Goal: Task Accomplishment & Management: Manage account settings

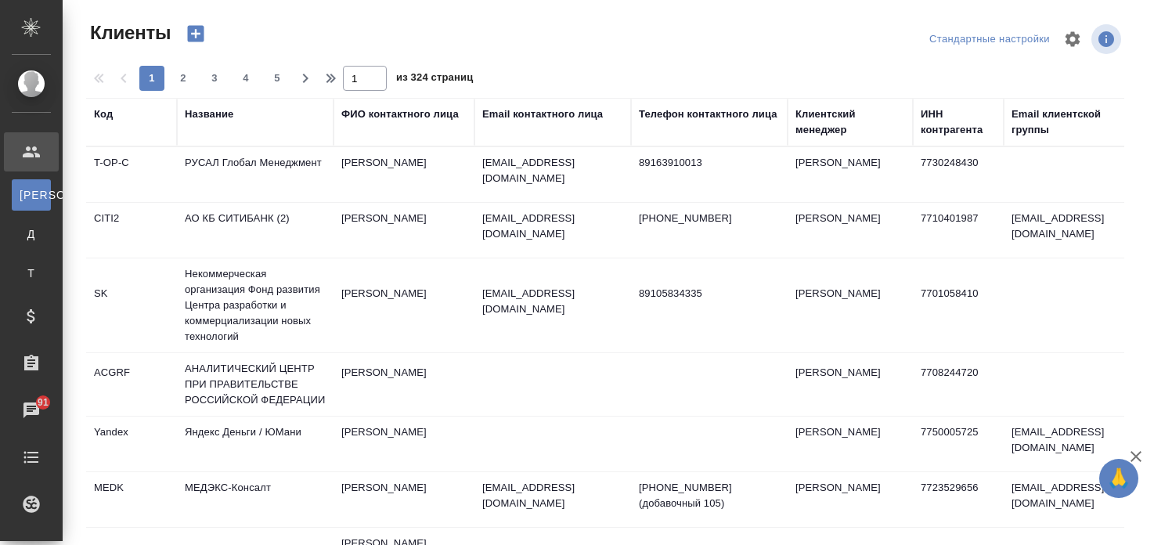
select select "RU"
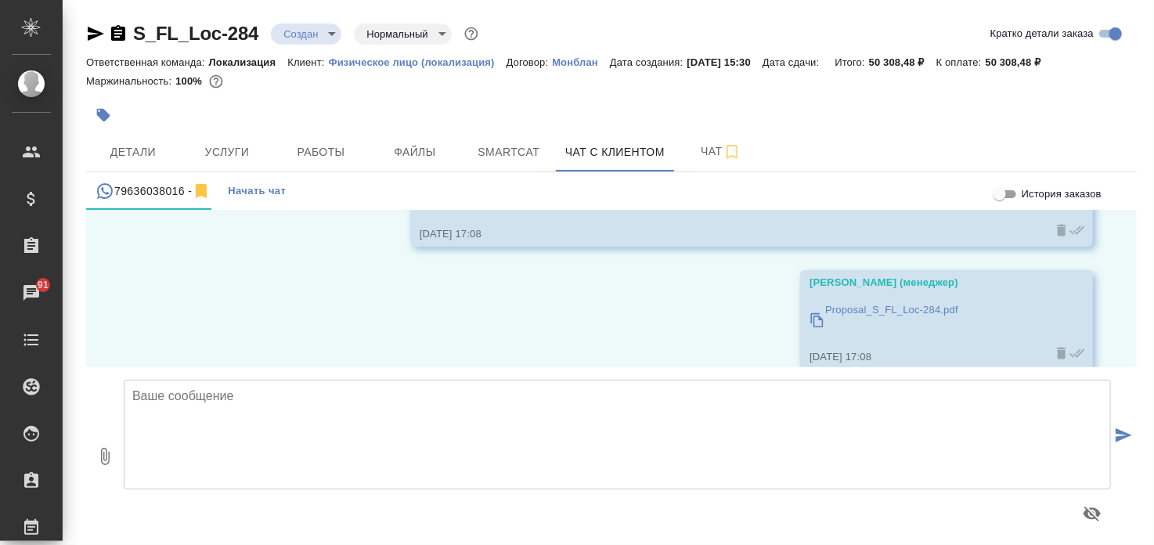
scroll to position [188, 0]
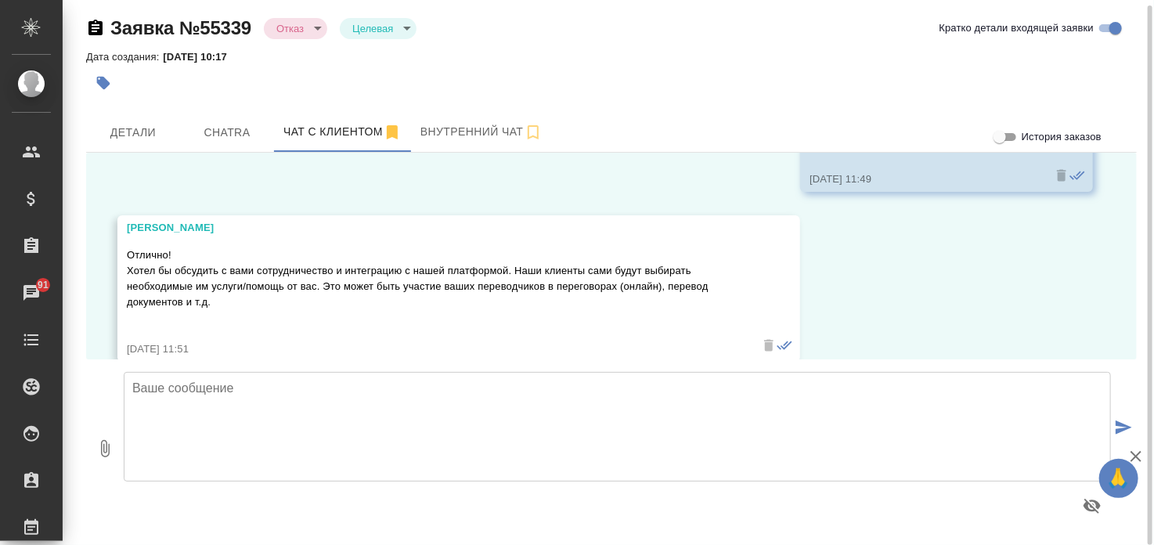
scroll to position [2662, 0]
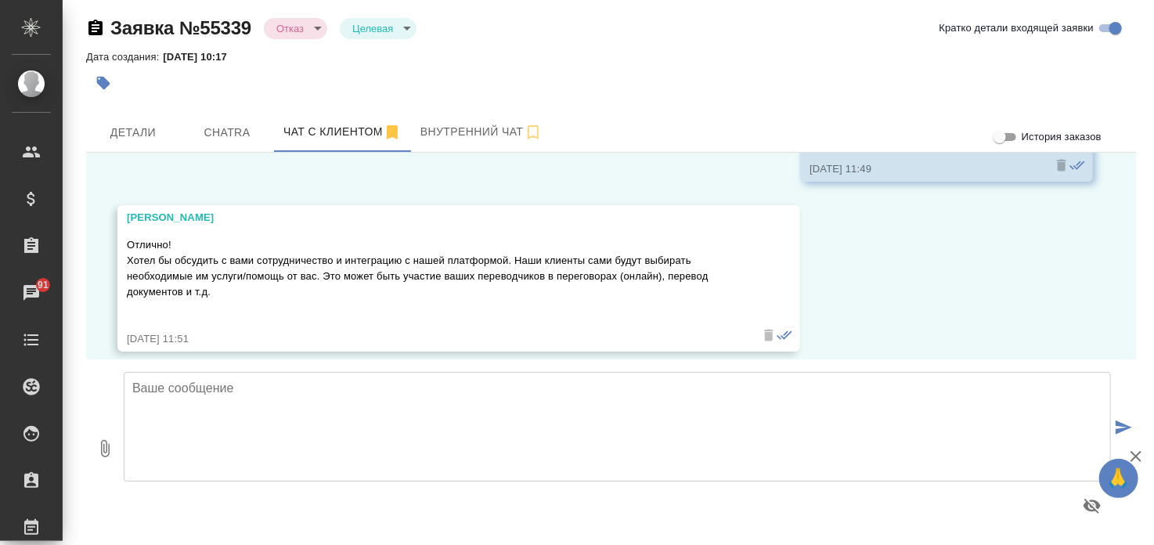
click at [1132, 453] on icon "button" at bounding box center [1136, 456] width 11 height 11
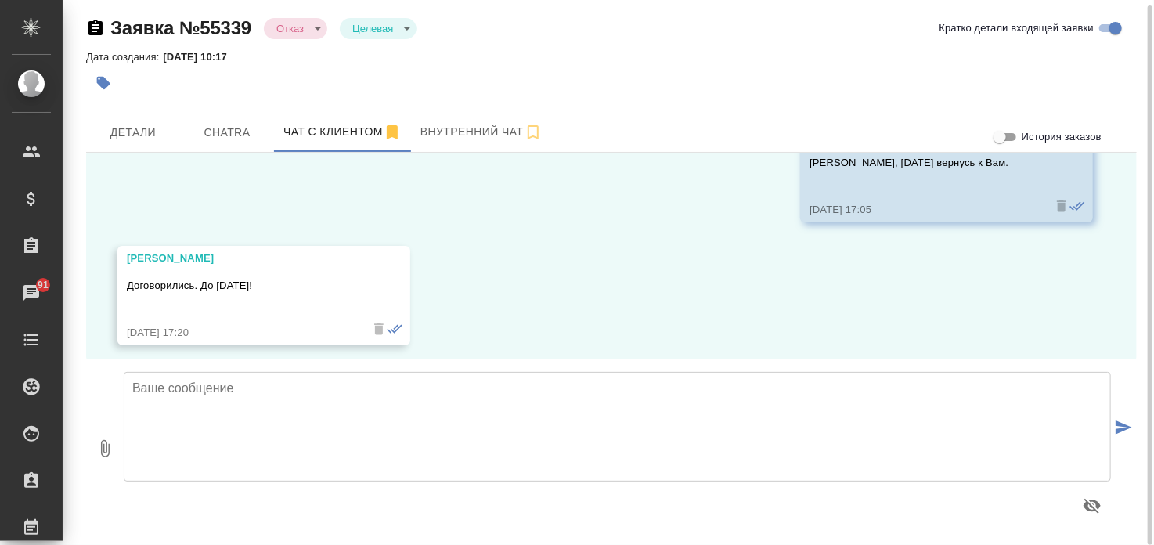
scroll to position [4568, 0]
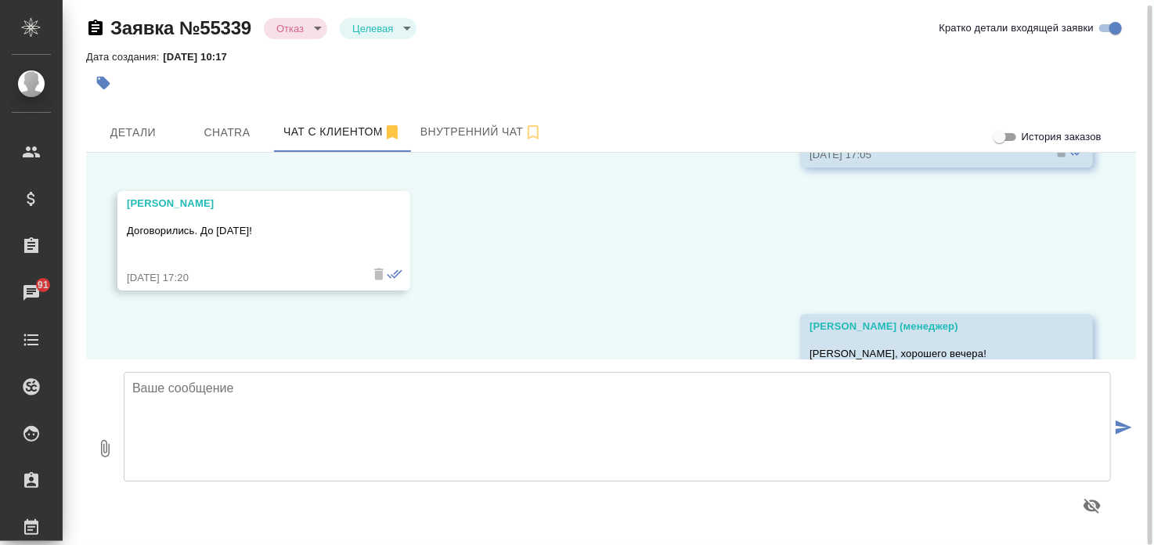
scroll to position [4568, 0]
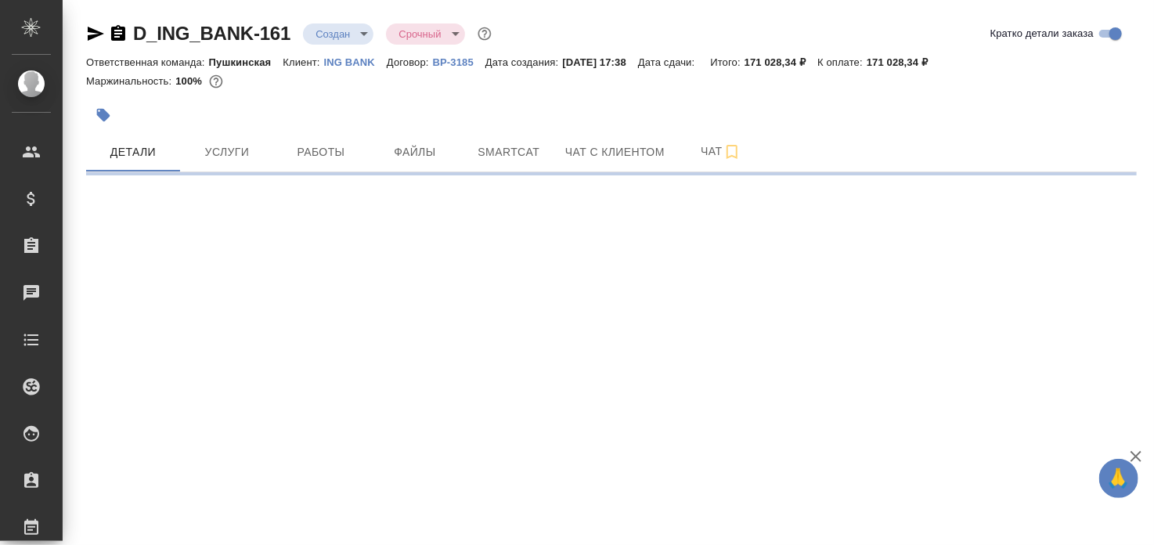
select select "RU"
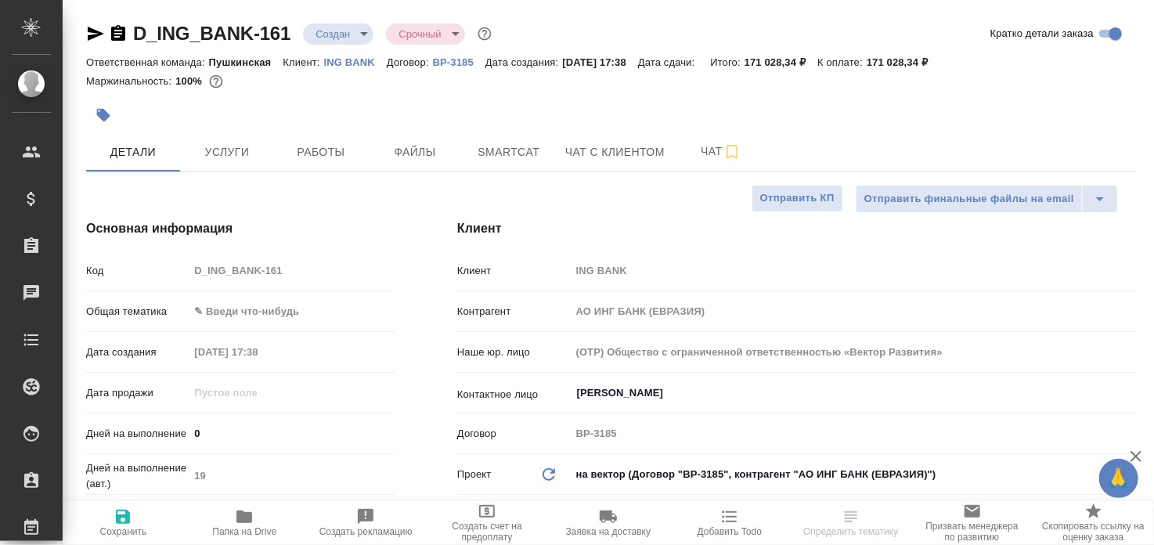
type textarea "x"
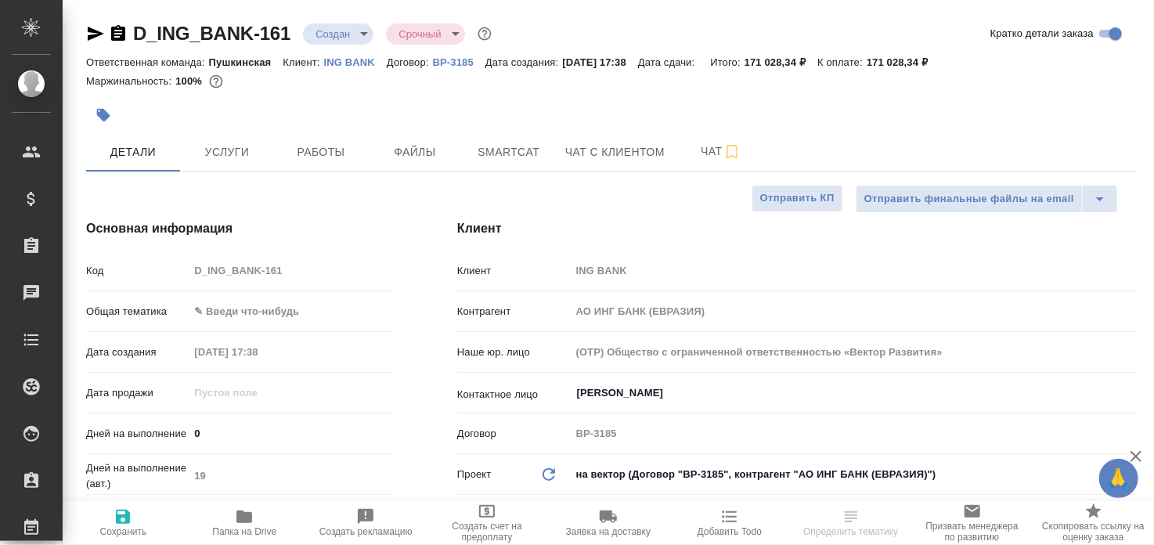
type textarea "x"
click at [335, 62] on p "ING BANK" at bounding box center [355, 62] width 63 height 12
type textarea "x"
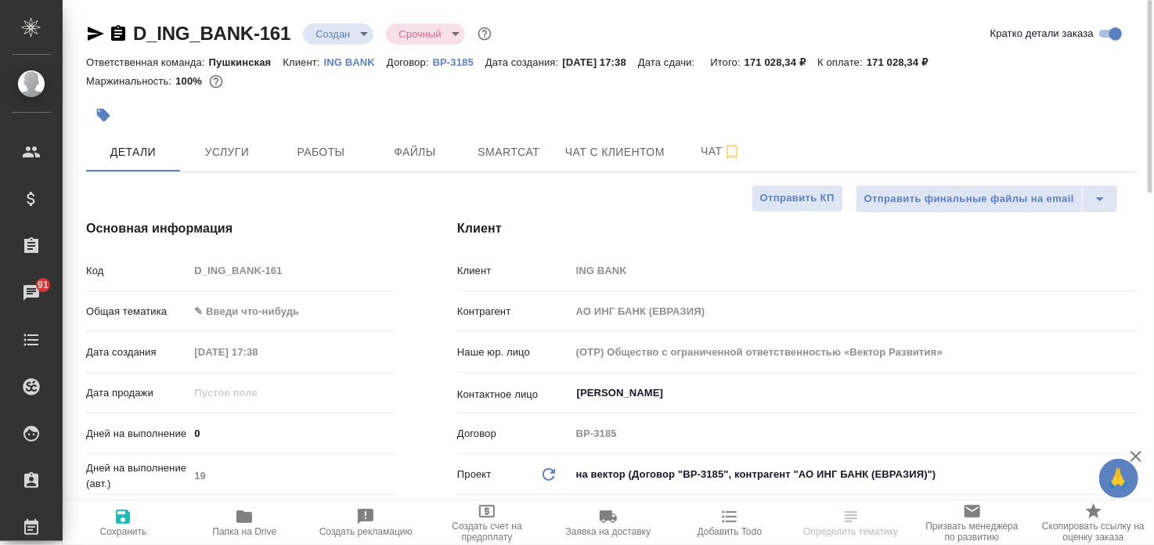
select select "RU"
type textarea "x"
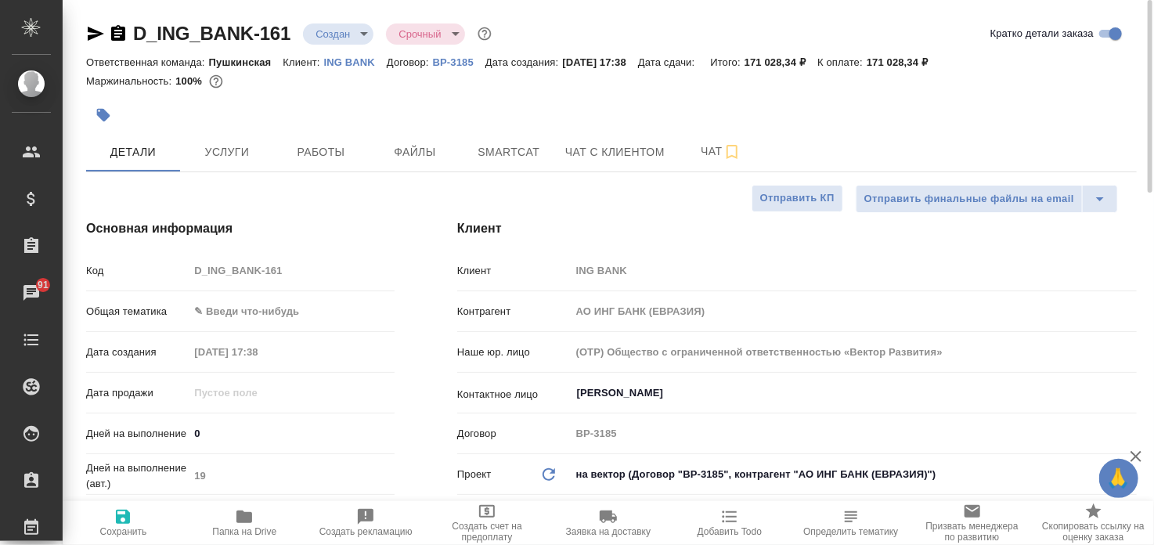
type textarea "x"
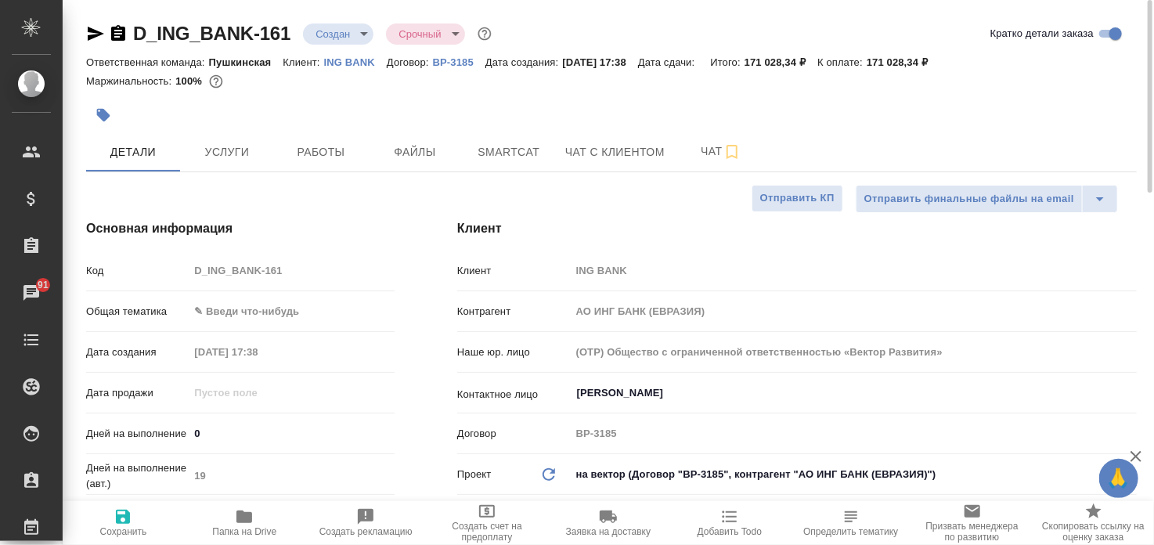
type textarea "x"
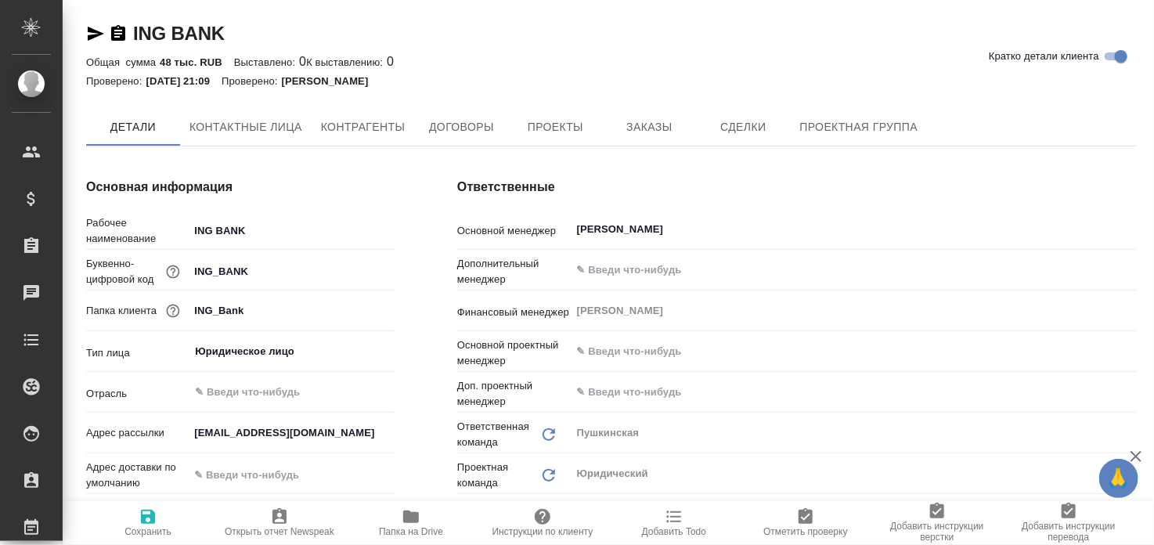
type textarea "x"
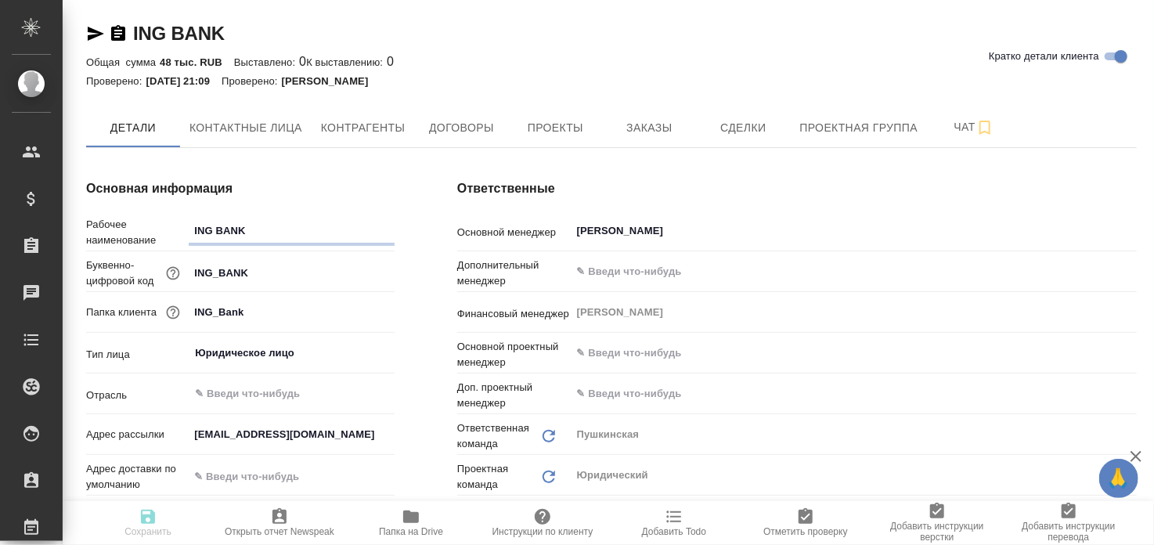
type textarea "x"
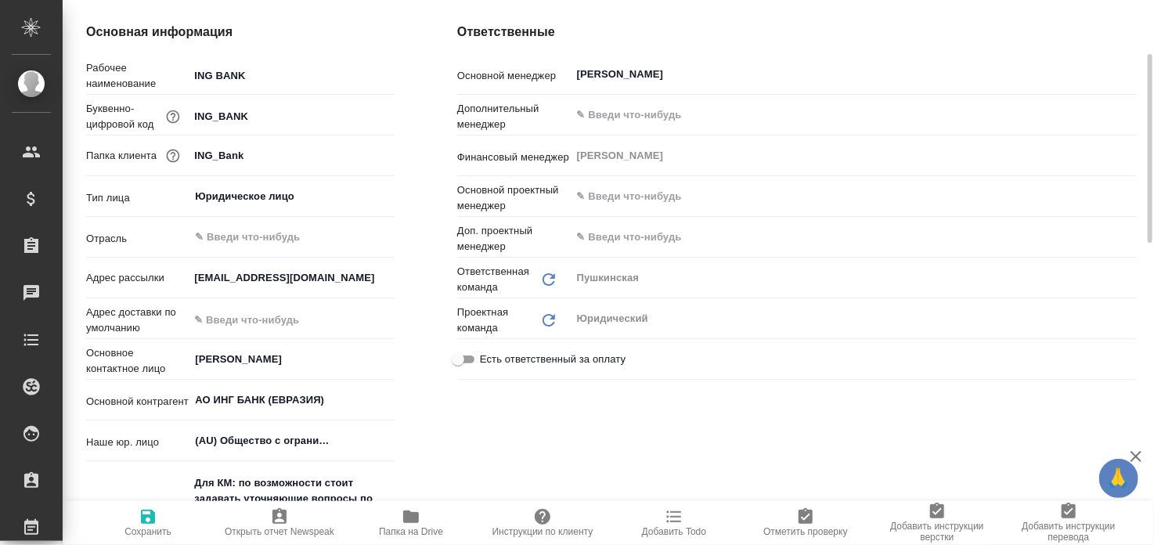
scroll to position [235, 0]
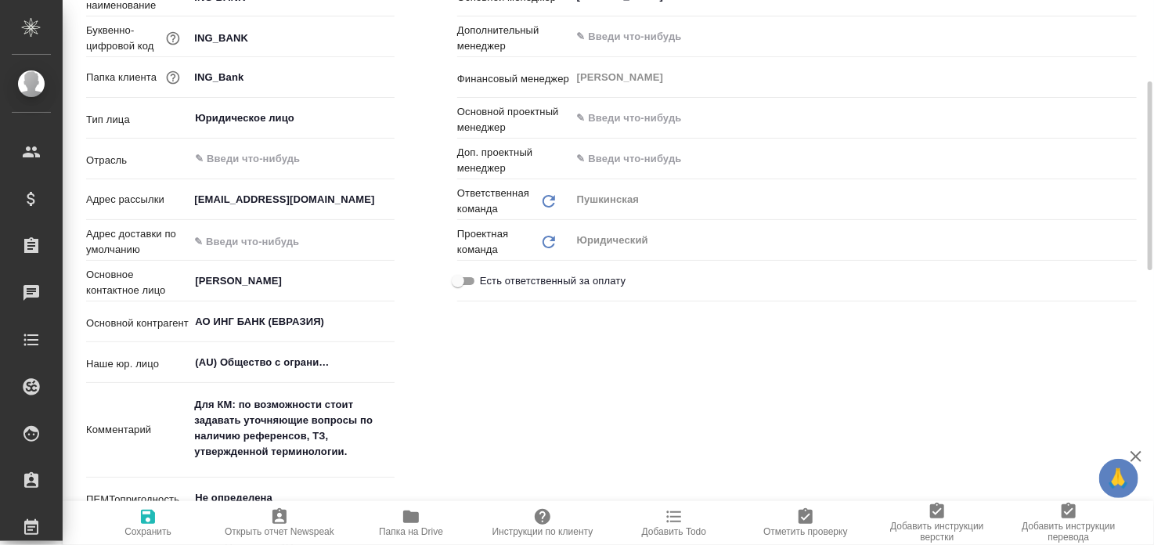
type textarea "x"
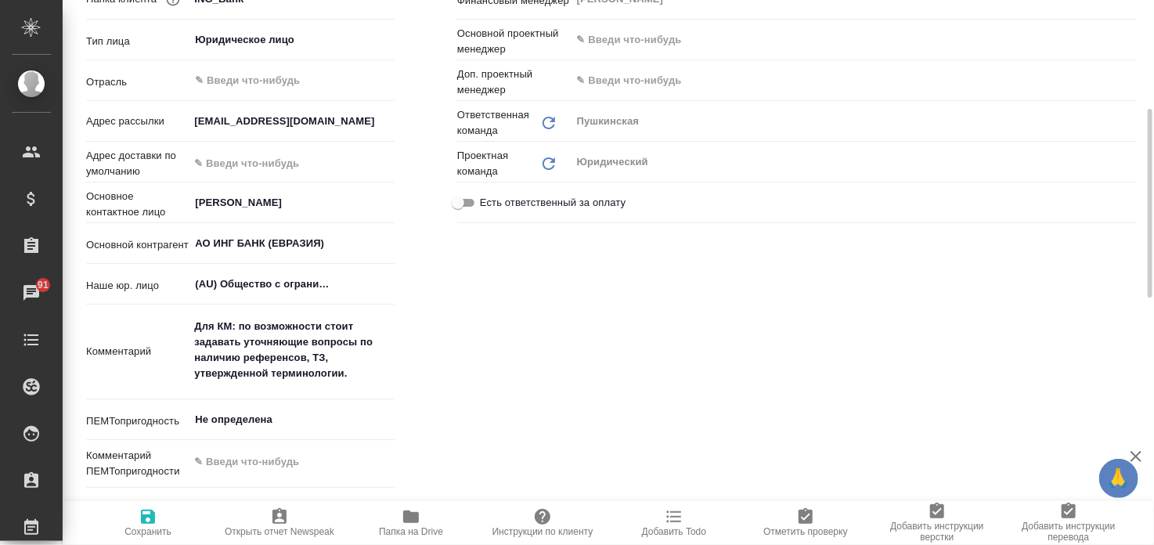
scroll to position [0, 0]
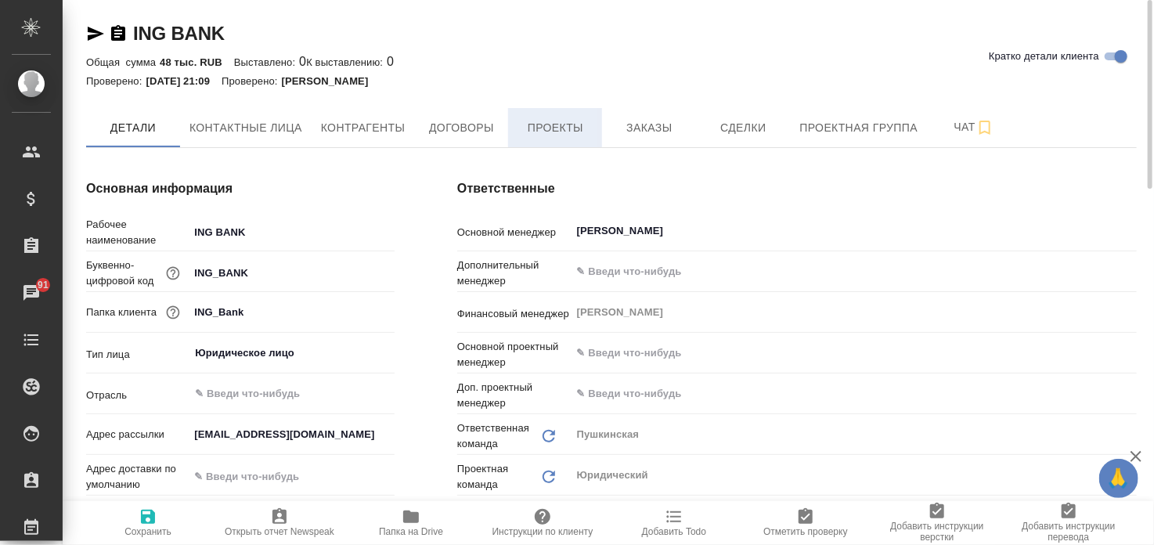
click at [558, 128] on span "Проекты" at bounding box center [555, 128] width 75 height 20
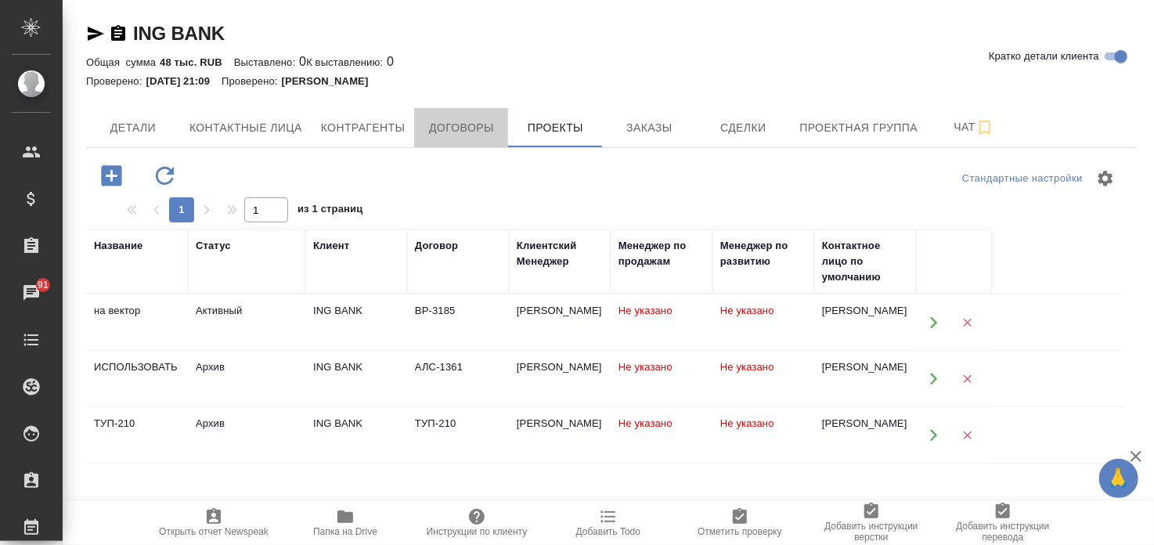
click at [473, 125] on span "Договоры" at bounding box center [461, 128] width 75 height 20
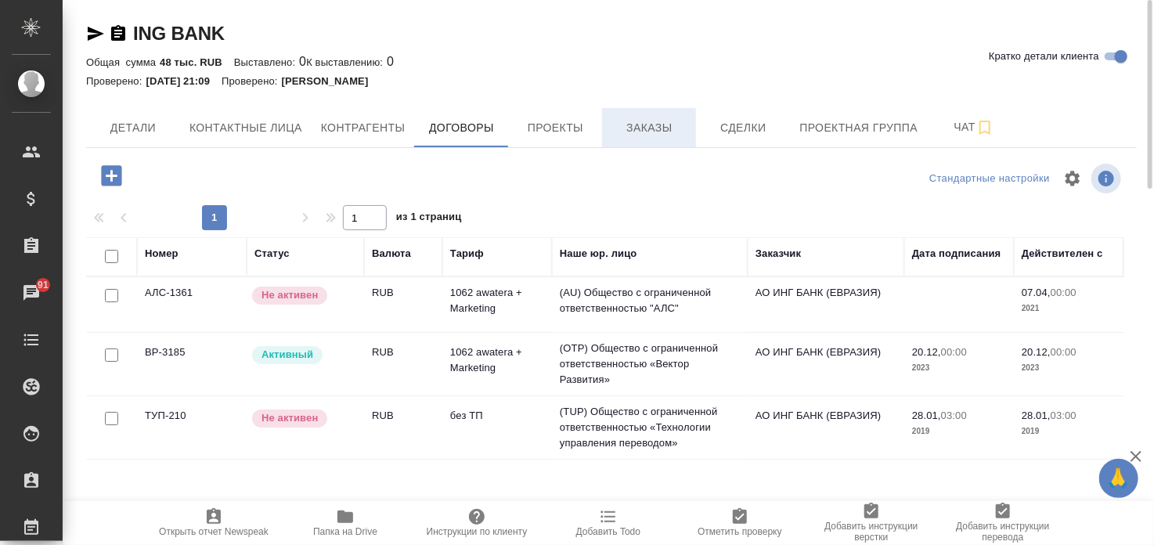
click at [644, 122] on span "Заказы" at bounding box center [649, 128] width 75 height 20
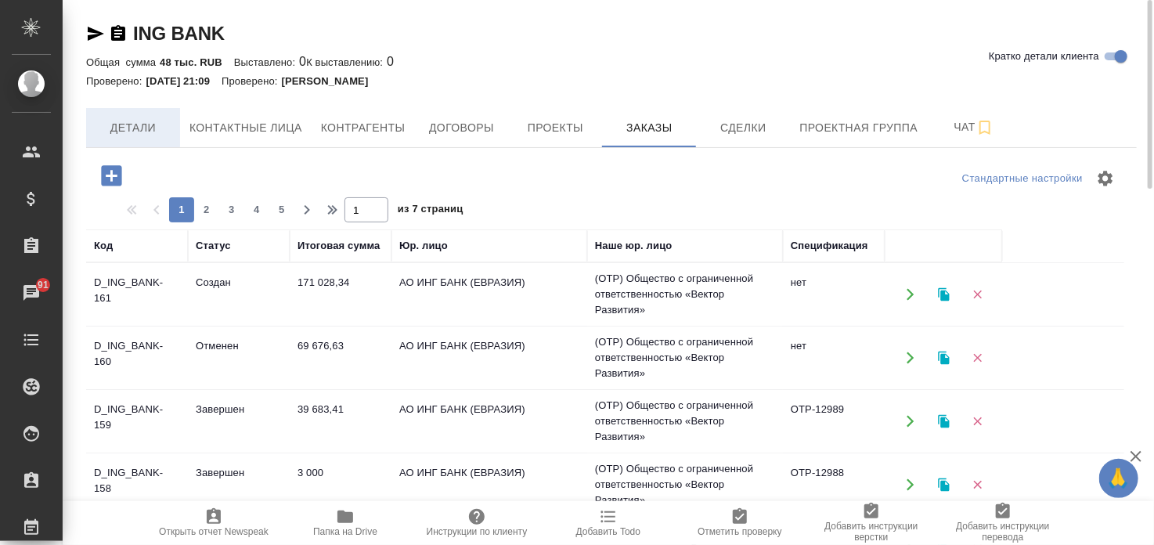
click at [125, 127] on span "Детали" at bounding box center [133, 128] width 75 height 20
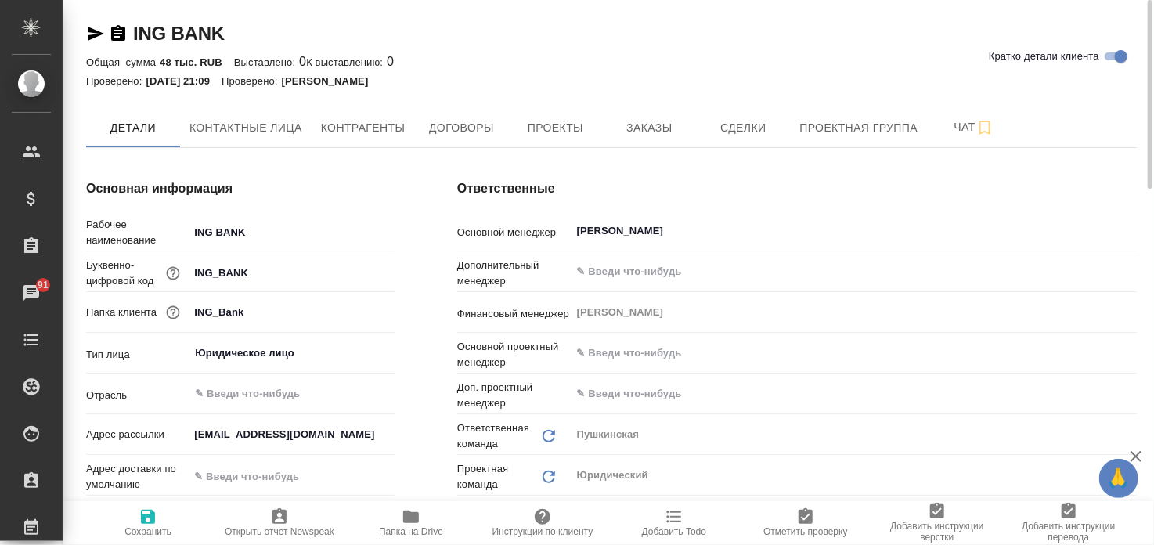
type textarea "x"
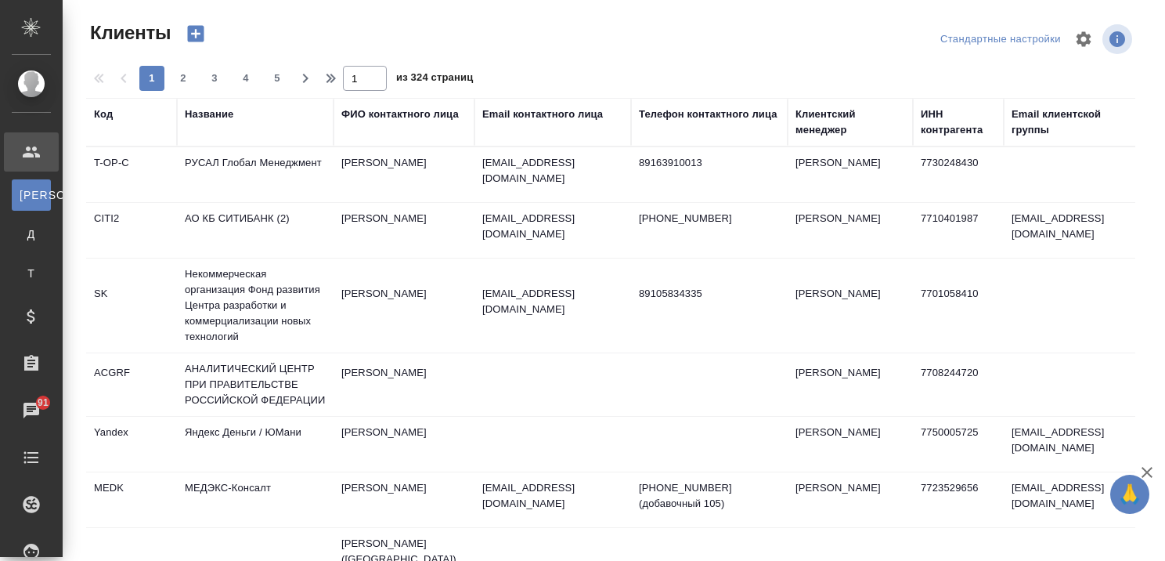
select select "RU"
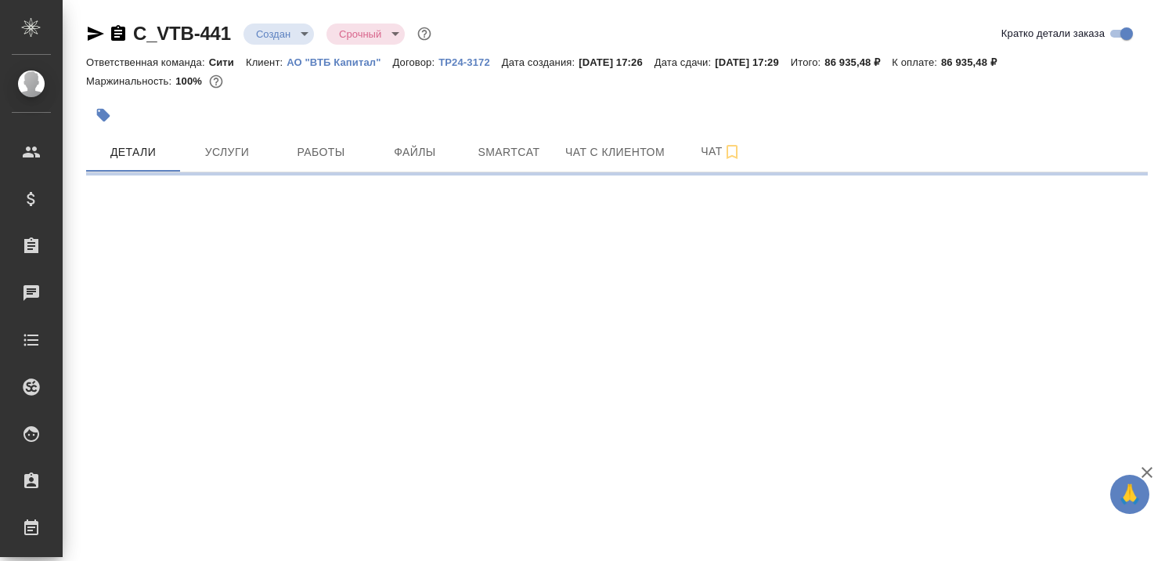
select select "RU"
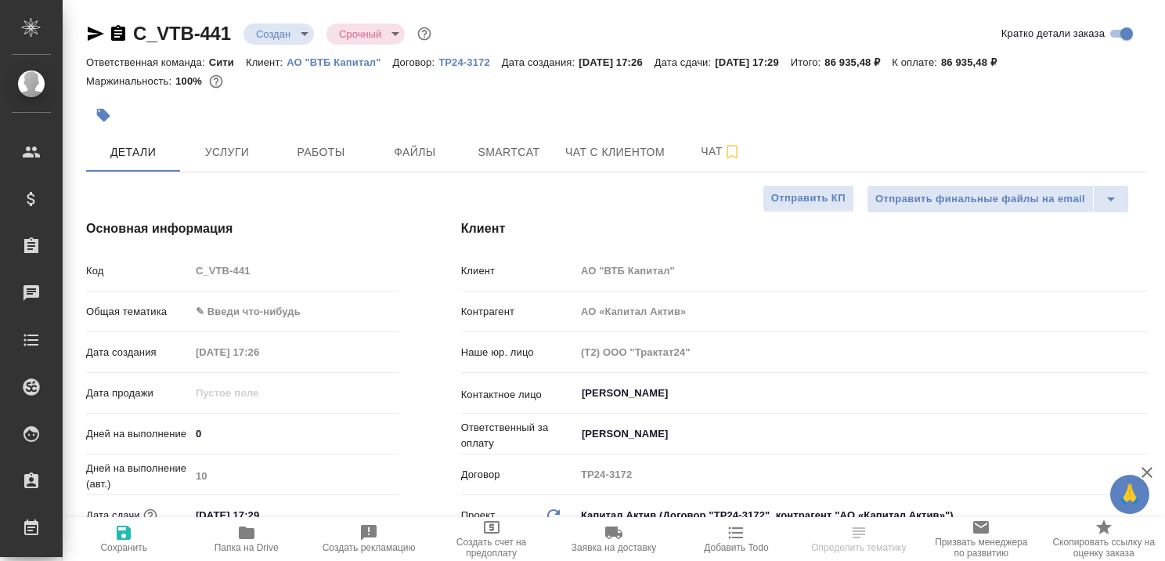
type textarea "x"
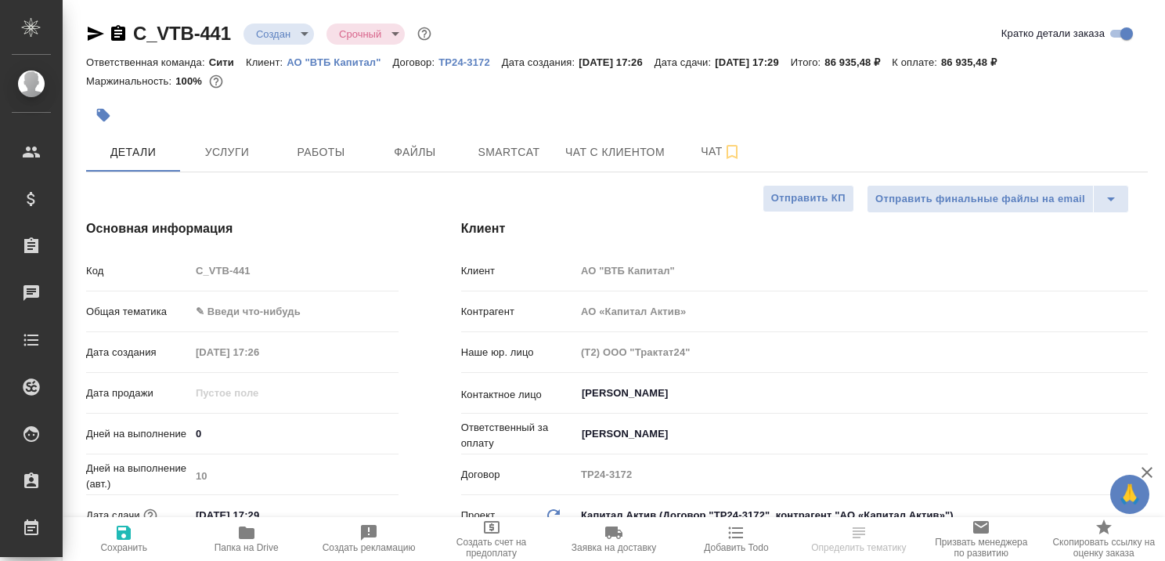
type textarea "x"
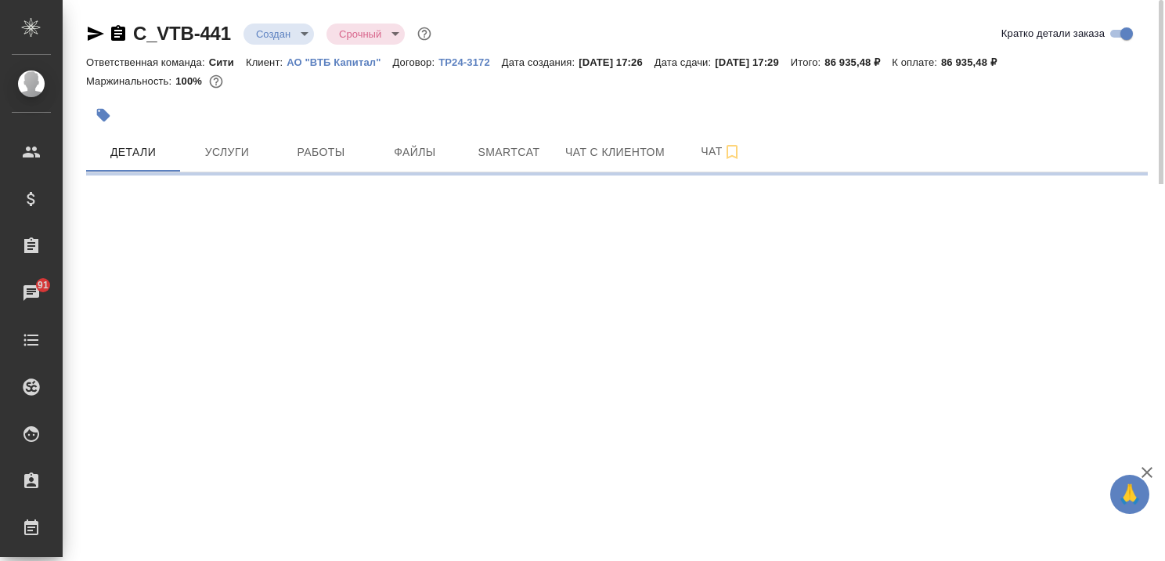
click at [319, 62] on p "АО "ВТБ Капитал"" at bounding box center [340, 62] width 106 height 12
select select "RU"
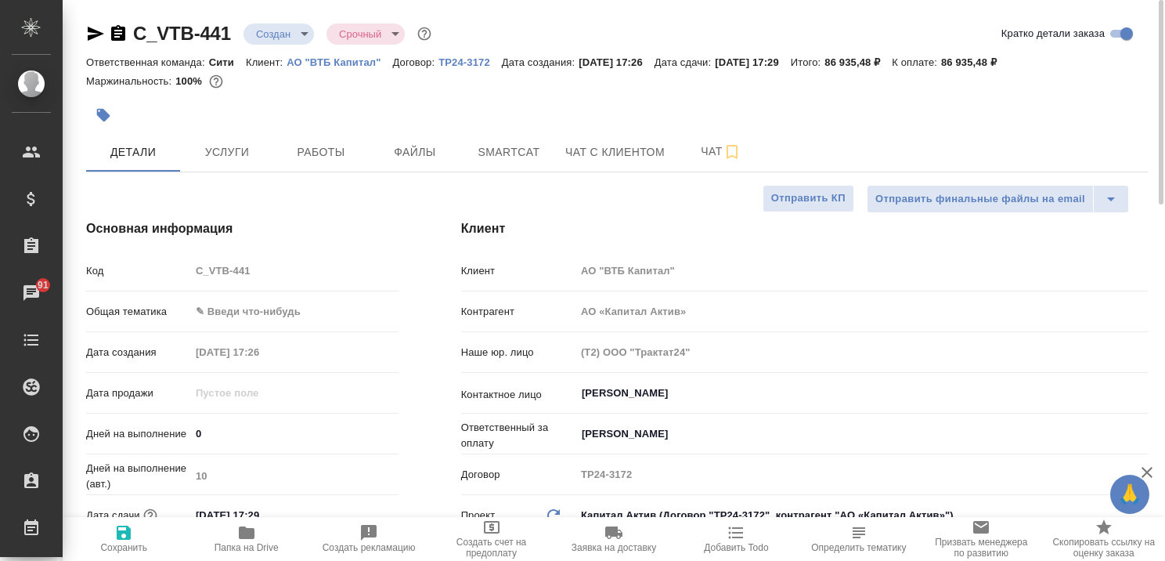
type textarea "x"
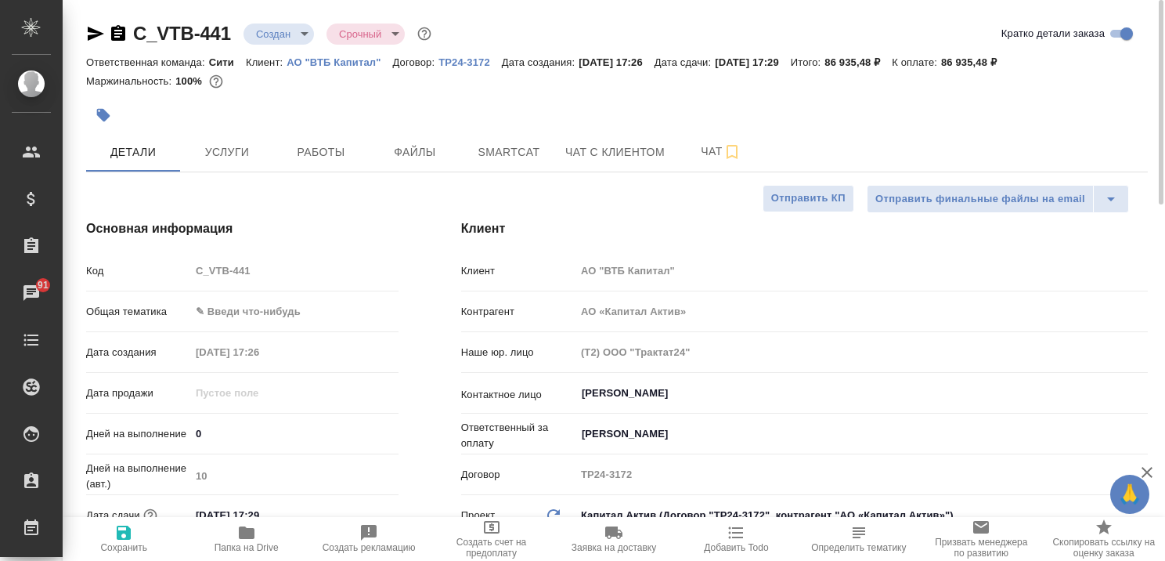
type textarea "x"
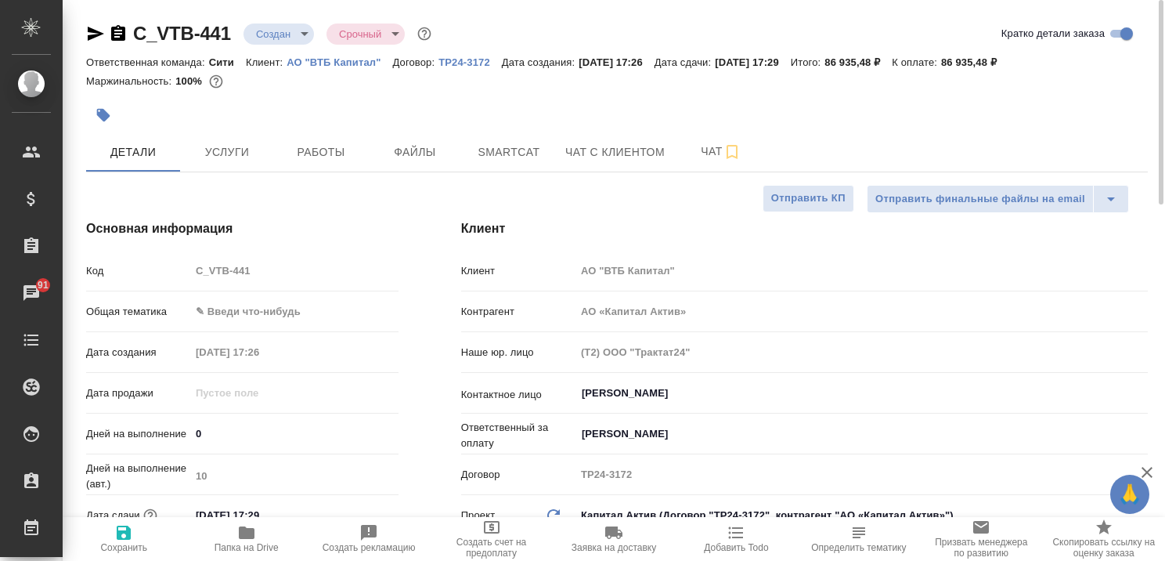
type textarea "x"
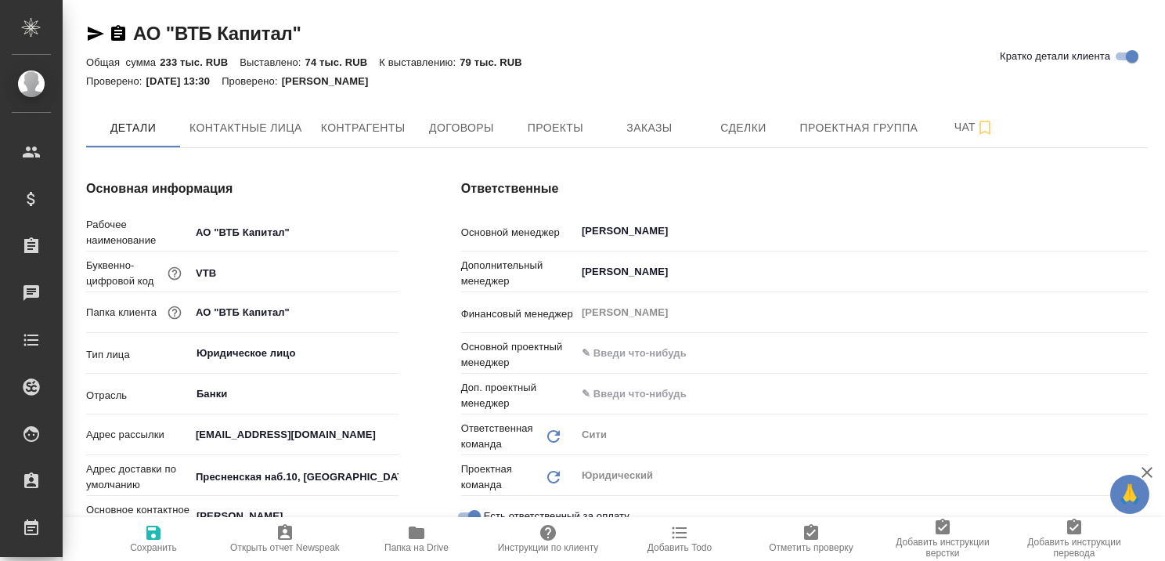
type textarea "x"
click at [569, 128] on span "Проекты" at bounding box center [555, 128] width 75 height 20
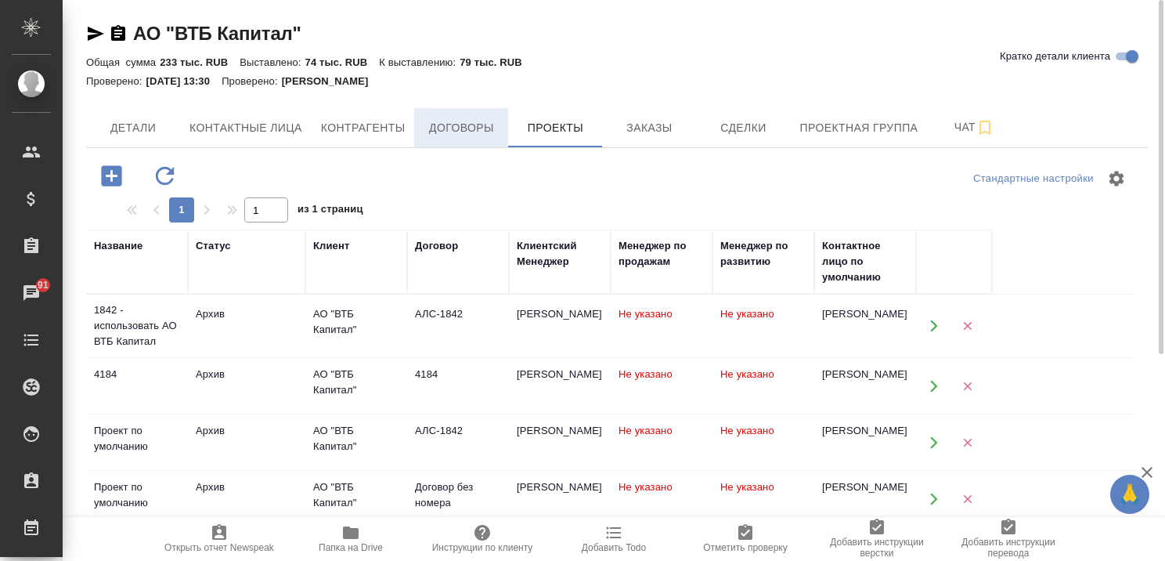
click at [467, 128] on span "Договоры" at bounding box center [461, 128] width 75 height 20
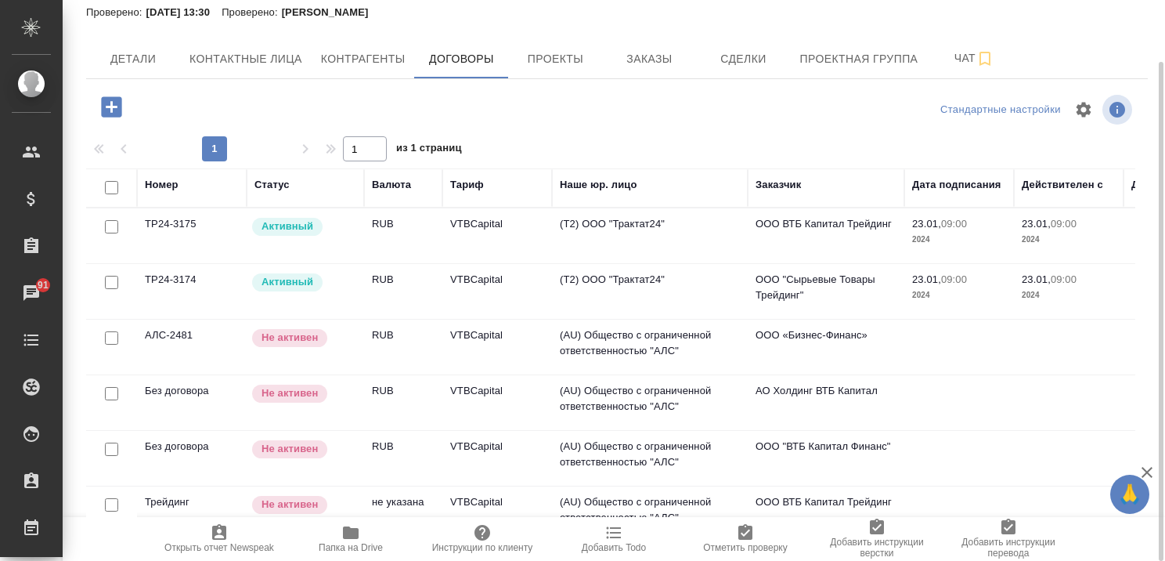
scroll to position [313, 0]
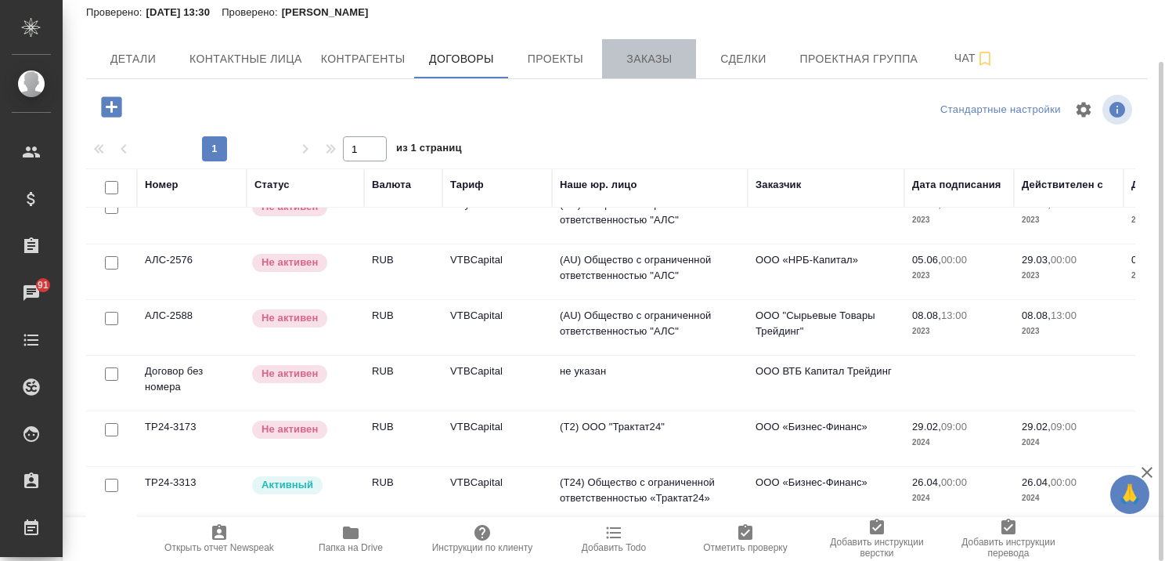
click at [650, 58] on span "Заказы" at bounding box center [649, 59] width 75 height 20
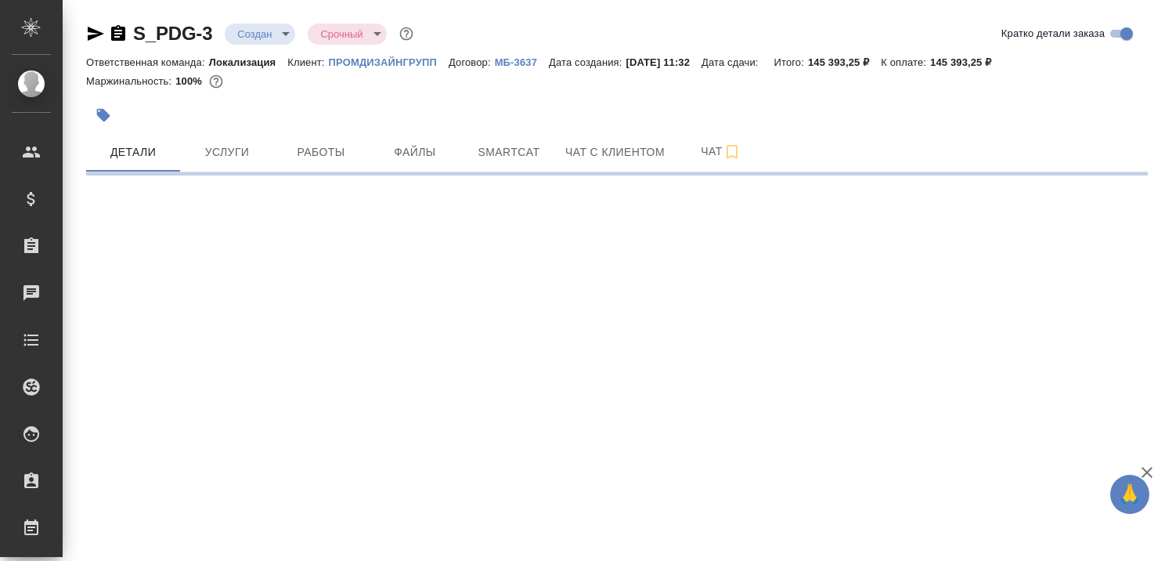
select select "RU"
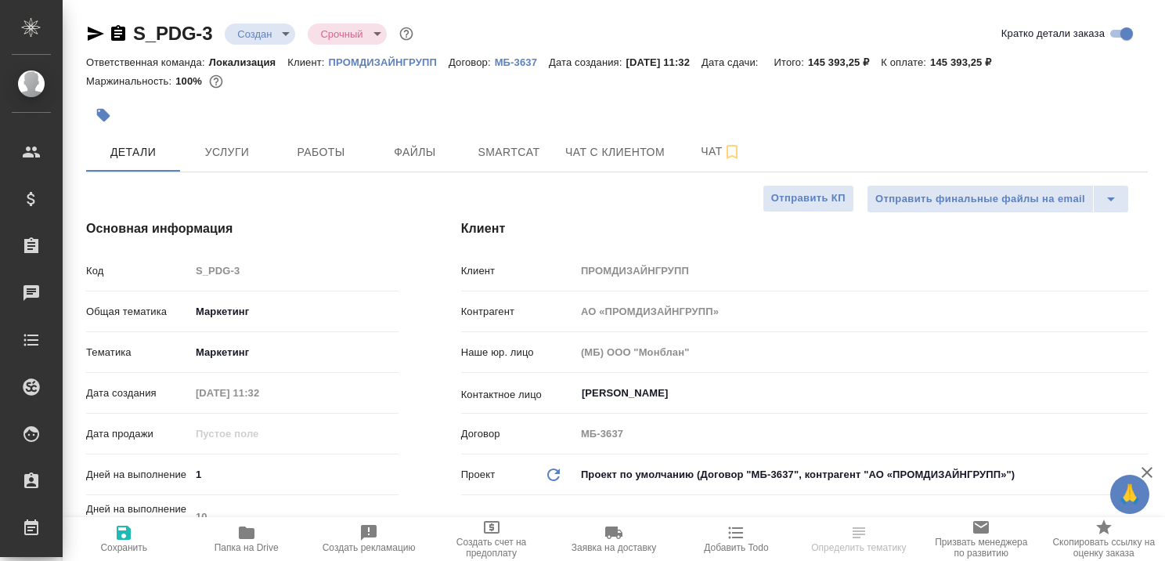
type textarea "x"
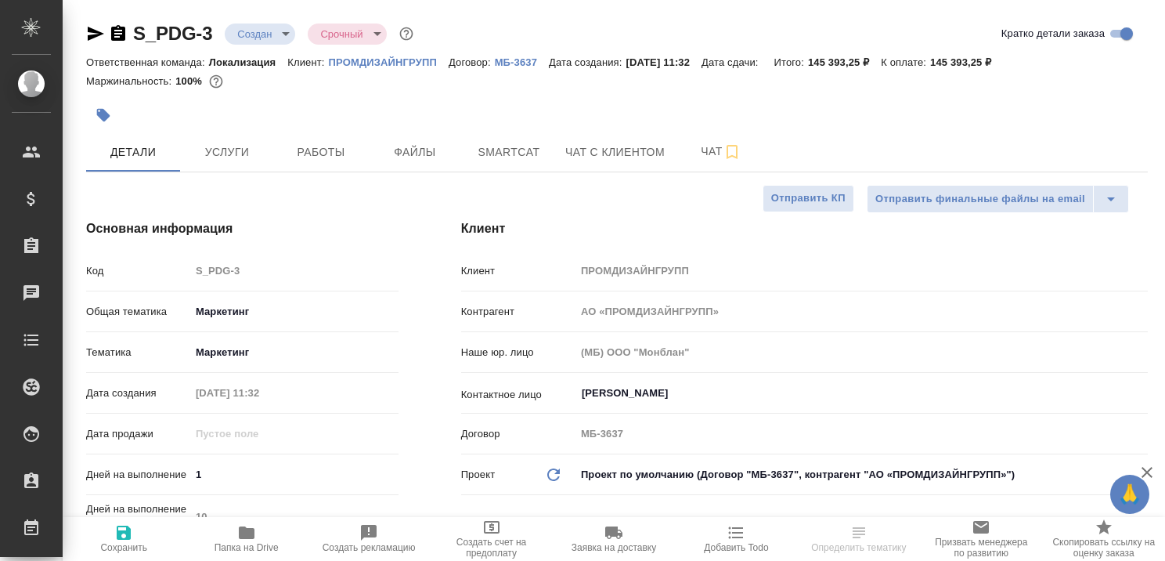
type textarea "x"
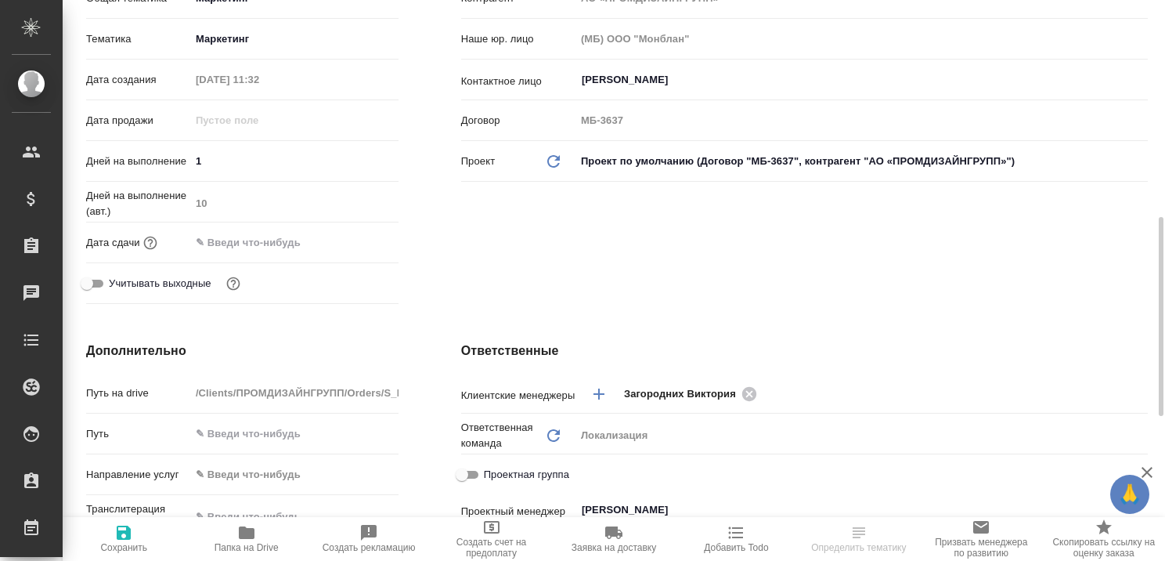
scroll to position [548, 0]
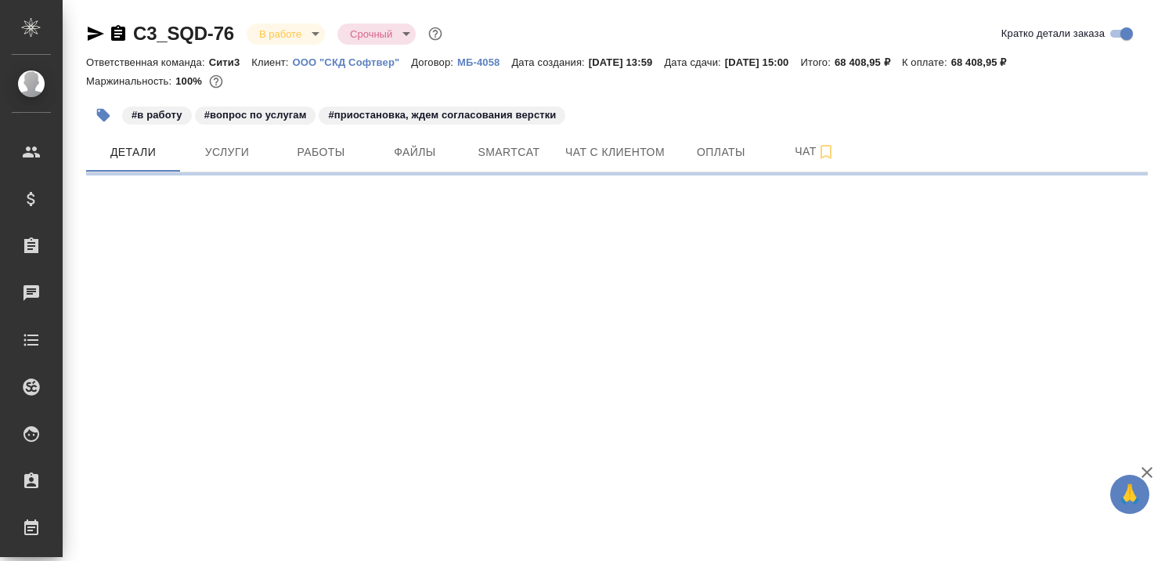
select select "RU"
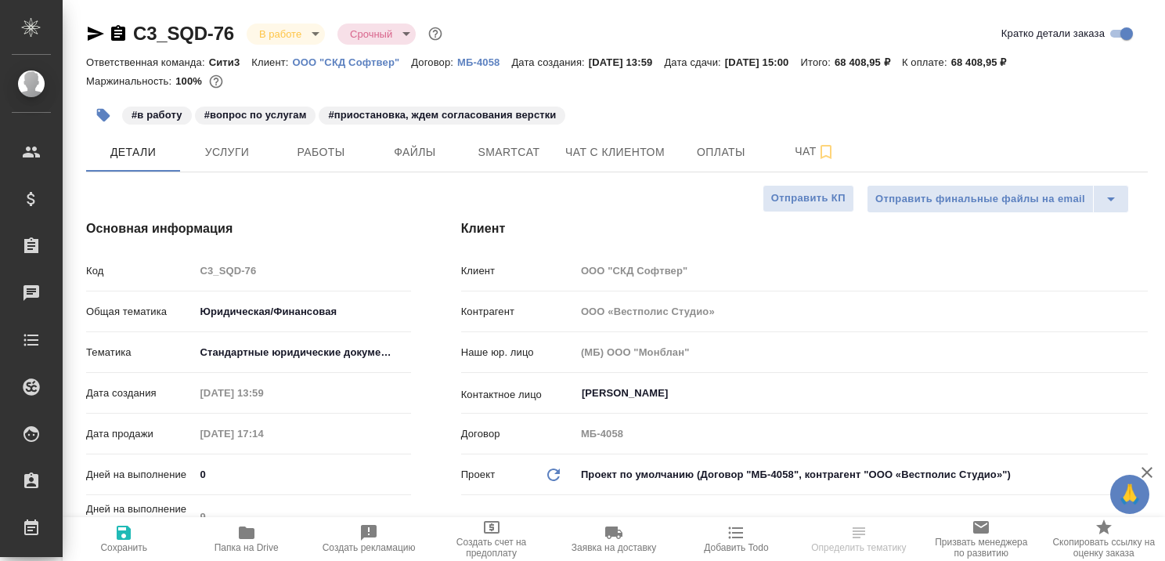
type textarea "x"
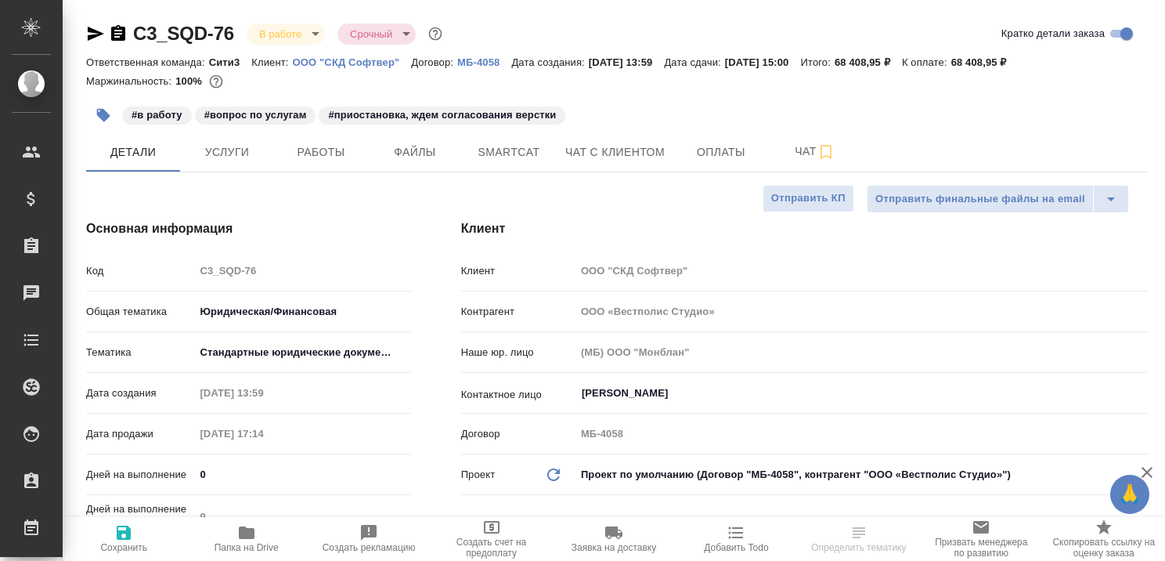
type textarea "x"
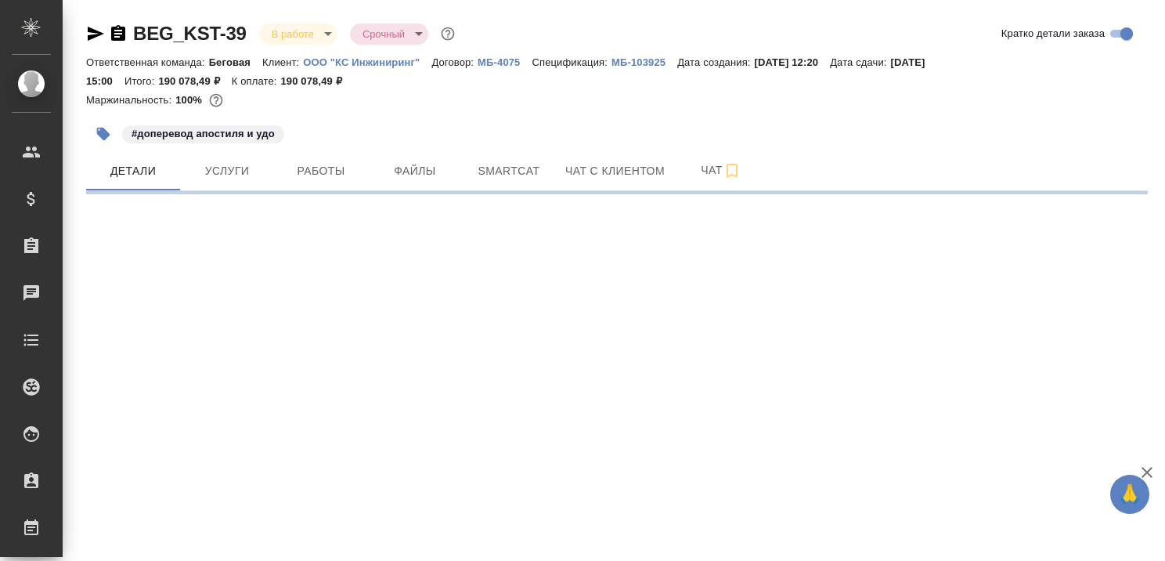
select select "RU"
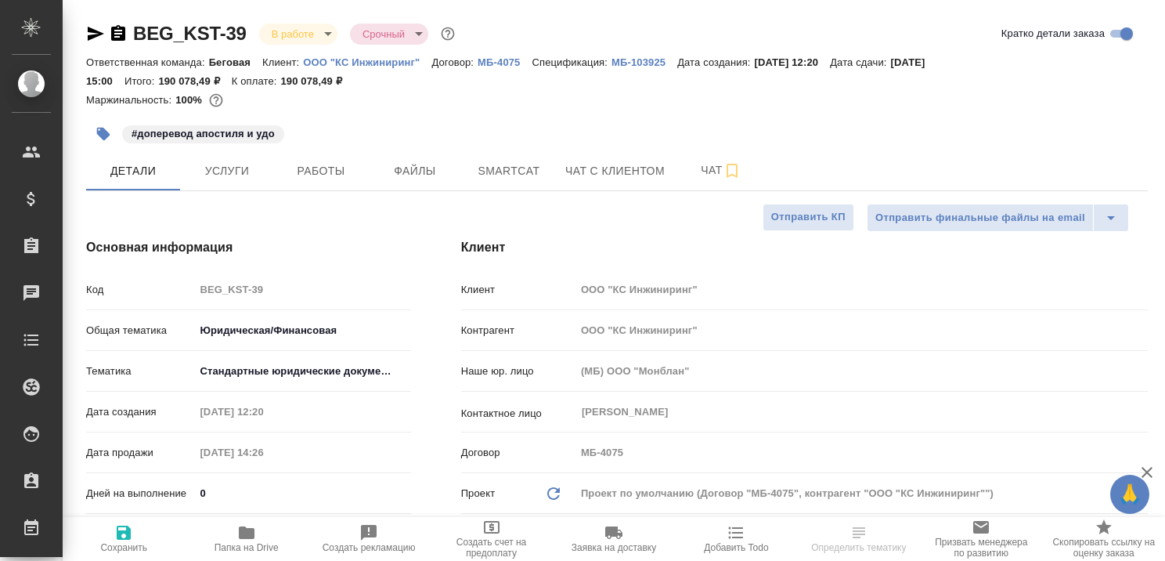
type textarea "x"
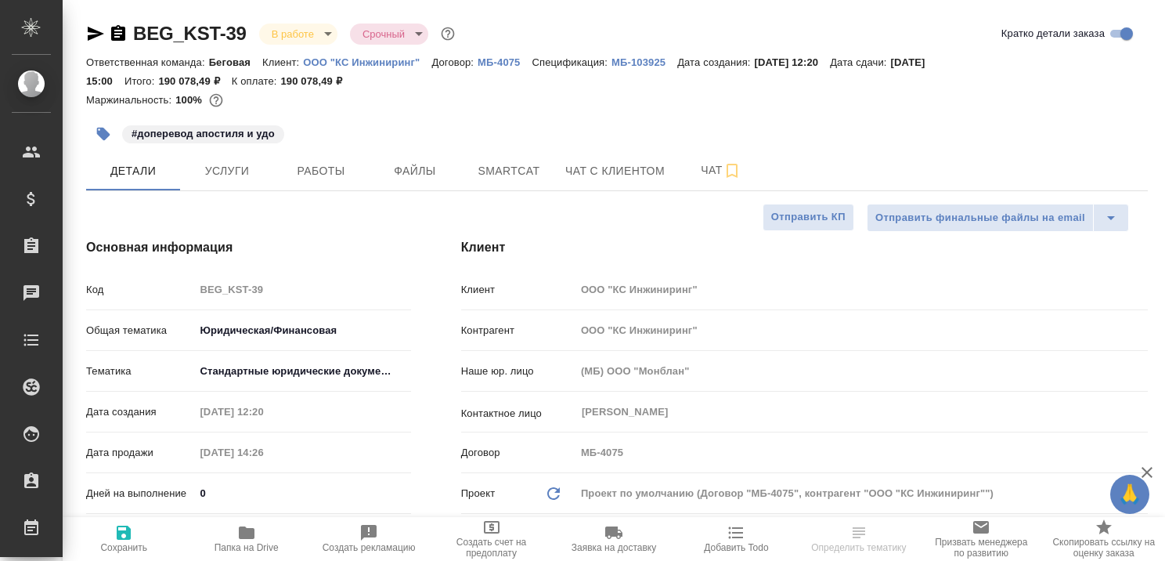
type textarea "x"
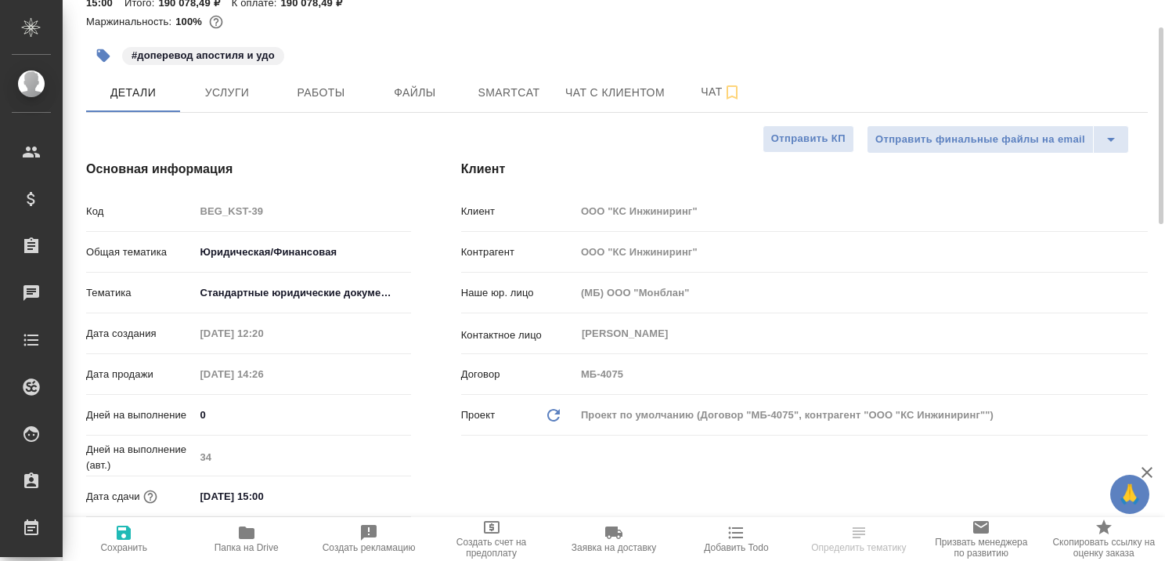
scroll to position [313, 0]
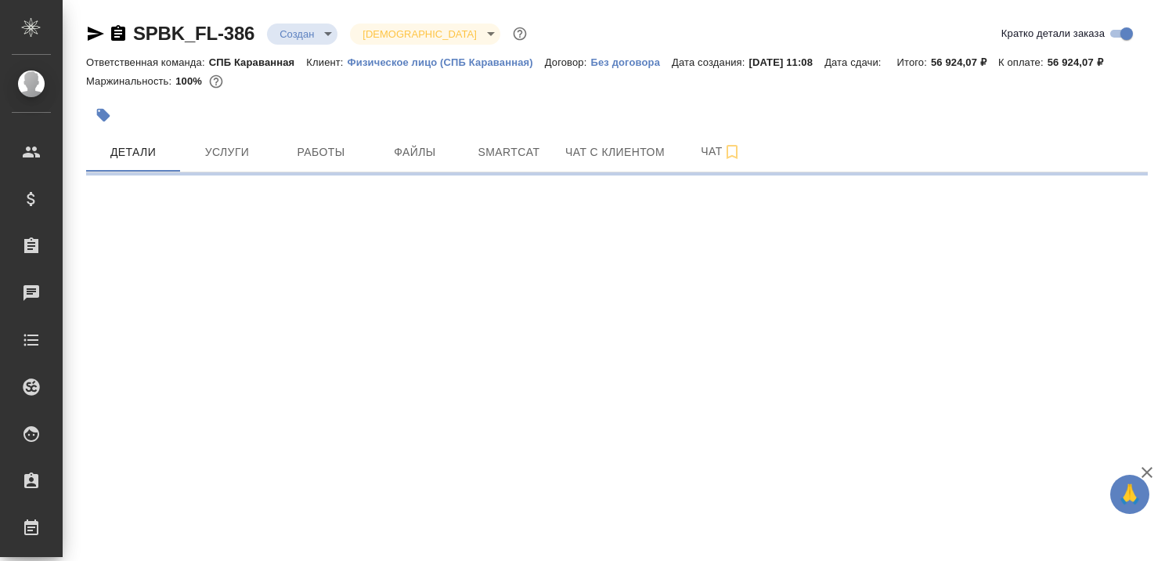
select select "RU"
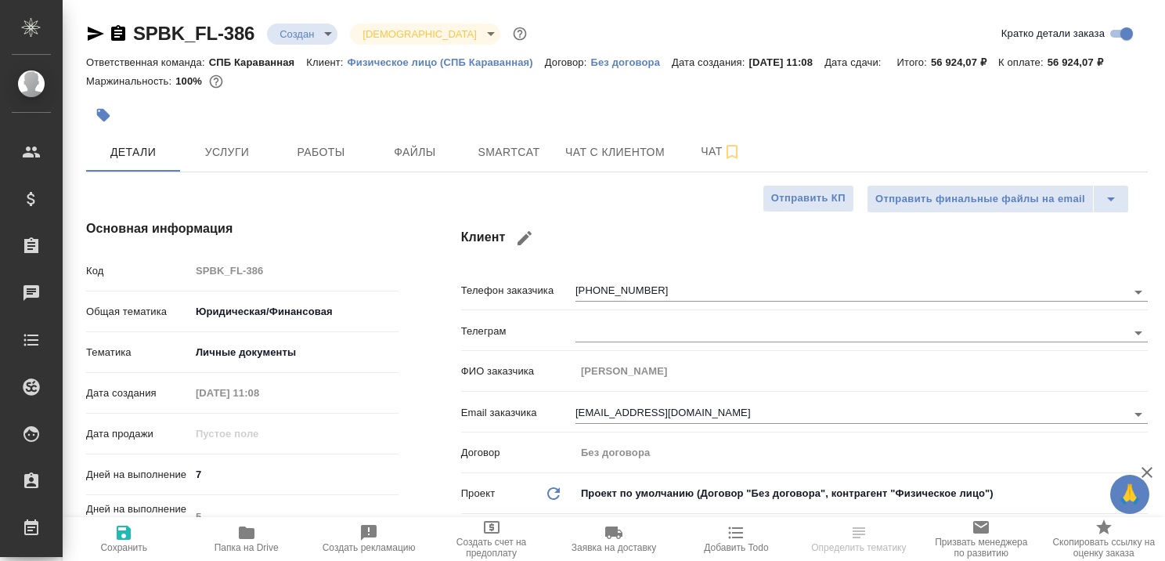
type textarea "x"
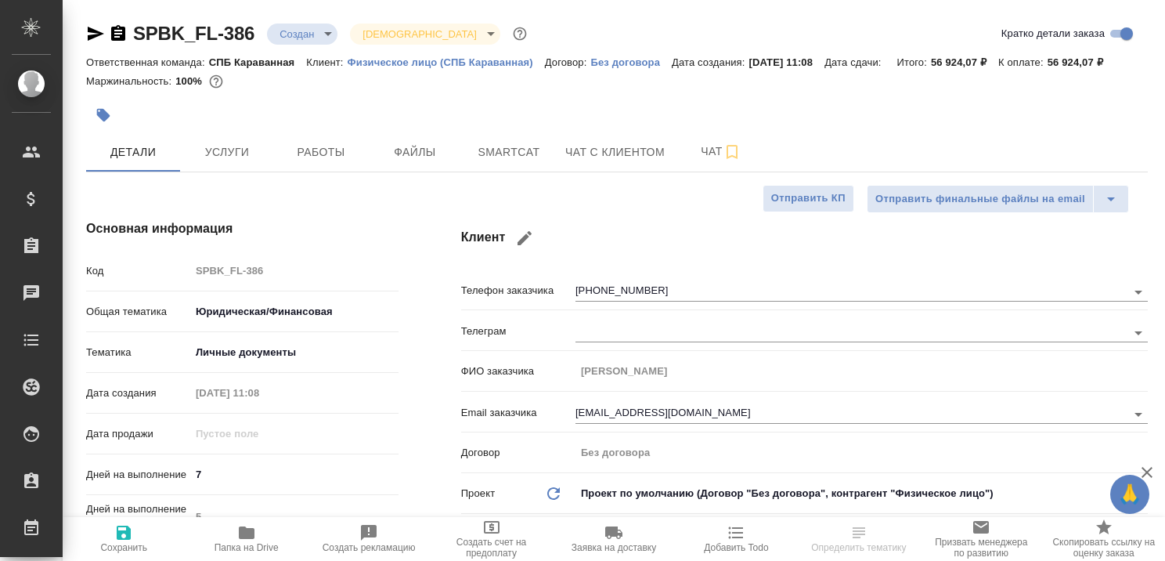
type textarea "x"
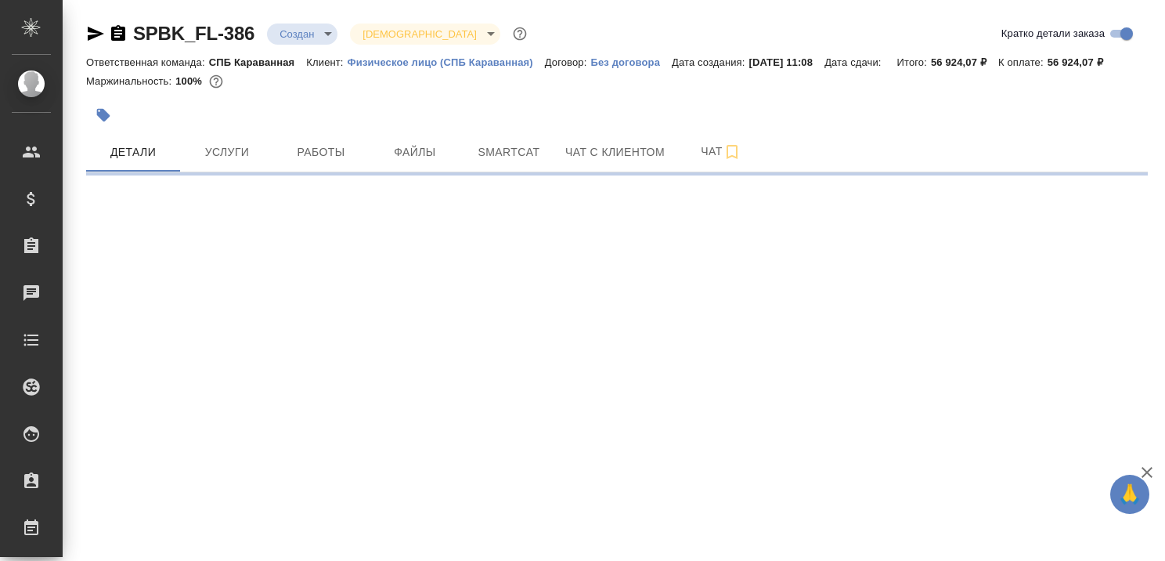
select select "RU"
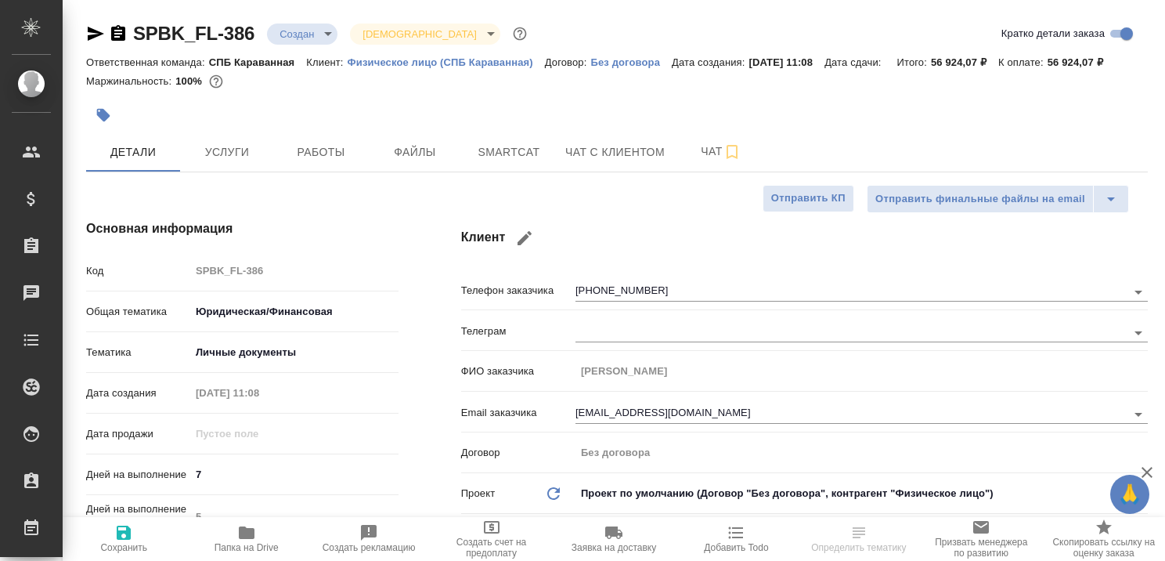
type textarea "x"
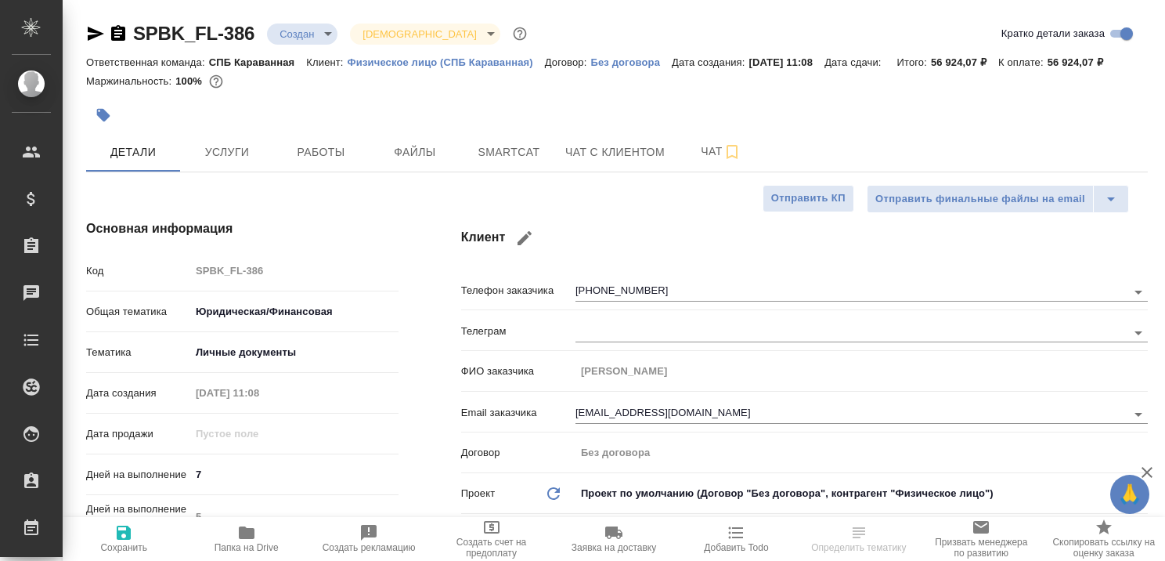
type textarea "x"
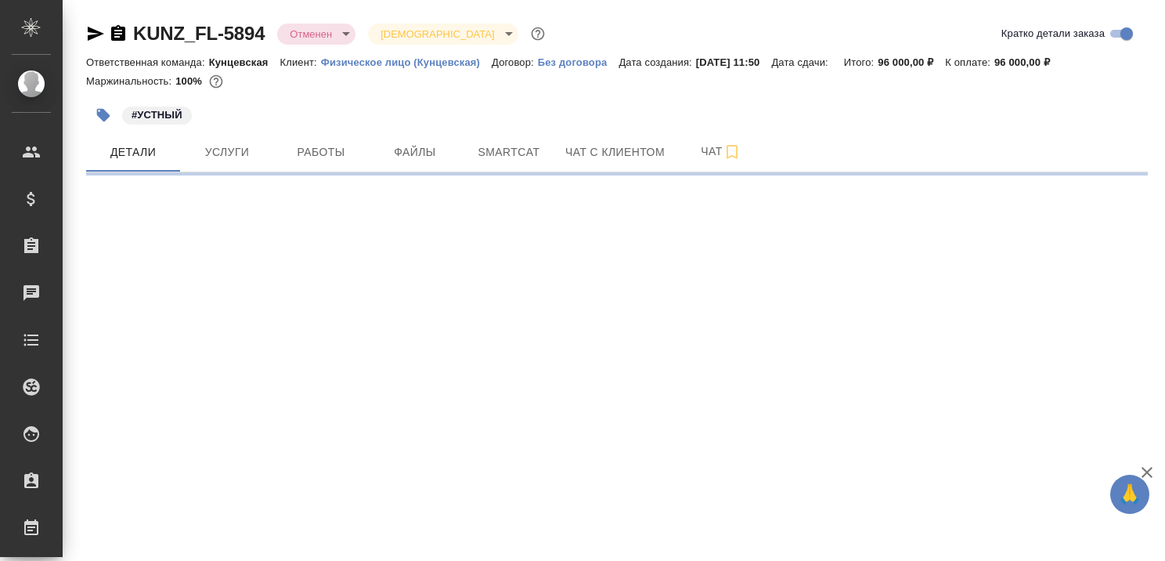
select select "RU"
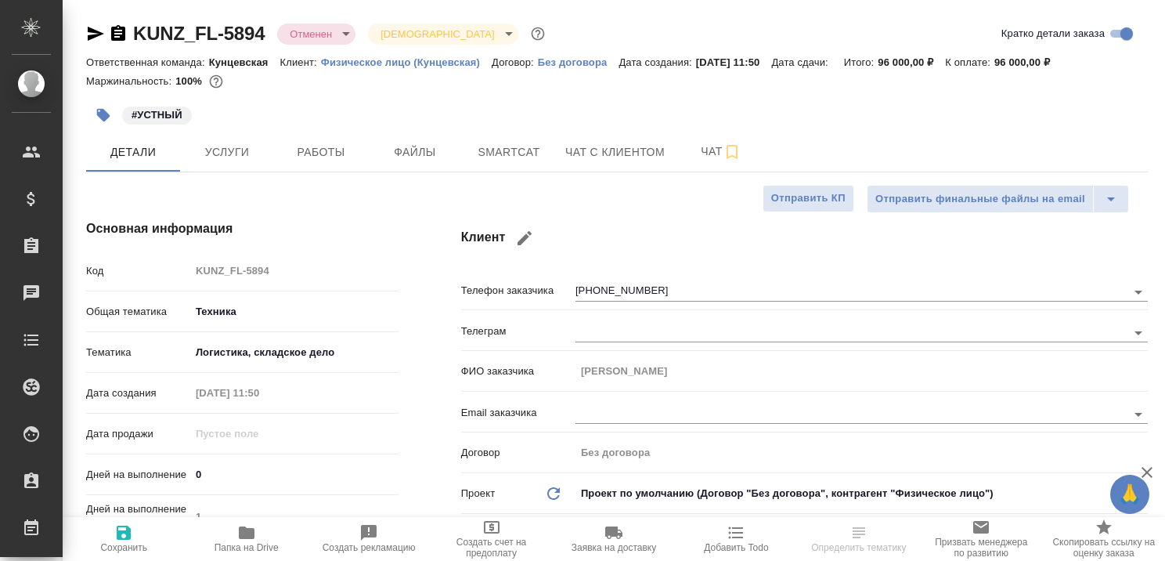
type textarea "x"
click at [605, 144] on span "Чат с клиентом" at bounding box center [614, 153] width 99 height 20
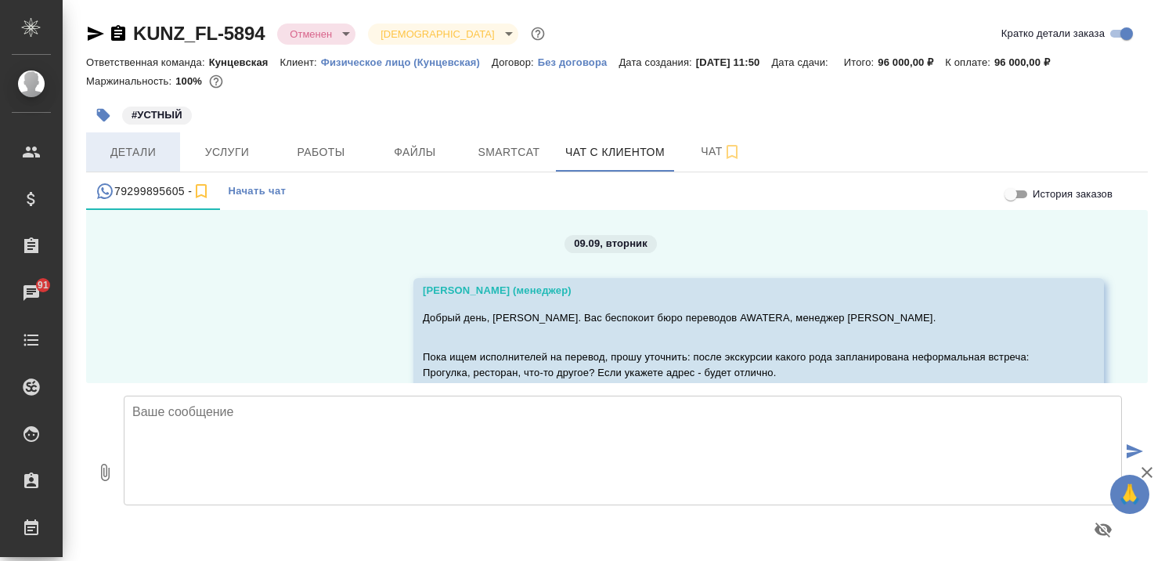
click at [140, 153] on span "Детали" at bounding box center [133, 153] width 75 height 20
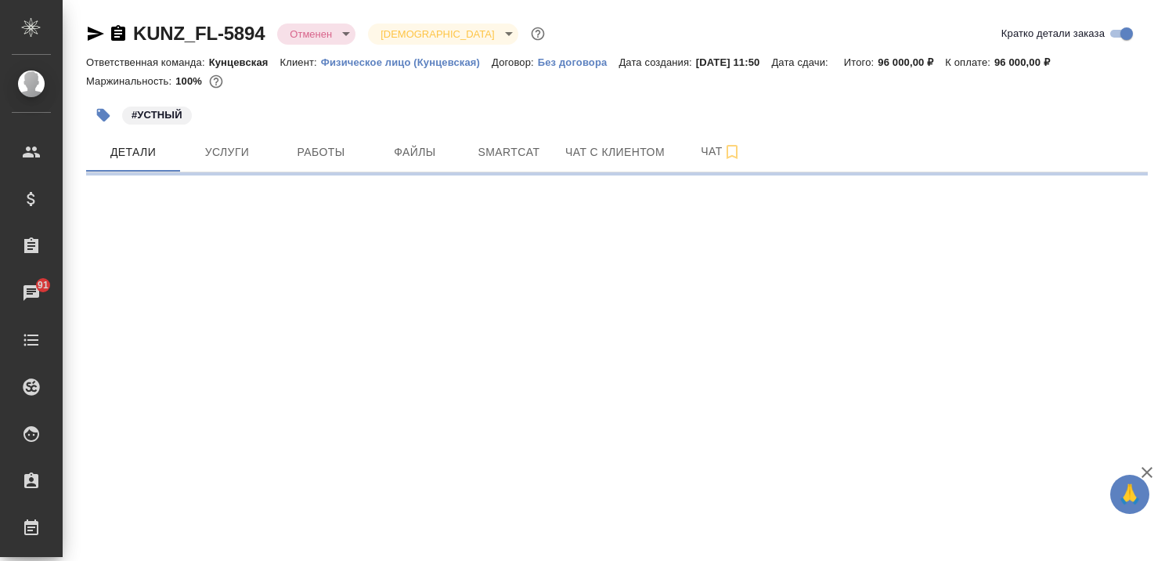
select select "RU"
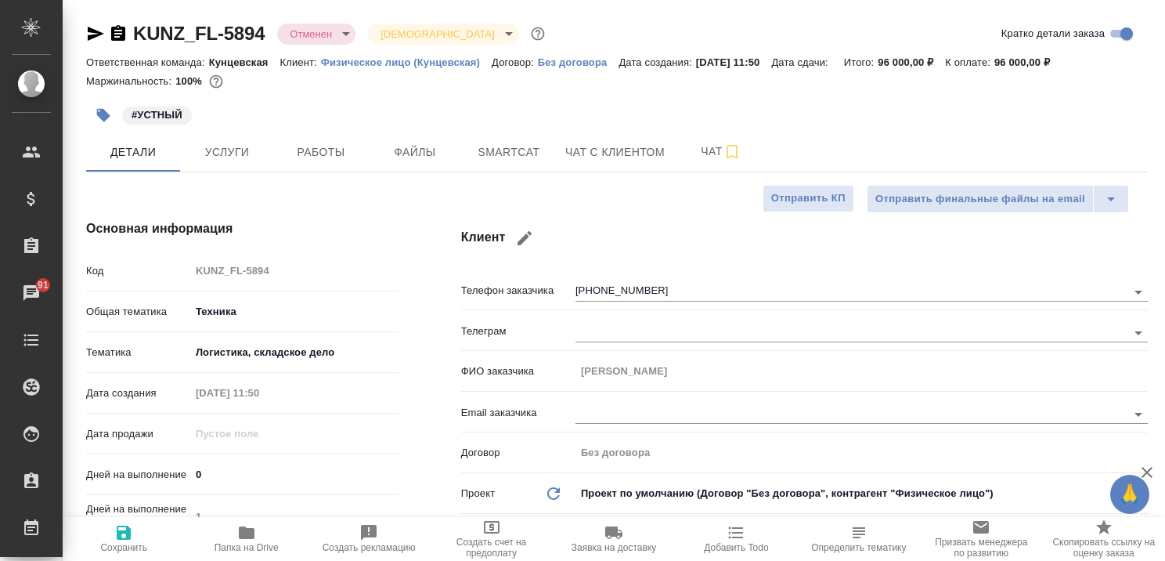
type textarea "x"
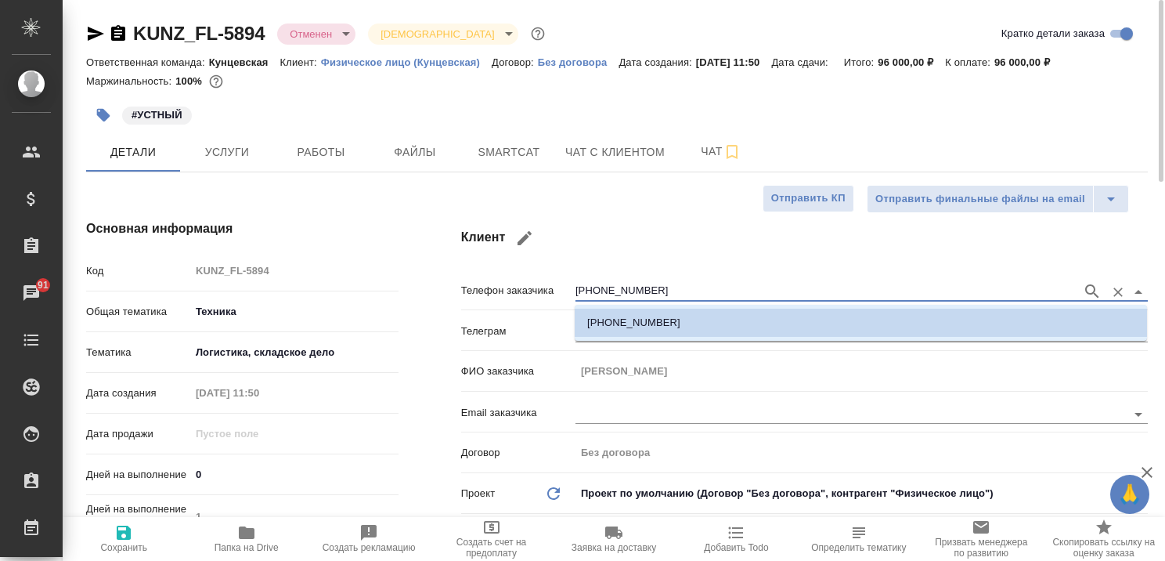
drag, startPoint x: 698, startPoint y: 291, endPoint x: 570, endPoint y: 292, distance: 128.4
click at [570, 292] on div "Телефон заказчика [PHONE_NUMBER]" at bounding box center [804, 289] width 687 height 27
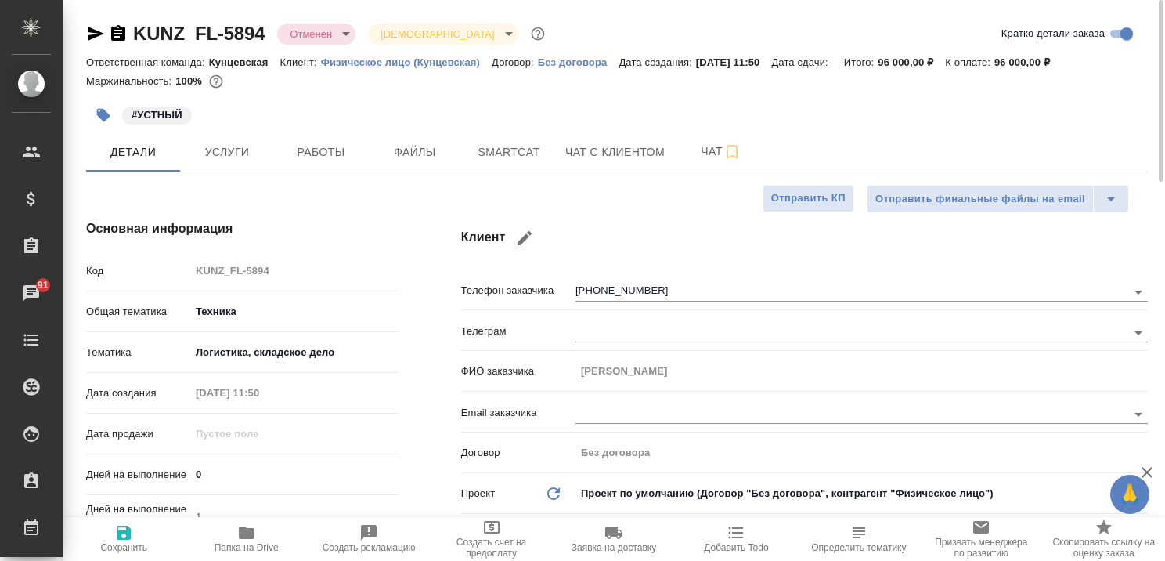
type textarea "x"
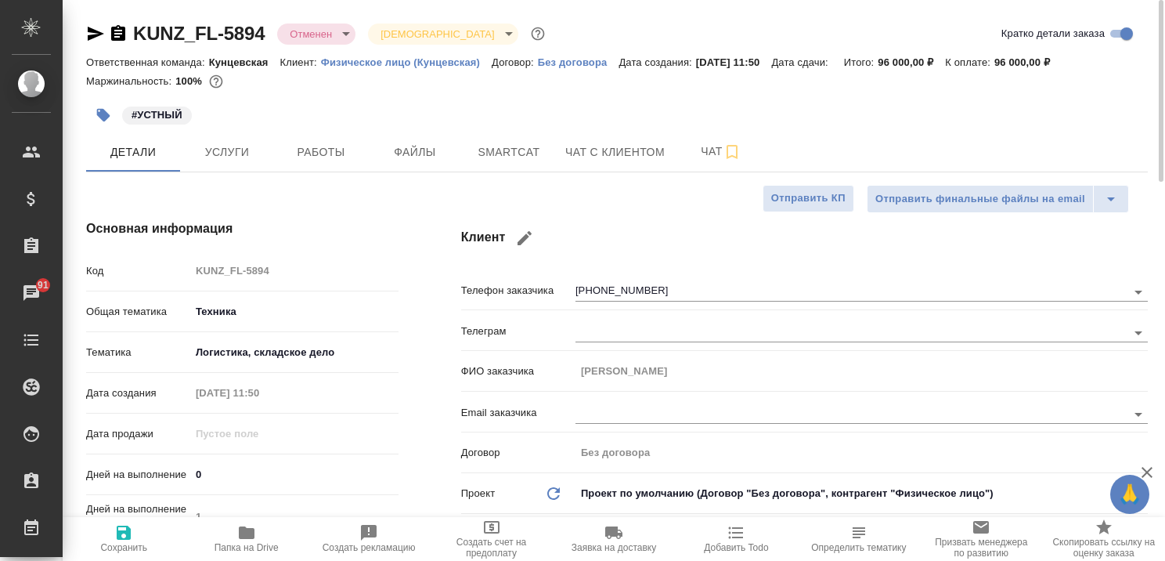
type textarea "x"
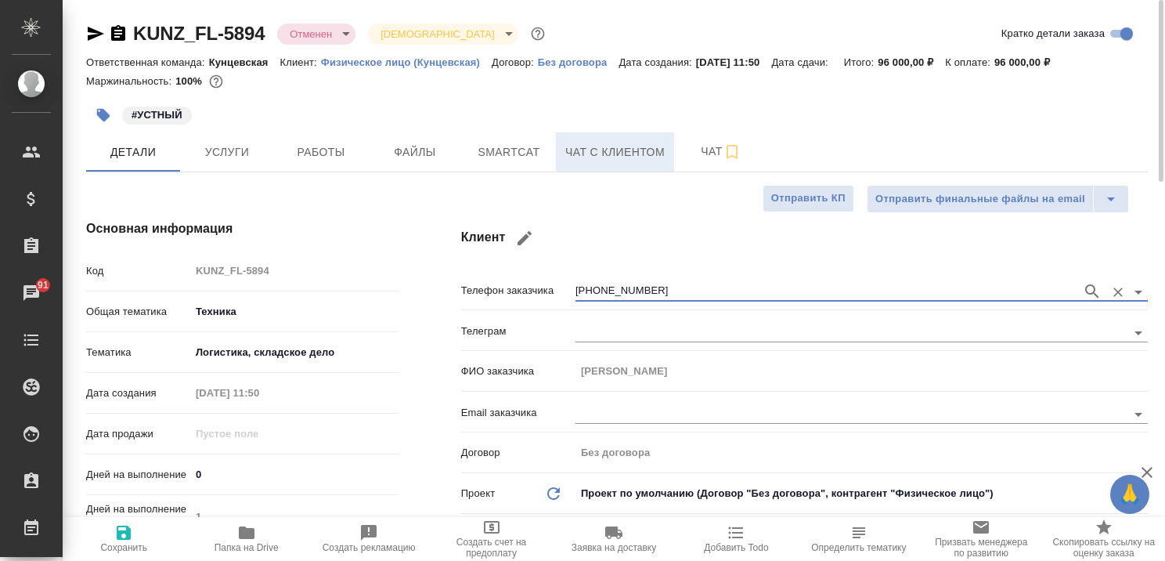
click at [600, 147] on span "Чат с клиентом" at bounding box center [614, 153] width 99 height 20
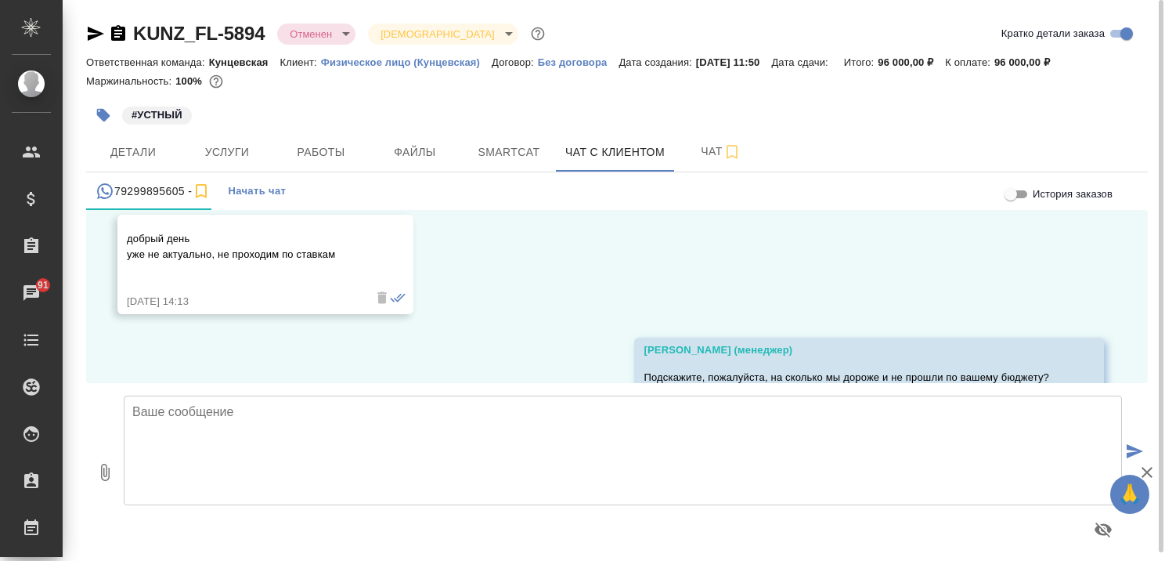
scroll to position [201, 0]
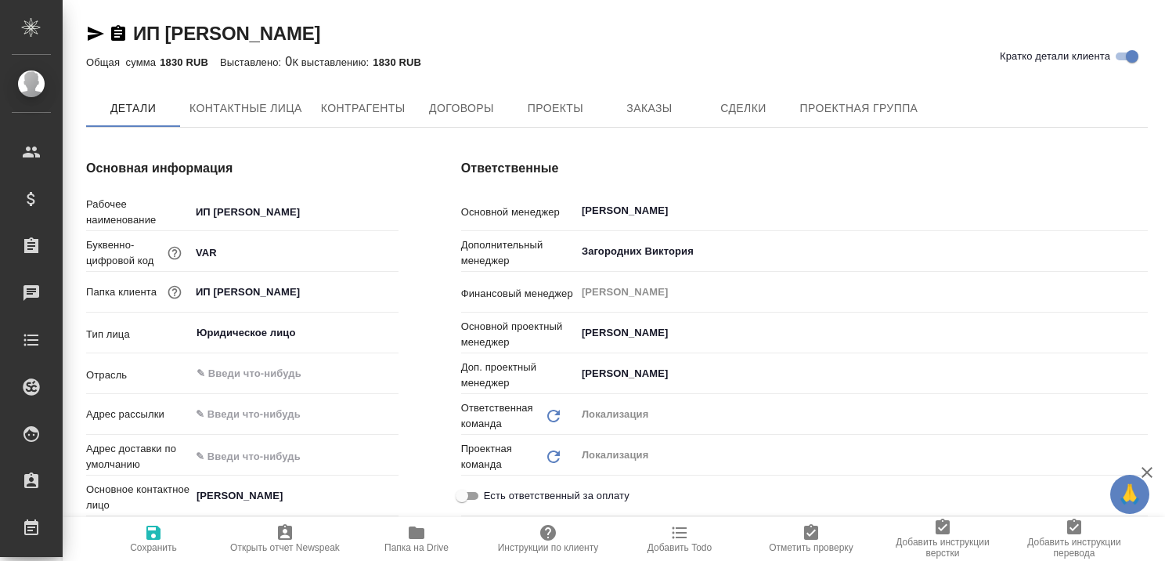
type textarea "x"
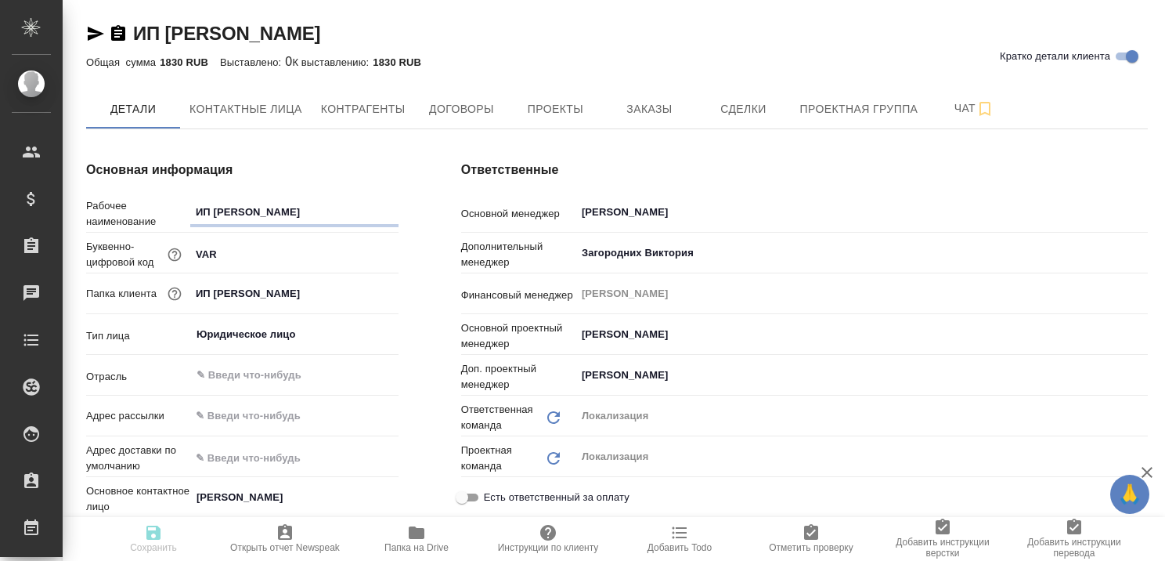
type textarea "x"
click at [648, 114] on span "Заказы" at bounding box center [649, 109] width 75 height 20
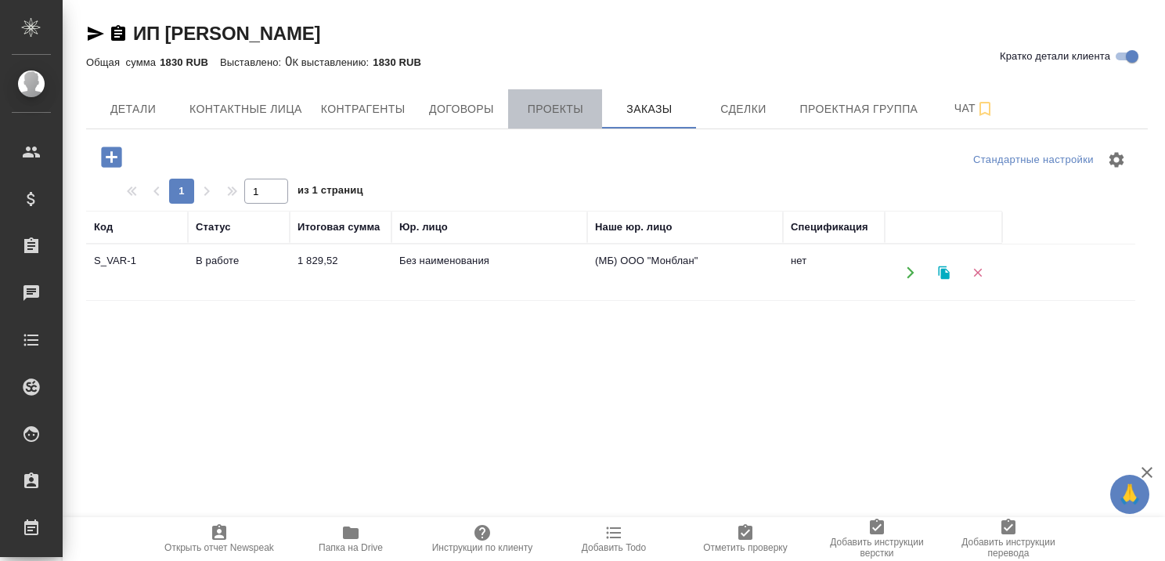
click at [539, 104] on span "Проекты" at bounding box center [555, 109] width 75 height 20
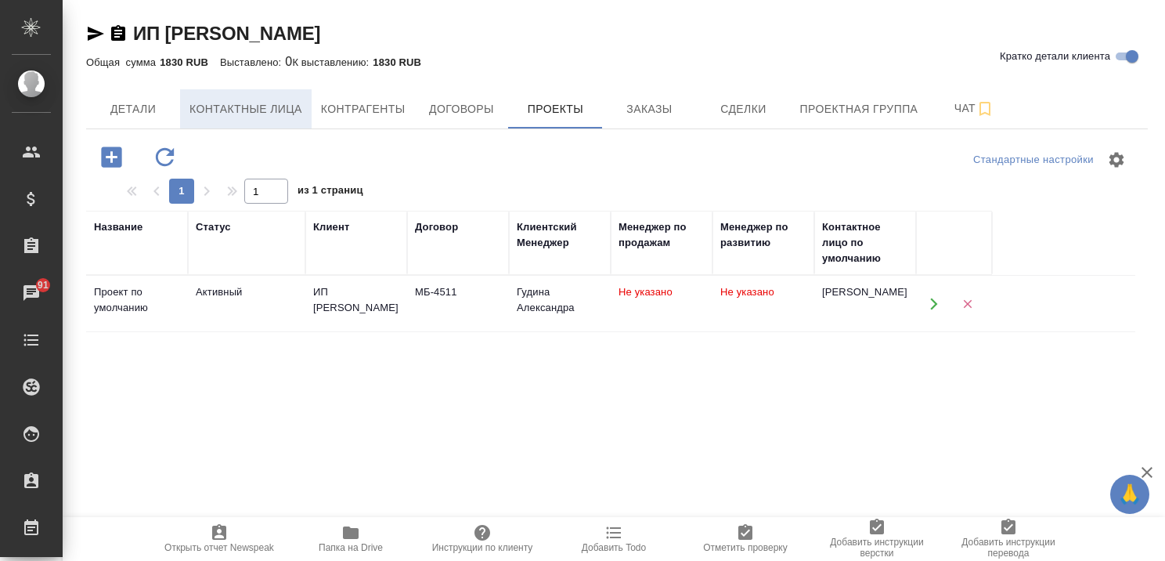
click at [215, 96] on button "Контактные лица" at bounding box center [246, 108] width 132 height 39
select select "RU"
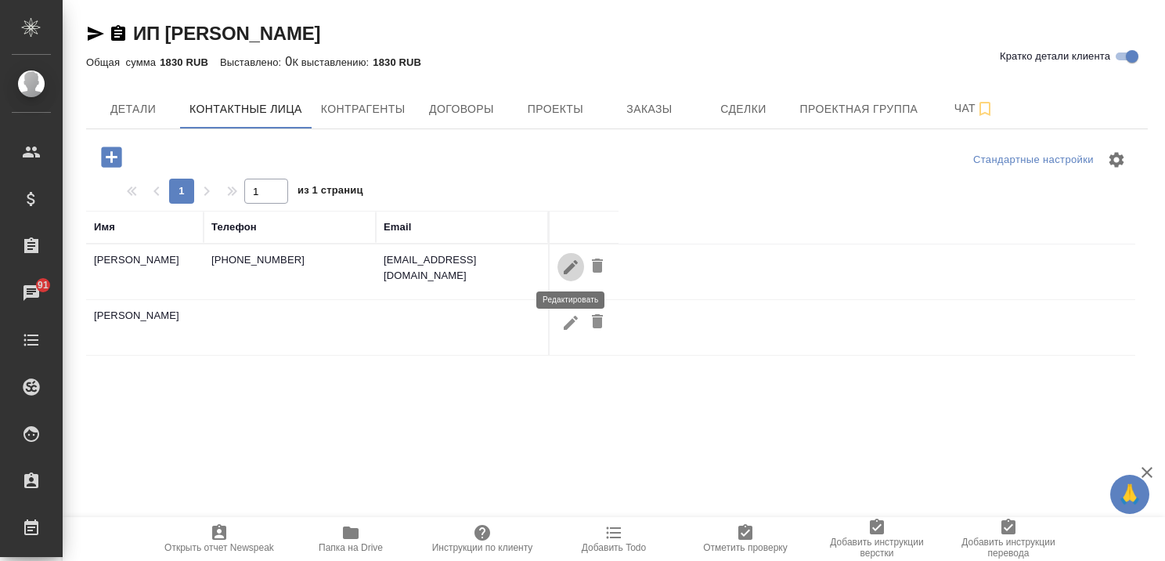
click at [568, 266] on icon "button" at bounding box center [571, 266] width 14 height 14
type input "Исаенко"
type input "Агния"
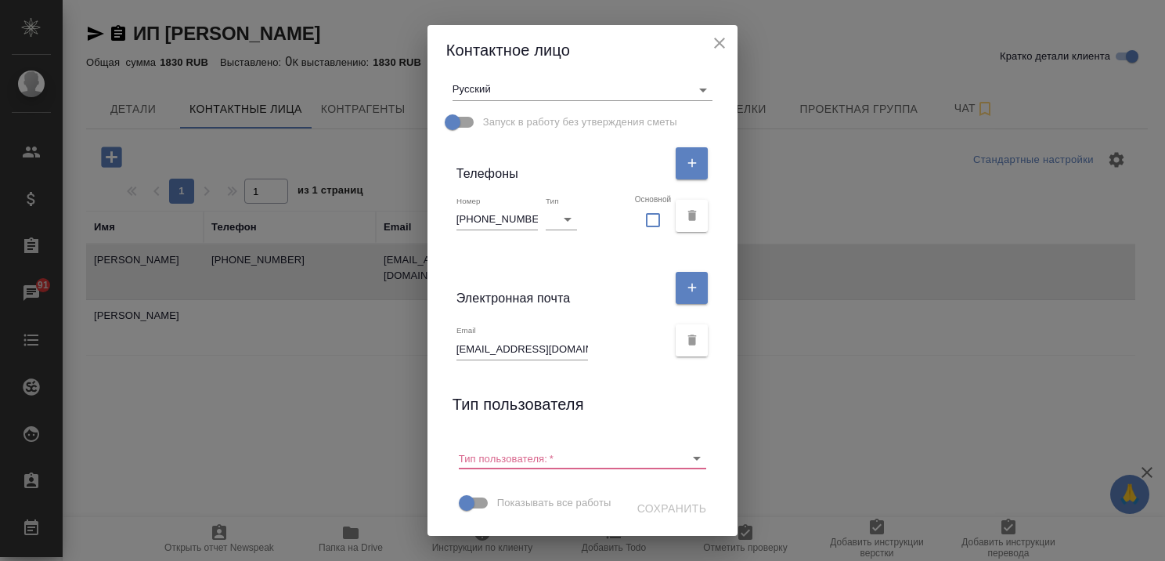
scroll to position [287, 0]
click at [480, 208] on input "+79891879710" at bounding box center [497, 219] width 81 height 22
click at [602, 314] on div "Email agnia.tasfinans@mail.ru" at bounding box center [582, 340] width 273 height 52
drag, startPoint x: 454, startPoint y: 318, endPoint x: 569, endPoint y: 312, distance: 115.2
click at [569, 337] on input "agnia.tasfinans@mail.ru" at bounding box center [523, 348] width 132 height 22
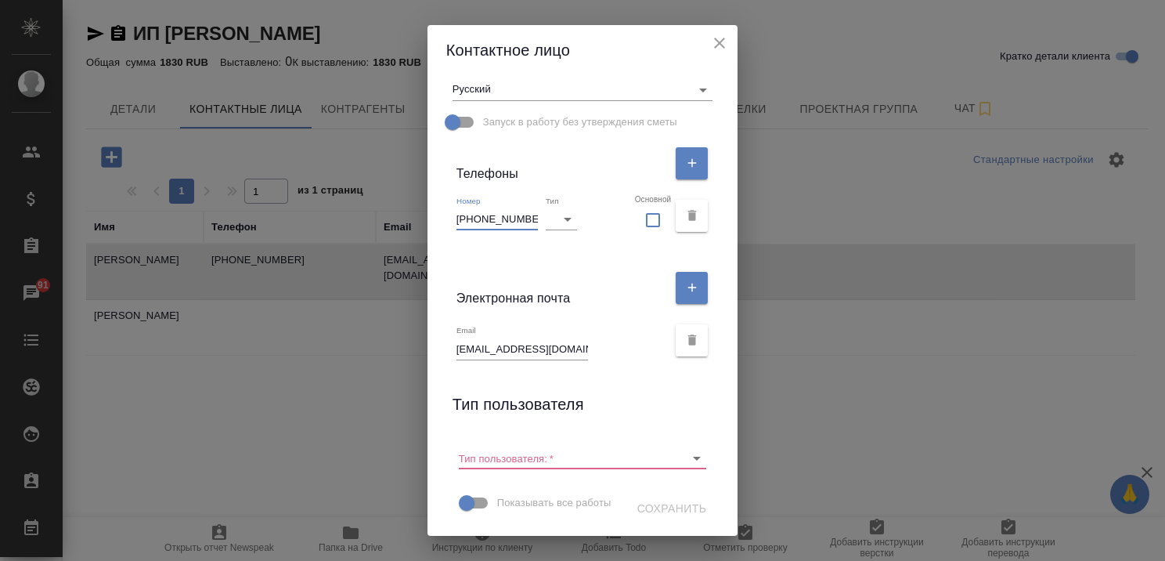
drag, startPoint x: 526, startPoint y: 189, endPoint x: 443, endPoint y: 186, distance: 83.0
click at [446, 189] on div "Номер +79801879710 Тип ​ Основной" at bounding box center [582, 215] width 273 height 53
click at [727, 38] on icon "close" at bounding box center [719, 43] width 19 height 19
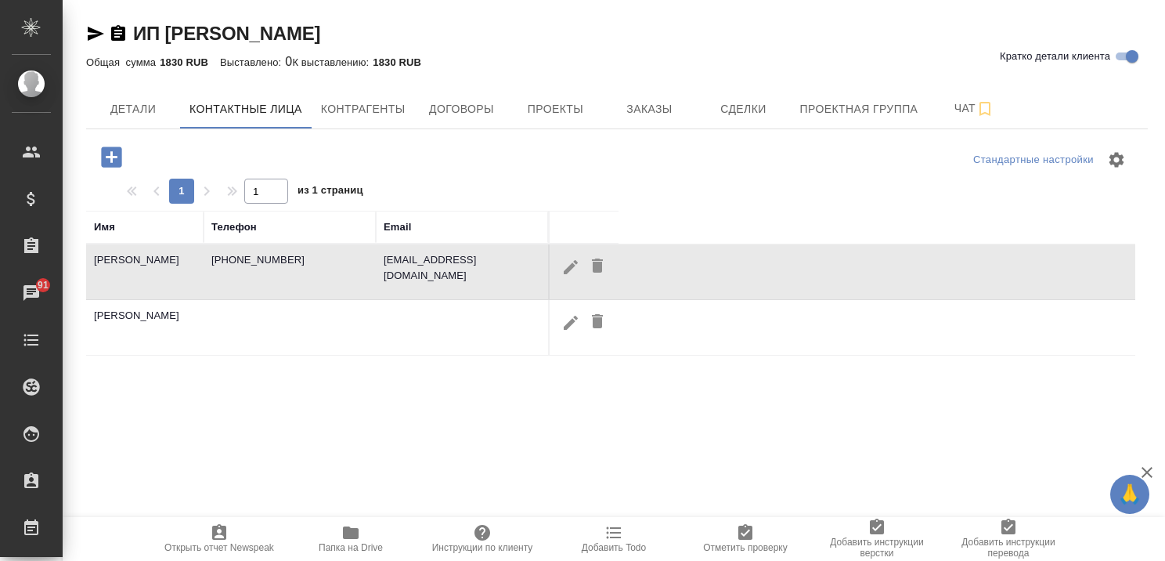
click at [571, 264] on icon "button" at bounding box center [571, 266] width 14 height 14
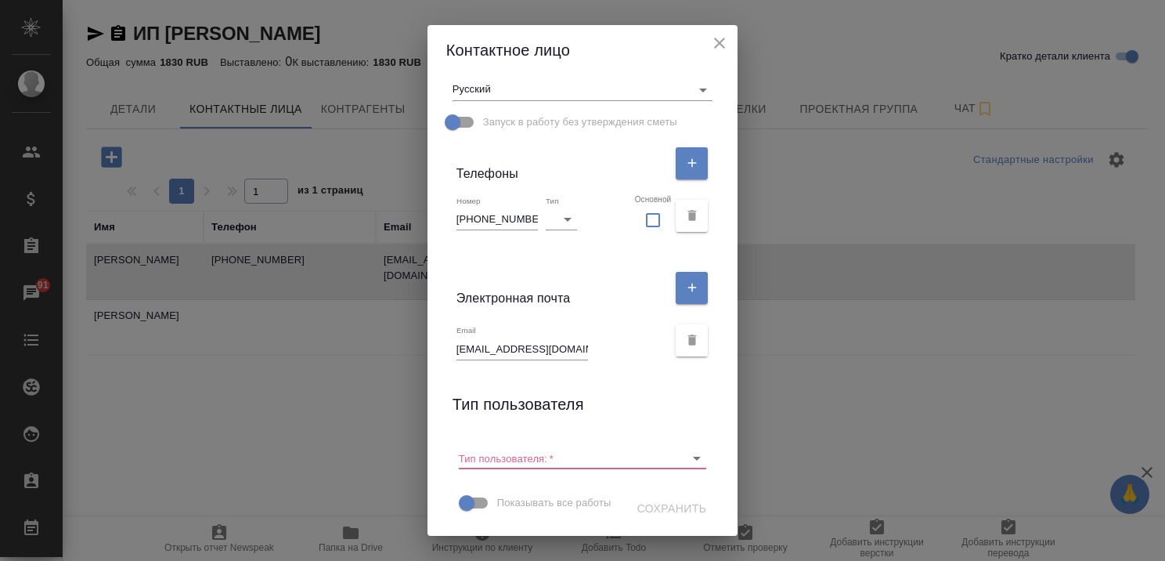
click at [482, 208] on input "+79891879710" at bounding box center [497, 219] width 81 height 22
type input "+79801879710"
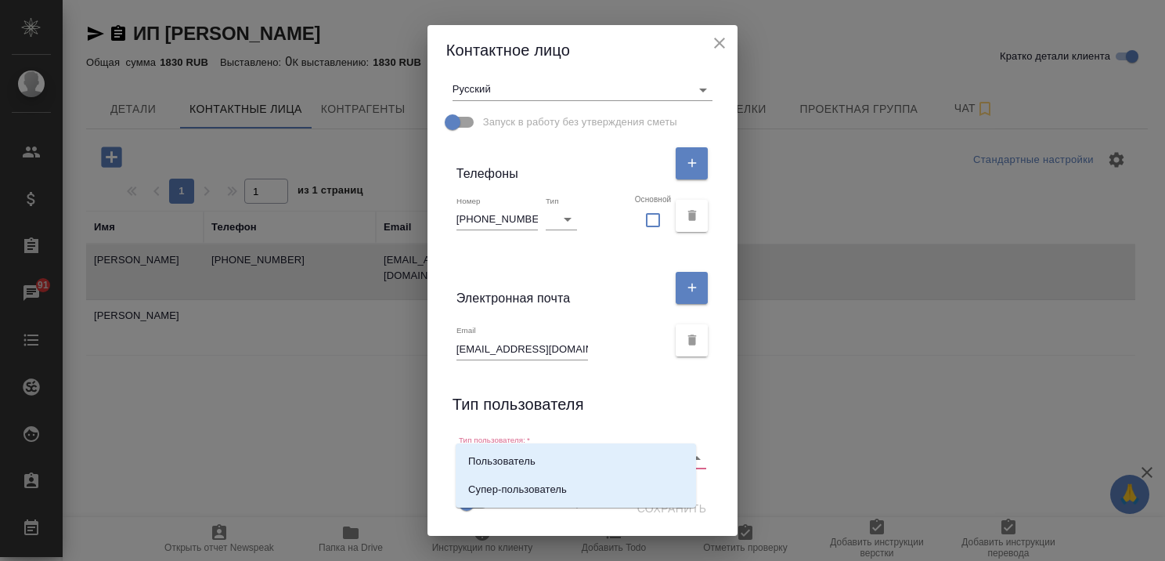
click at [495, 447] on input "Тип пользователя:   *" at bounding box center [558, 457] width 198 height 21
click at [500, 464] on p "Пользователь" at bounding box center [501, 461] width 67 height 16
type input "Пользователь"
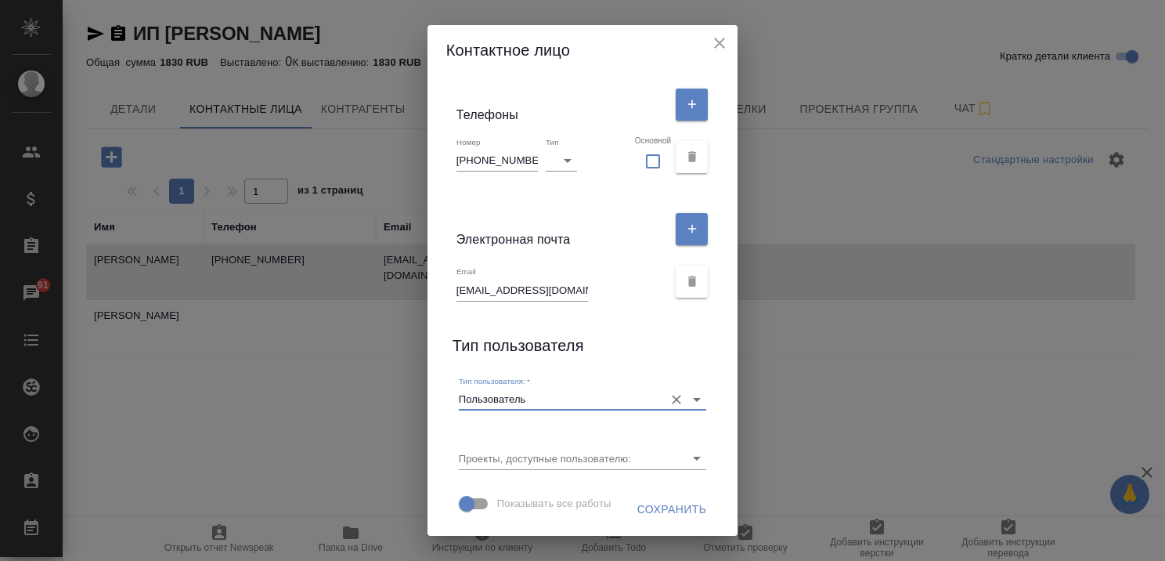
scroll to position [346, 0]
click at [637, 507] on span "Сохранить" at bounding box center [672, 510] width 70 height 20
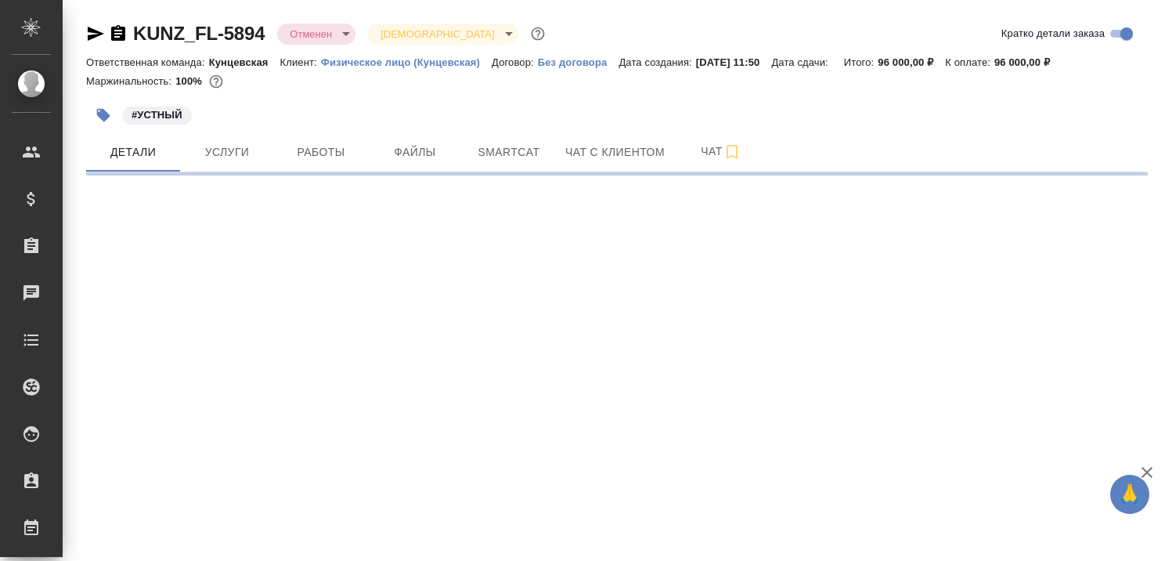
select select "RU"
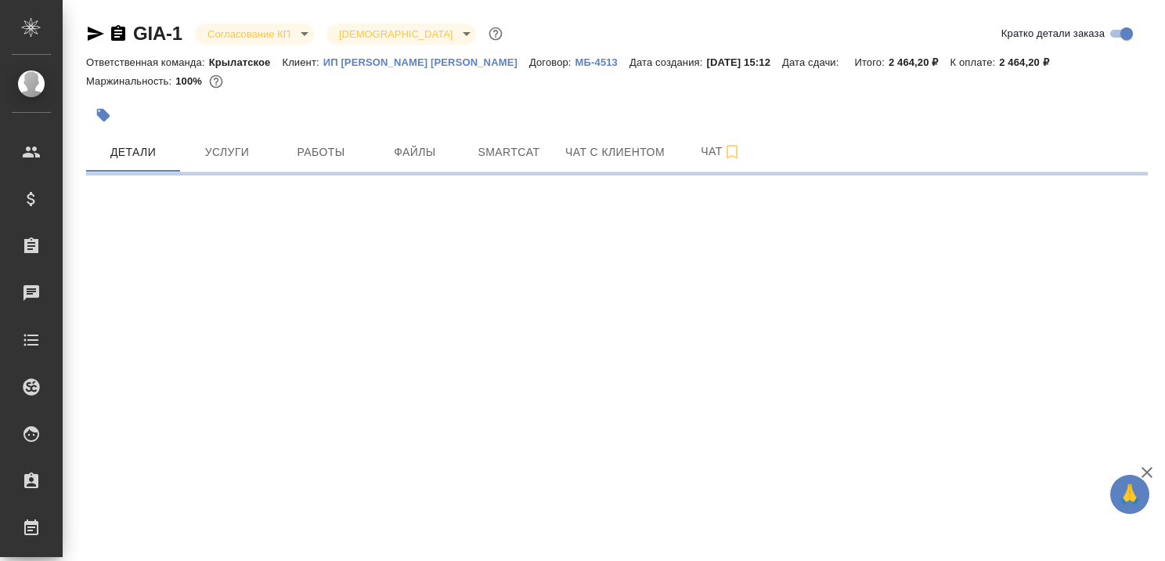
select select "RU"
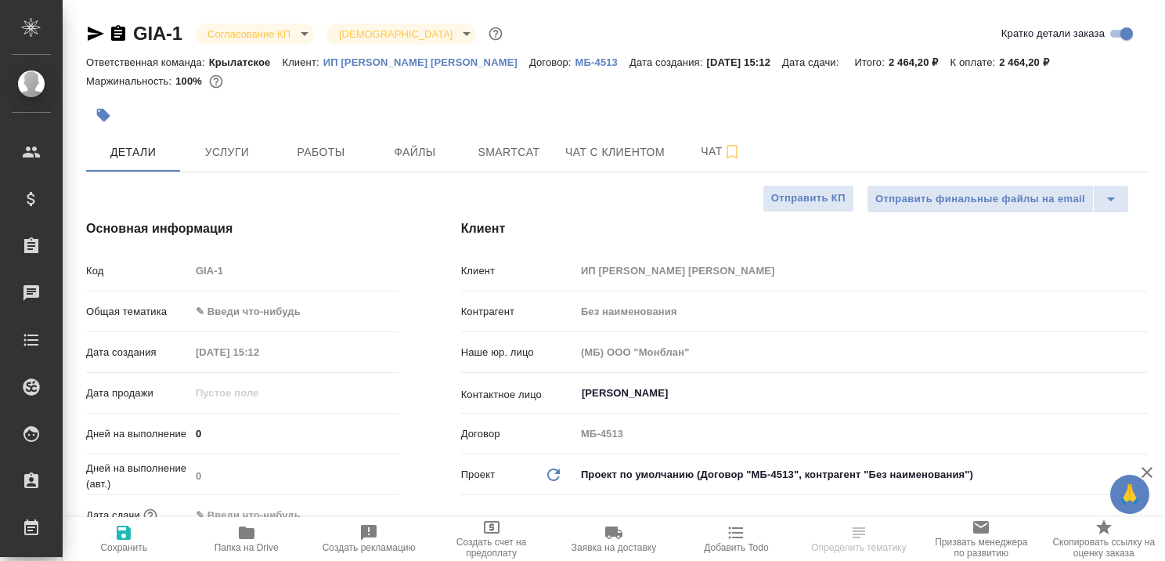
type textarea "x"
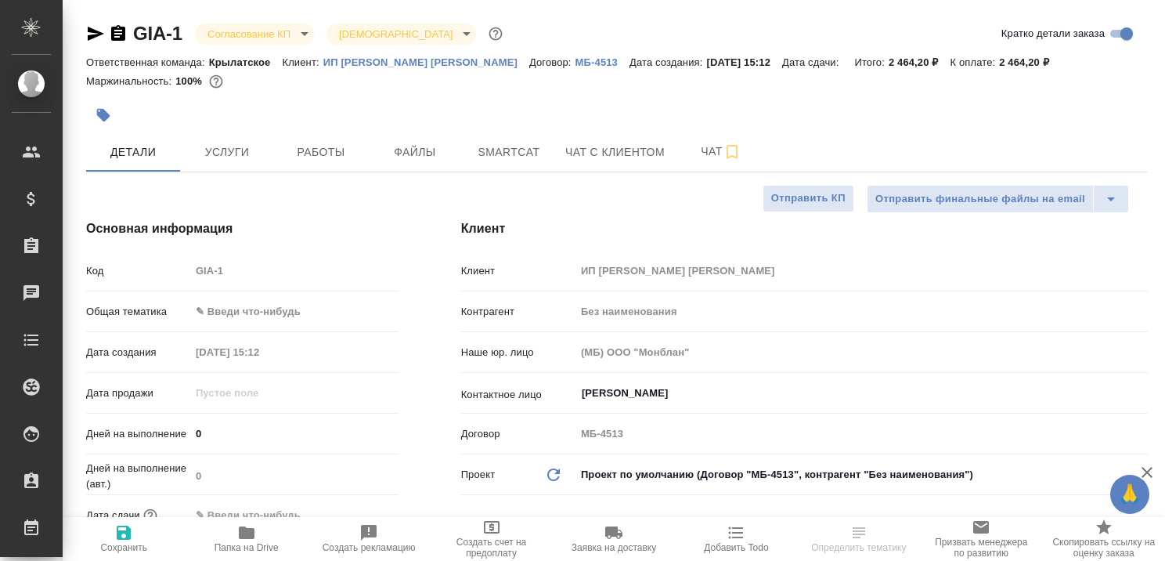
type textarea "x"
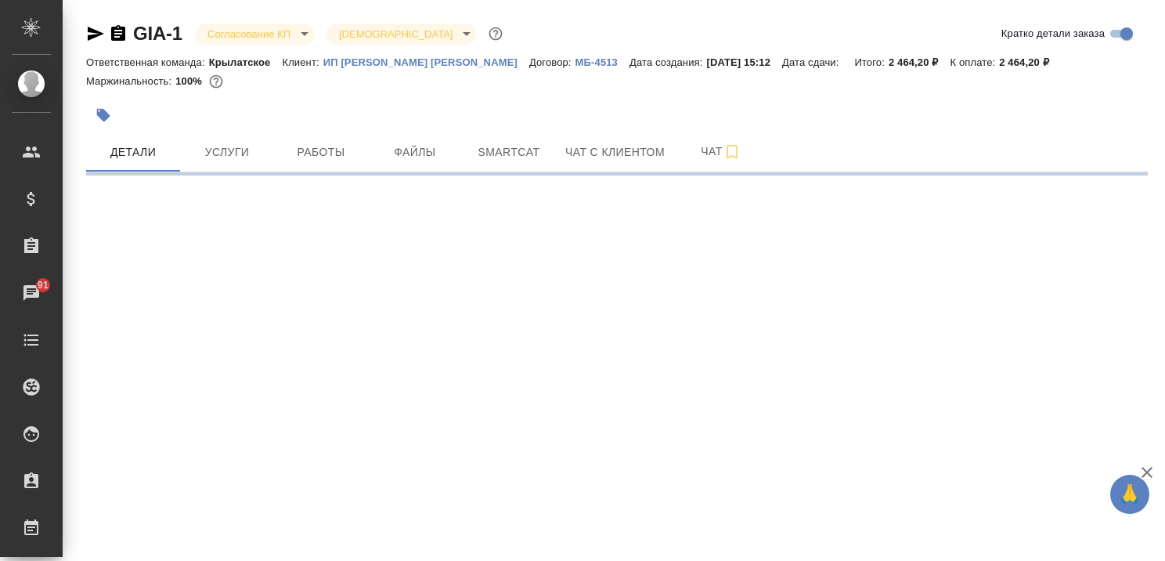
click at [375, 66] on p "ИП [PERSON_NAME] [PERSON_NAME]" at bounding box center [426, 62] width 206 height 12
select select "RU"
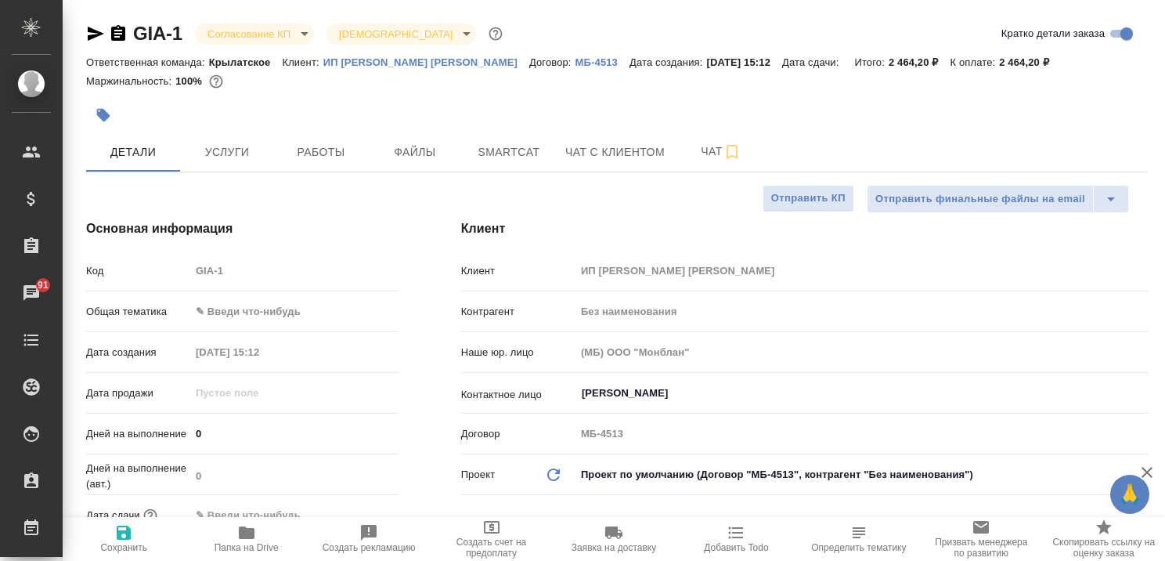
type textarea "x"
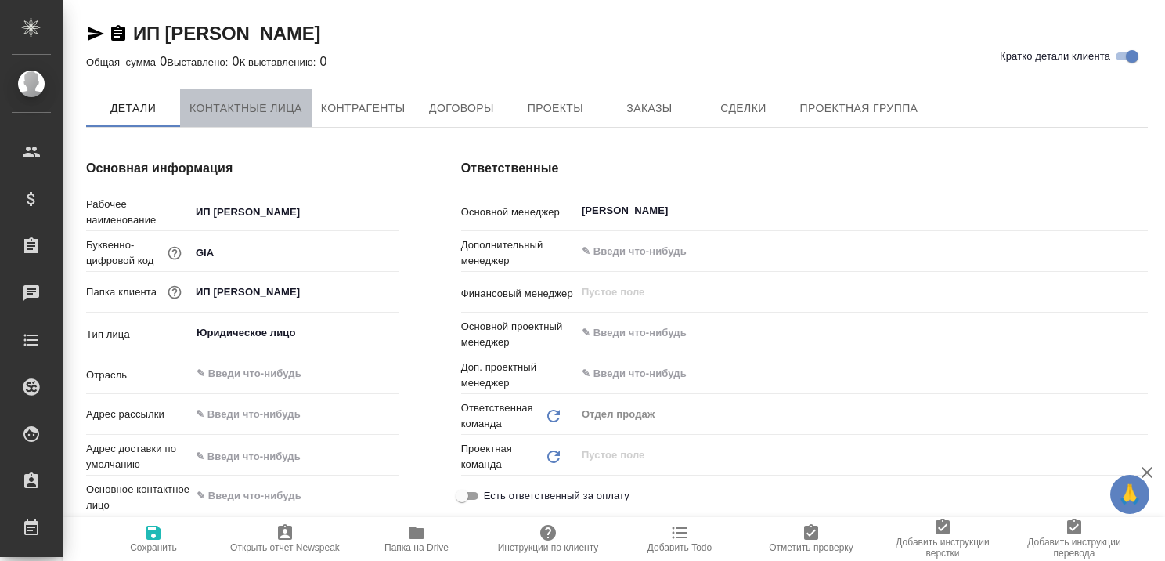
click at [222, 100] on span "Контактные лица" at bounding box center [245, 109] width 113 height 20
type textarea "x"
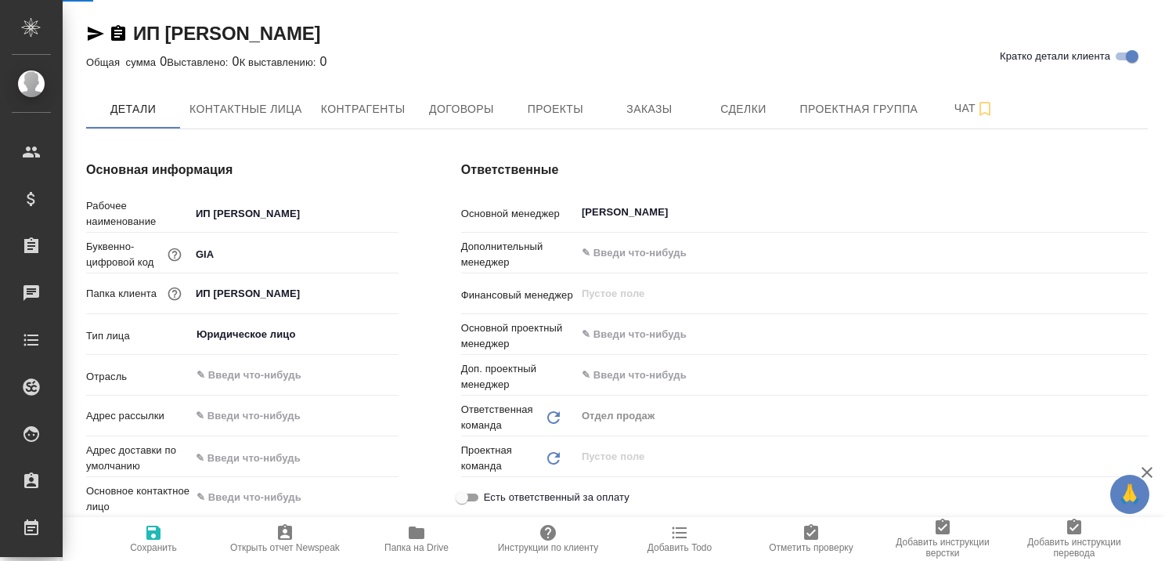
type textarea "x"
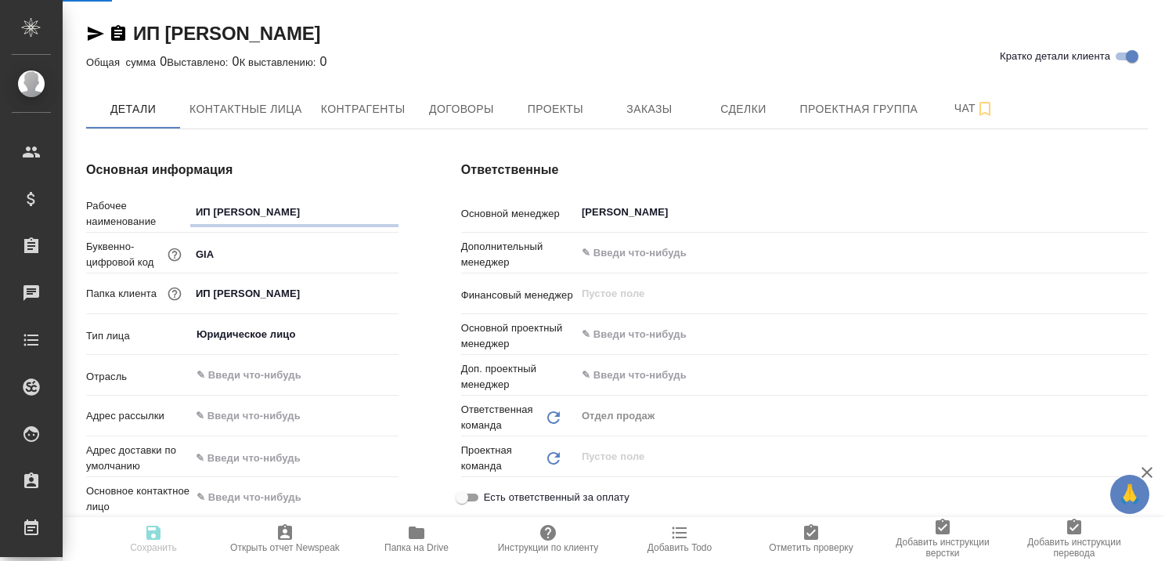
type textarea "x"
click at [244, 115] on span "Контактные лица" at bounding box center [245, 109] width 113 height 20
type textarea "x"
select select "RU"
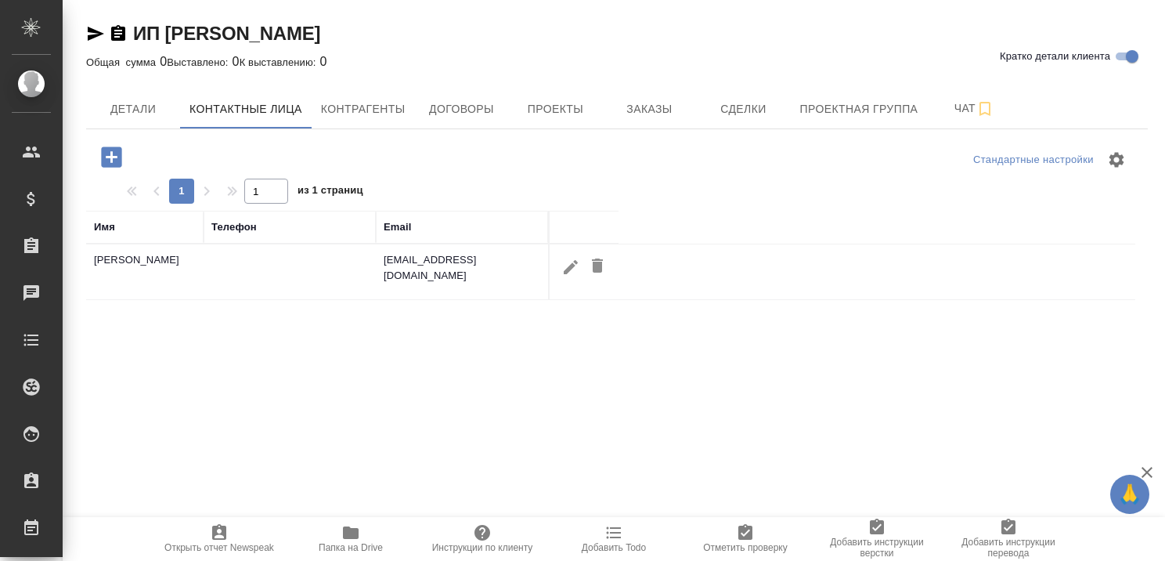
click at [568, 262] on icon "button" at bounding box center [570, 267] width 19 height 19
type input "Gushcha"
type input "[PERSON_NAME]"
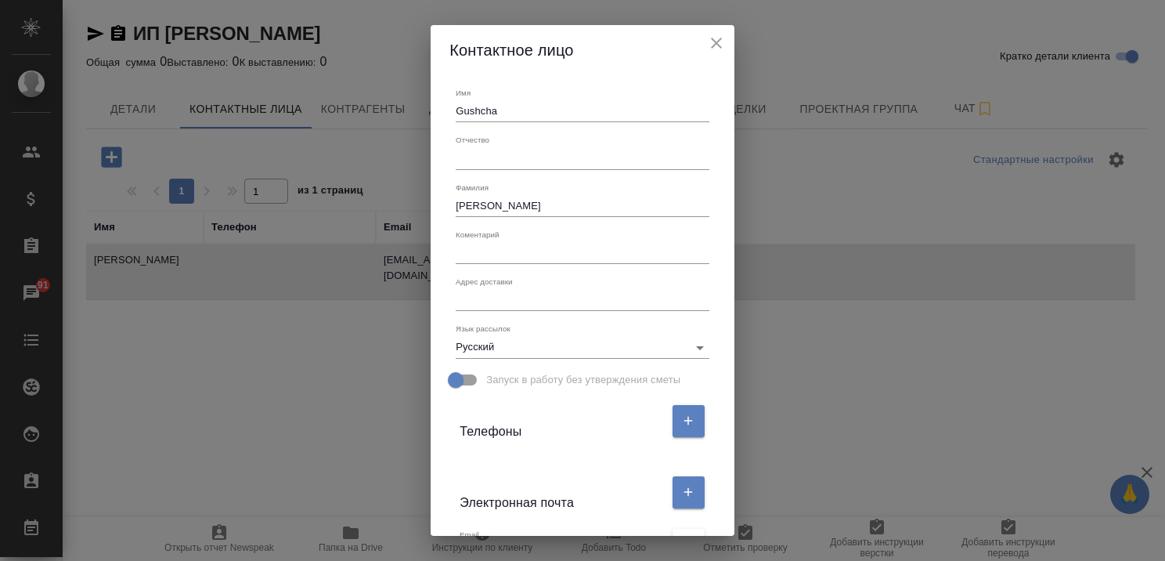
scroll to position [233, 0]
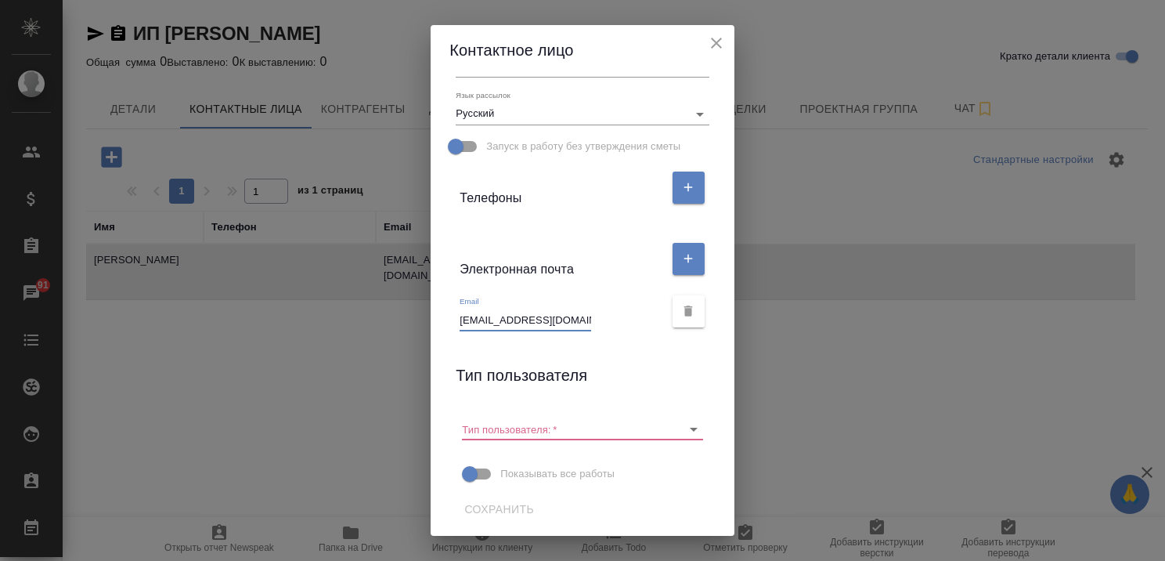
drag, startPoint x: 565, startPoint y: 315, endPoint x: 447, endPoint y: 312, distance: 118.3
click at [449, 312] on div "Email [EMAIL_ADDRESS][DOMAIN_NAME]" at bounding box center [581, 311] width 265 height 52
click at [725, 42] on icon "close" at bounding box center [716, 43] width 19 height 19
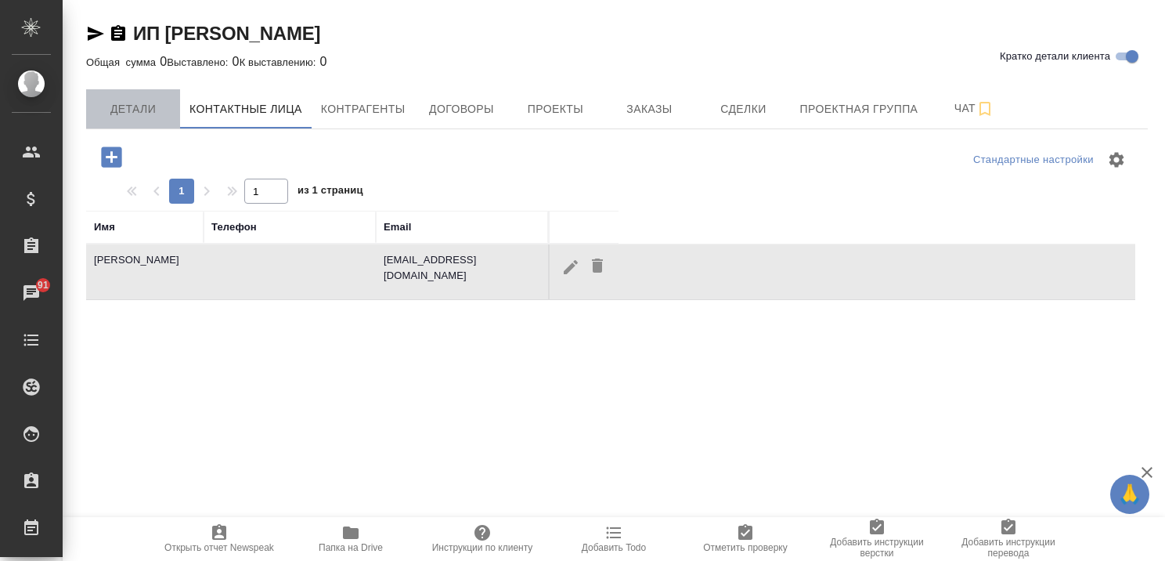
click at [148, 104] on span "Детали" at bounding box center [133, 109] width 75 height 20
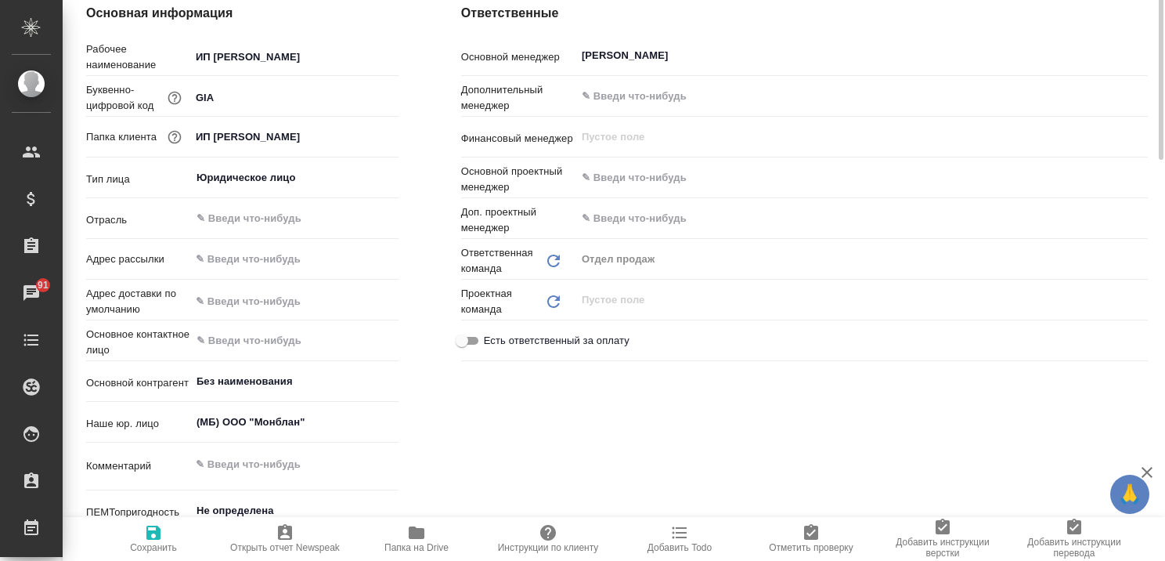
scroll to position [235, 0]
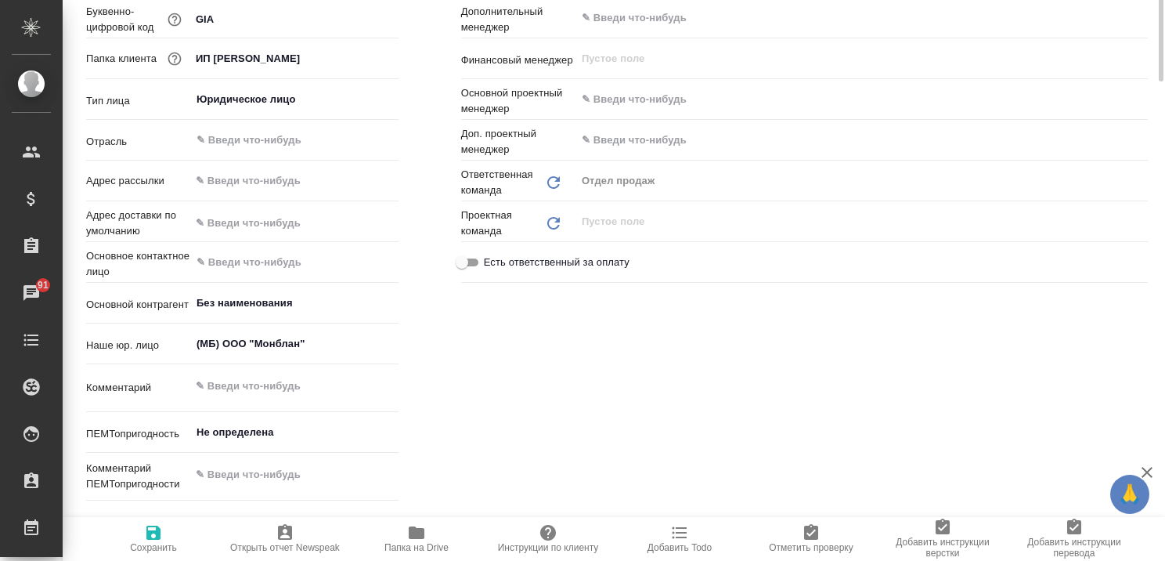
type textarea "x"
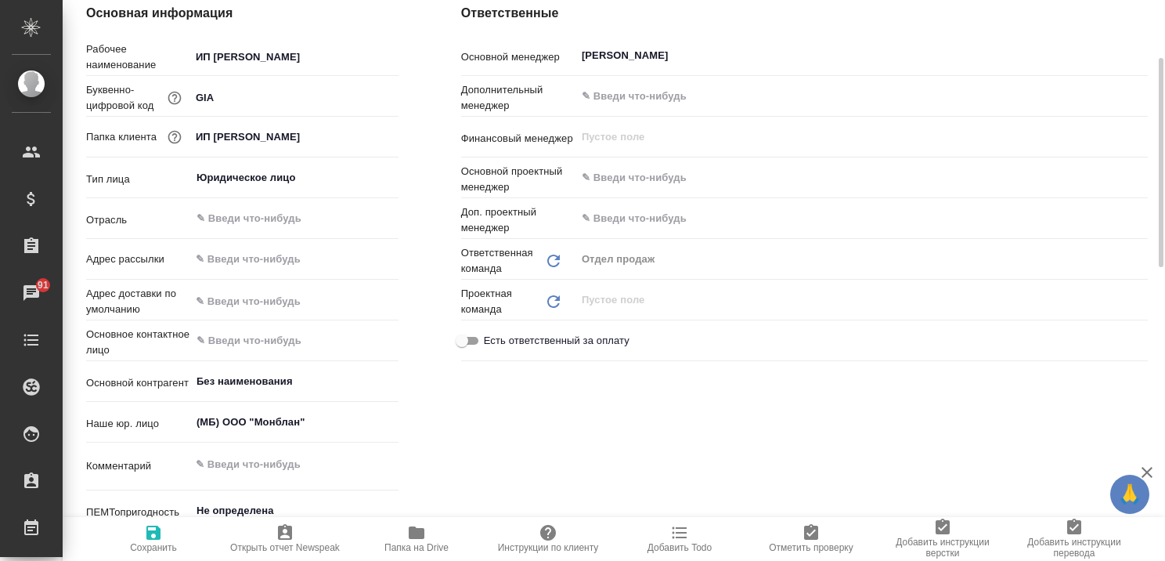
scroll to position [0, 0]
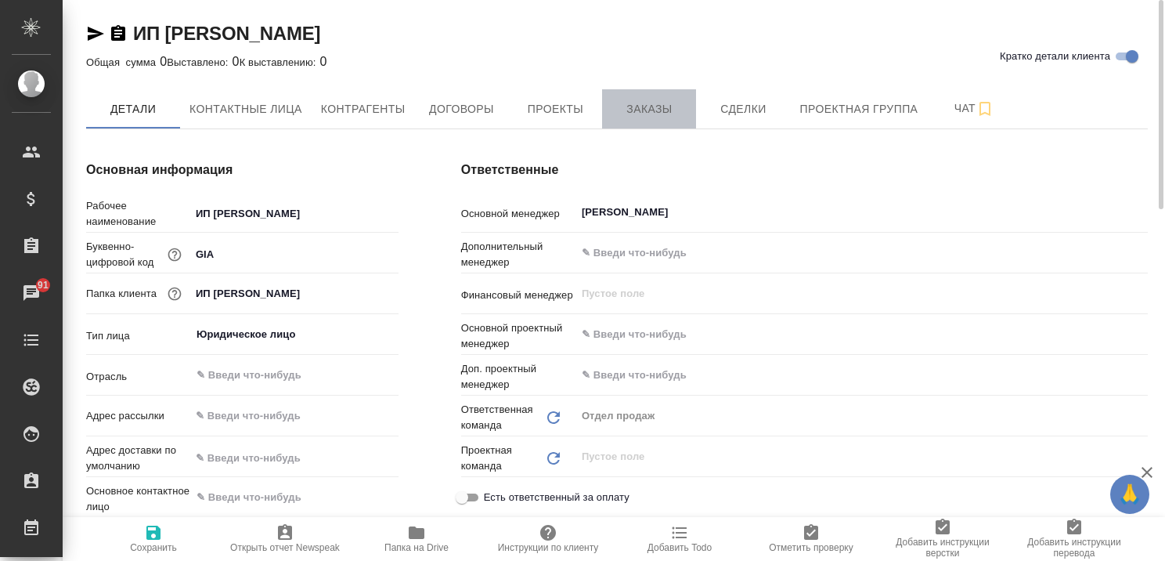
click at [655, 115] on span "Заказы" at bounding box center [649, 109] width 75 height 20
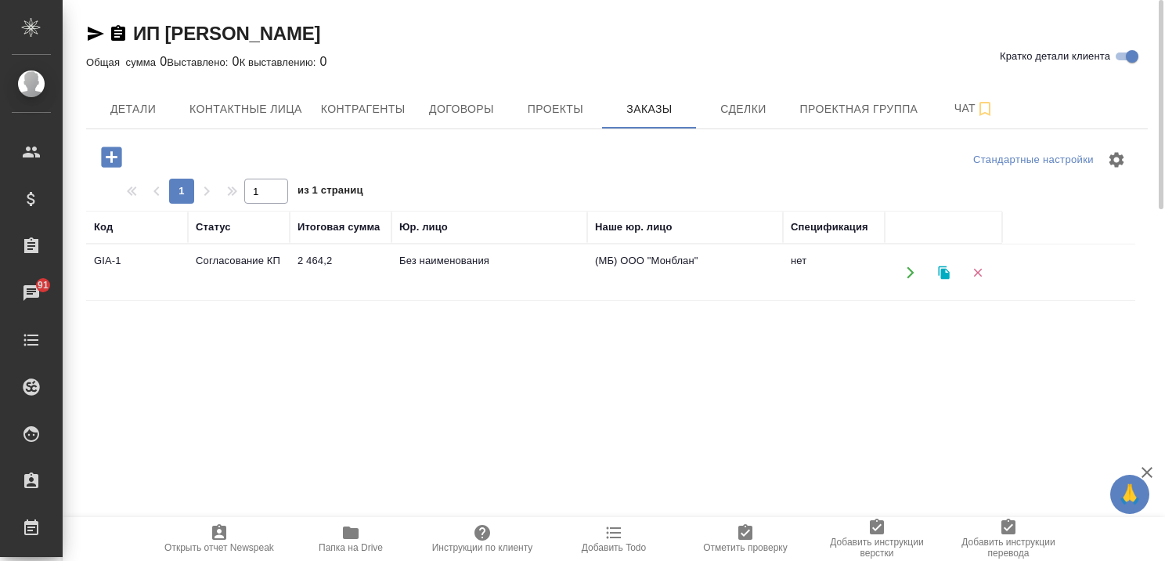
click at [211, 257] on td "Согласование КП" at bounding box center [239, 272] width 102 height 55
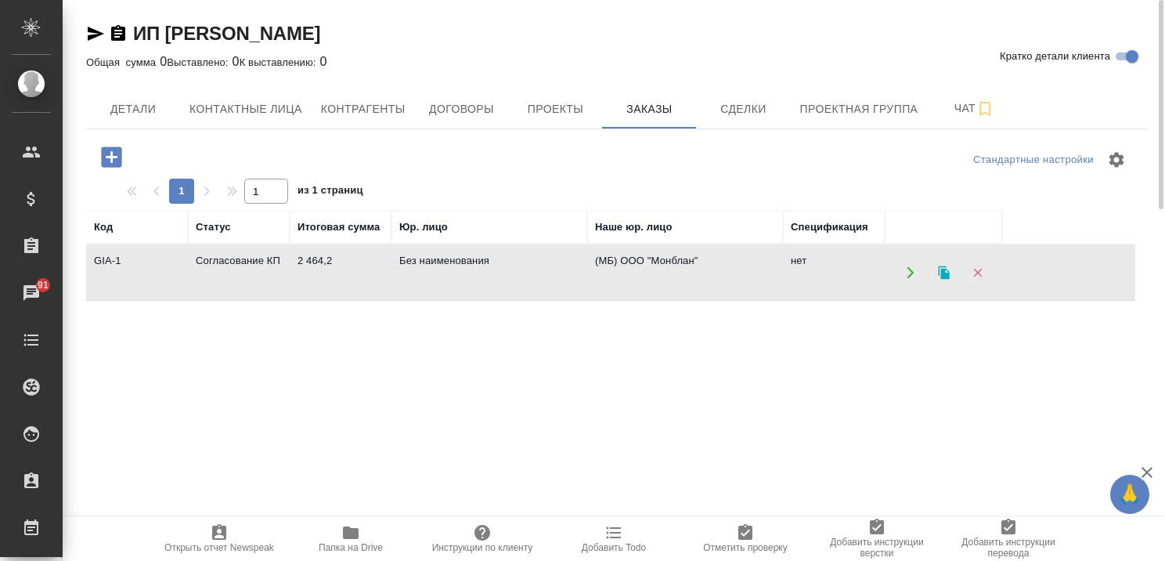
click at [211, 257] on td "Согласование КП" at bounding box center [239, 272] width 102 height 55
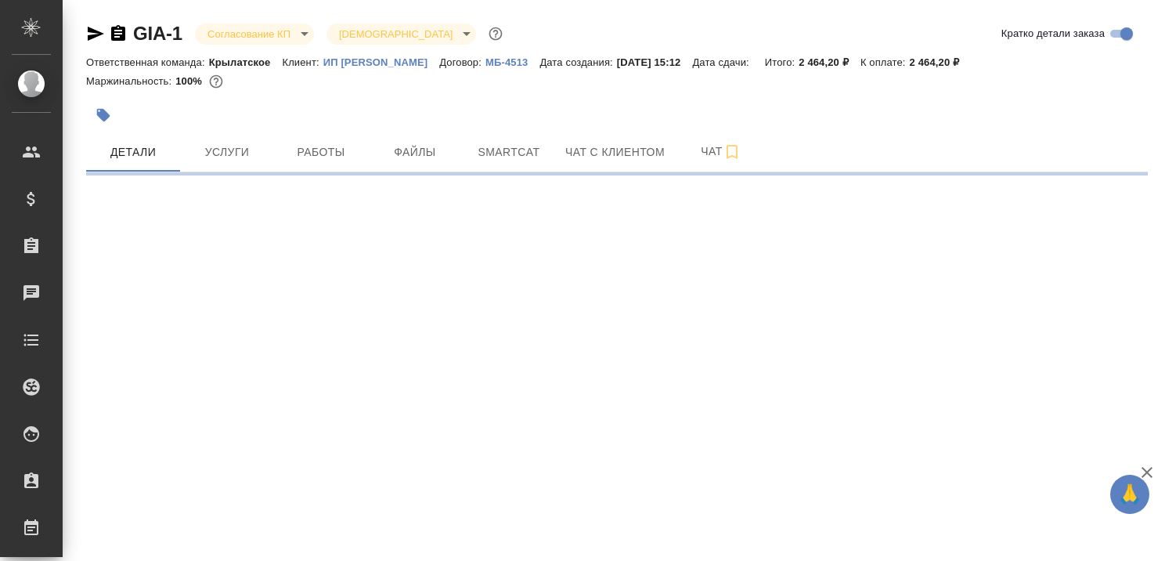
select select "RU"
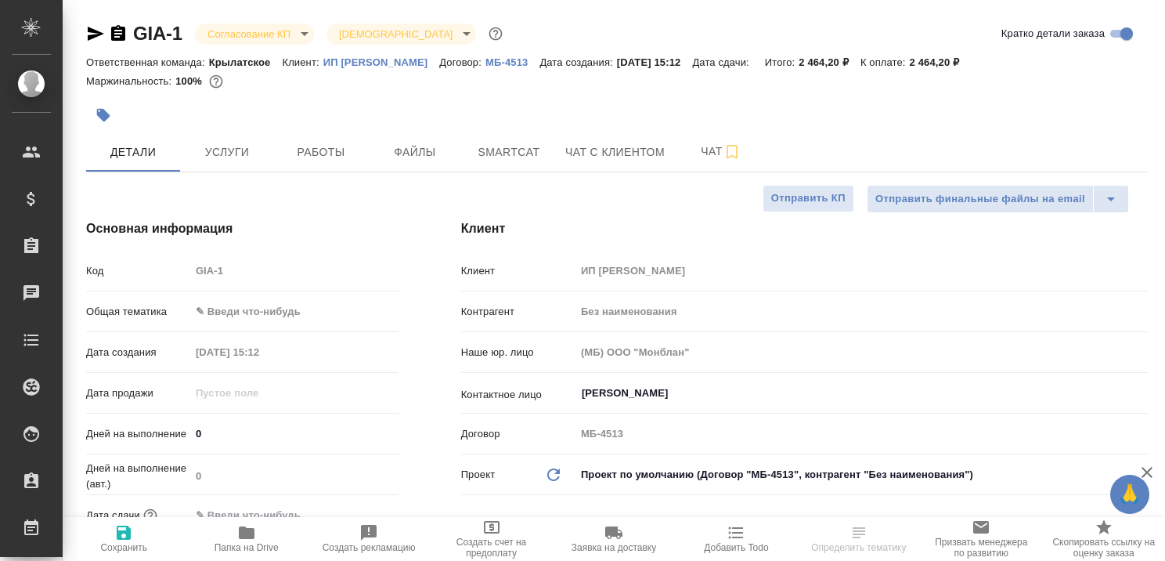
type textarea "x"
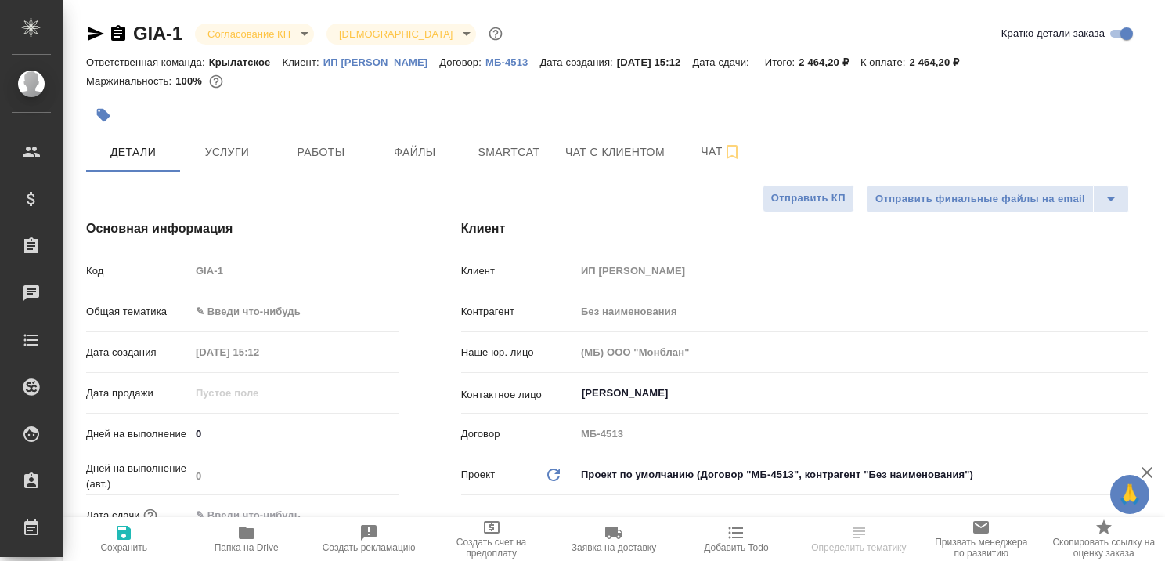
type textarea "x"
select select "RU"
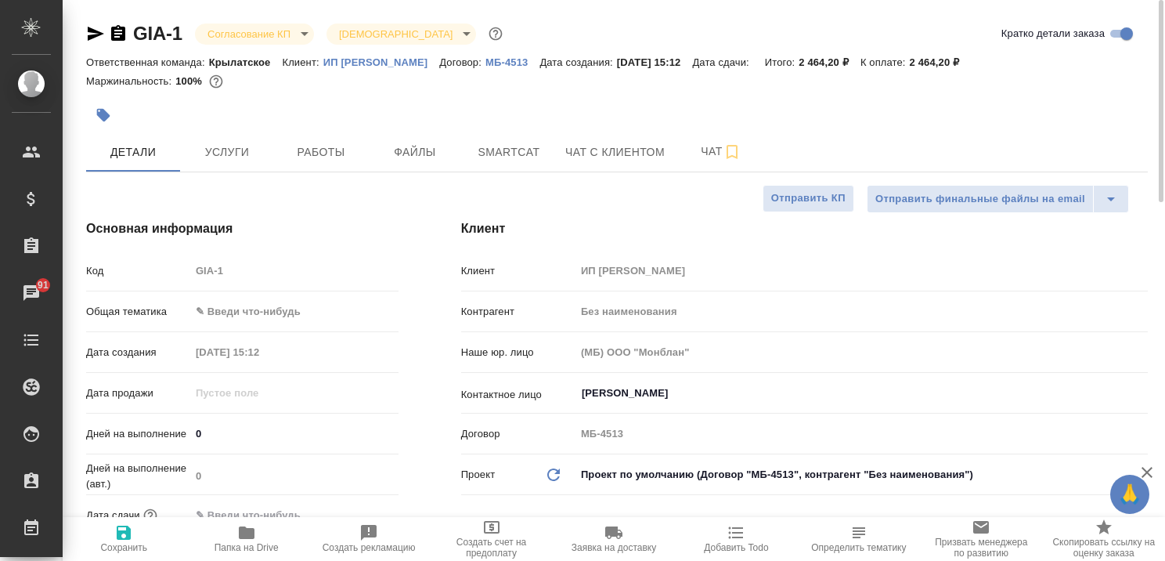
type textarea "x"
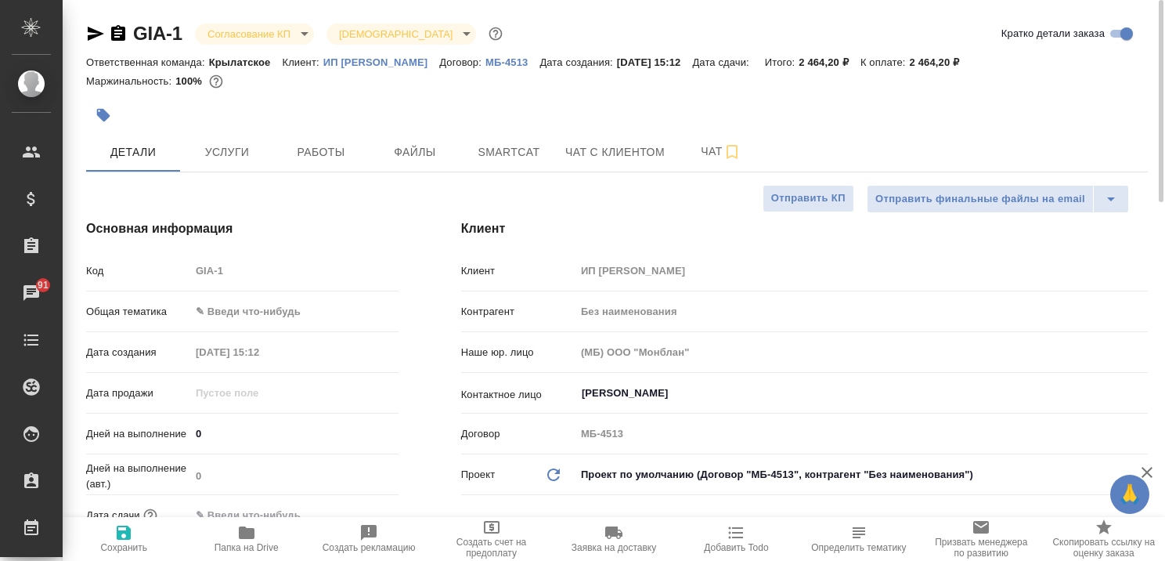
type textarea "x"
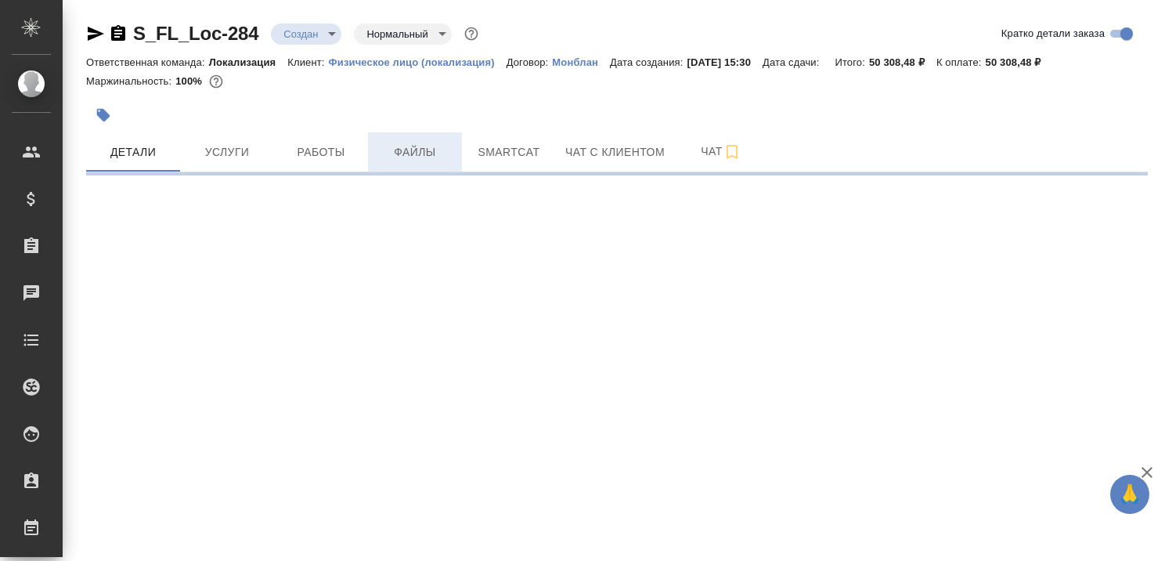
select select "RU"
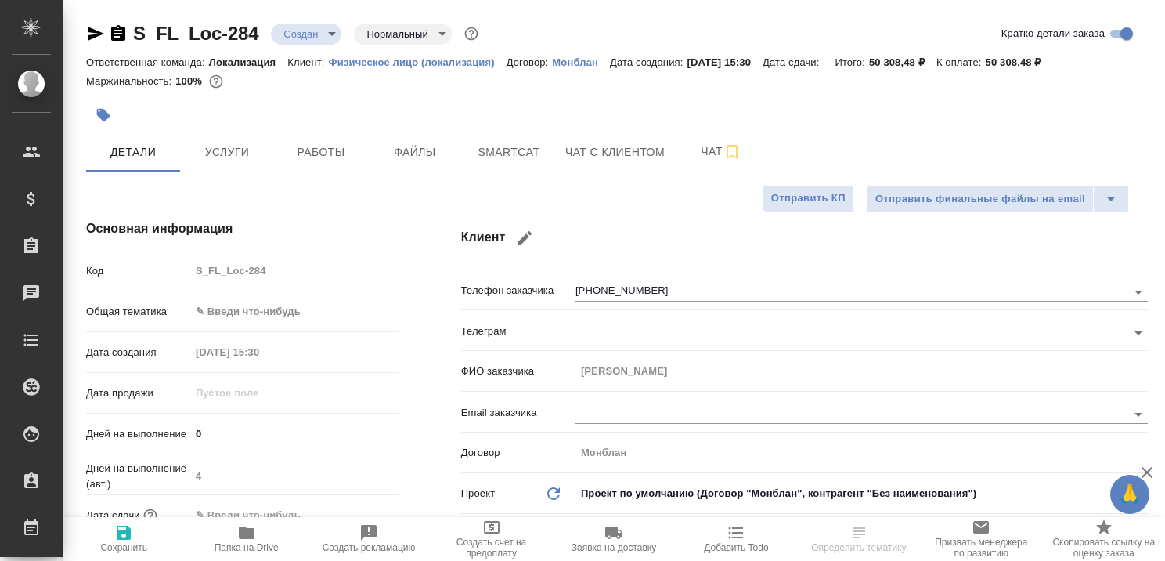
type textarea "x"
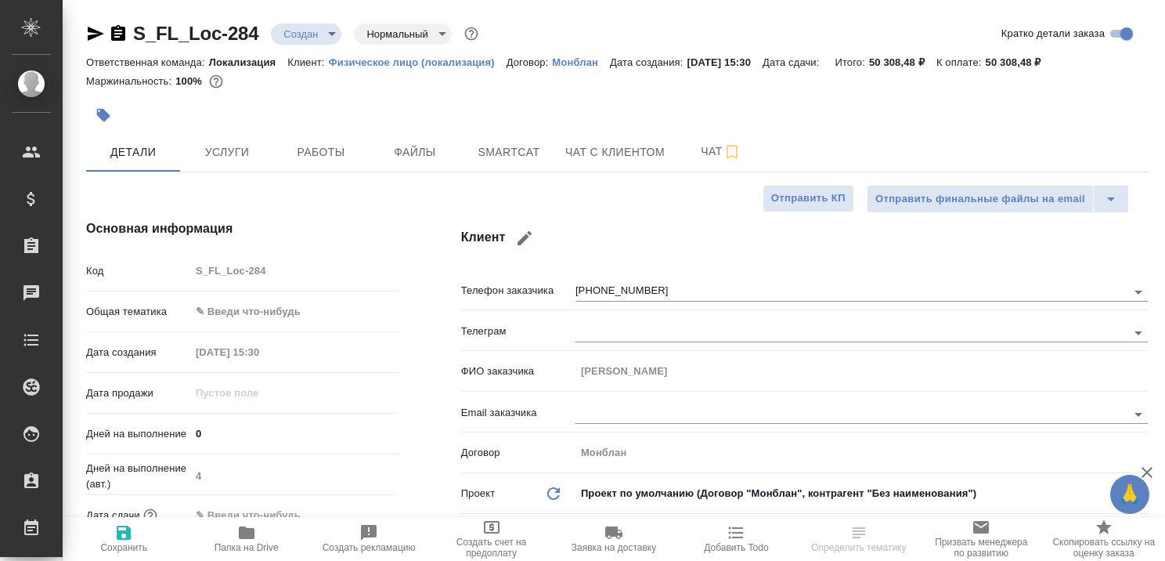
type textarea "x"
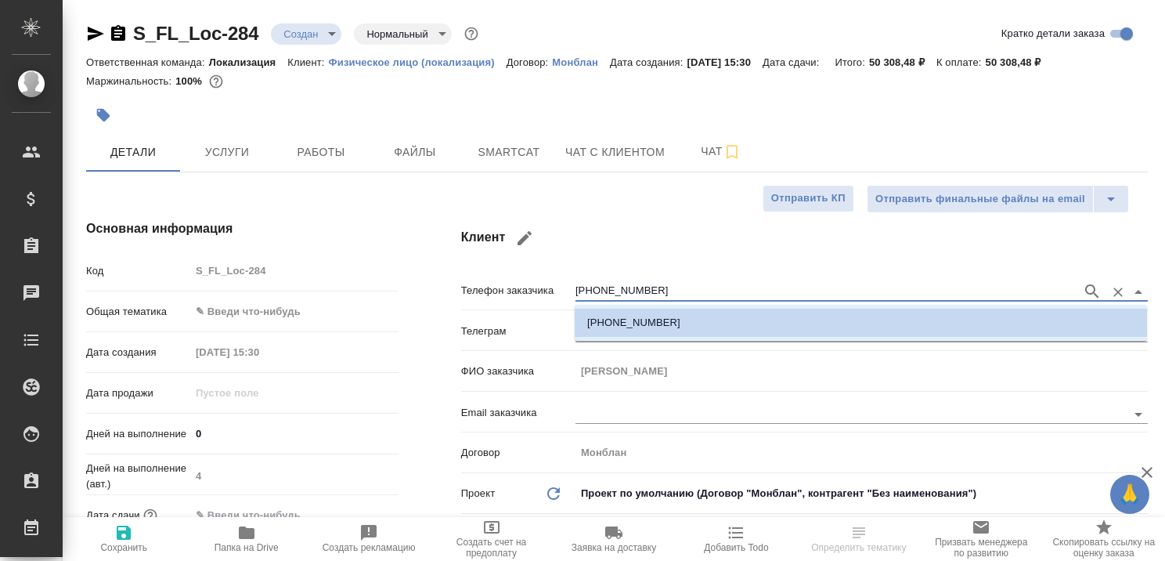
drag, startPoint x: 683, startPoint y: 294, endPoint x: 570, endPoint y: 290, distance: 112.9
click at [570, 290] on div "Телефон заказчика +79636038016" at bounding box center [804, 289] width 687 height 27
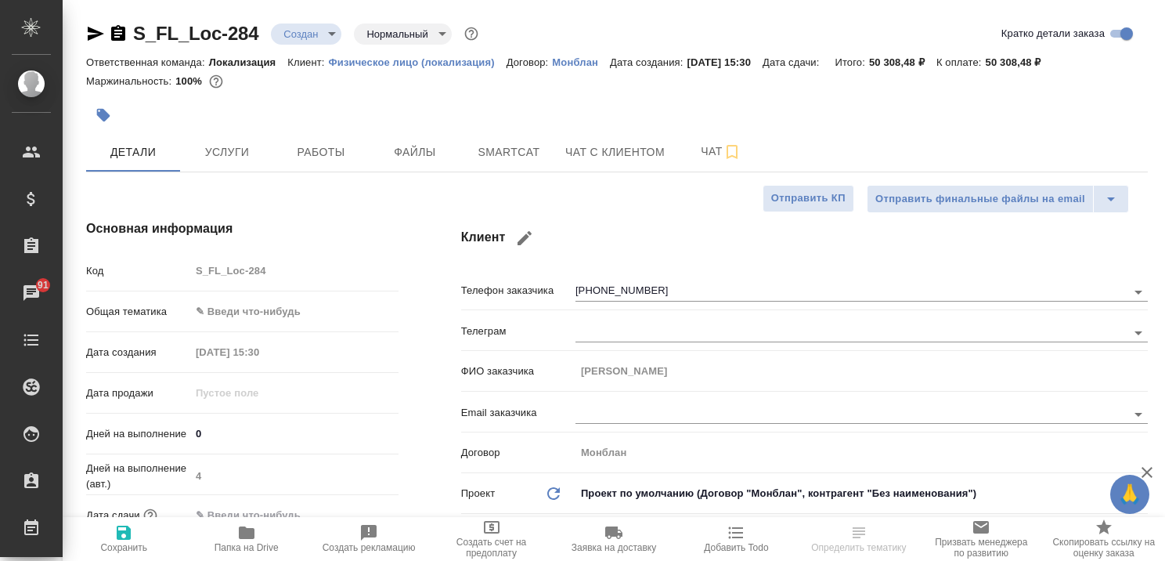
type textarea "x"
select select "RU"
type textarea "x"
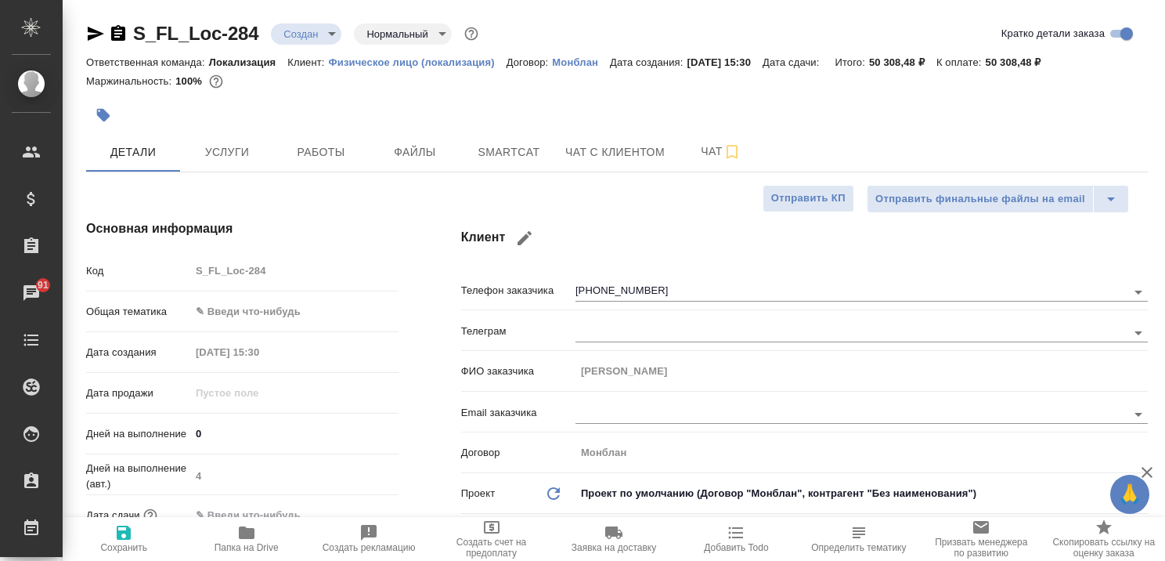
type textarea "x"
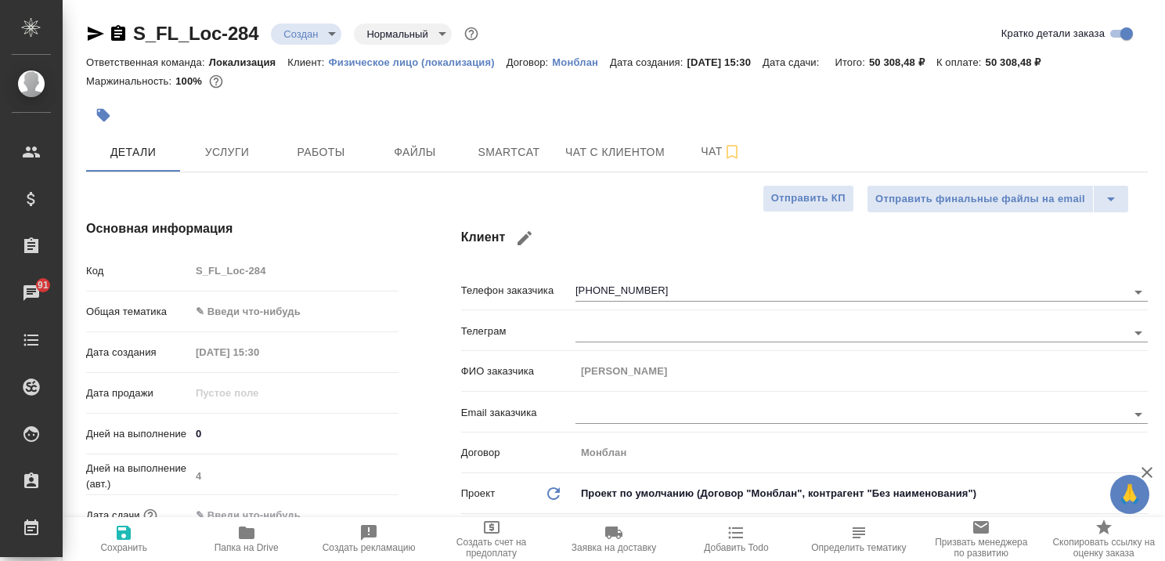
type textarea "x"
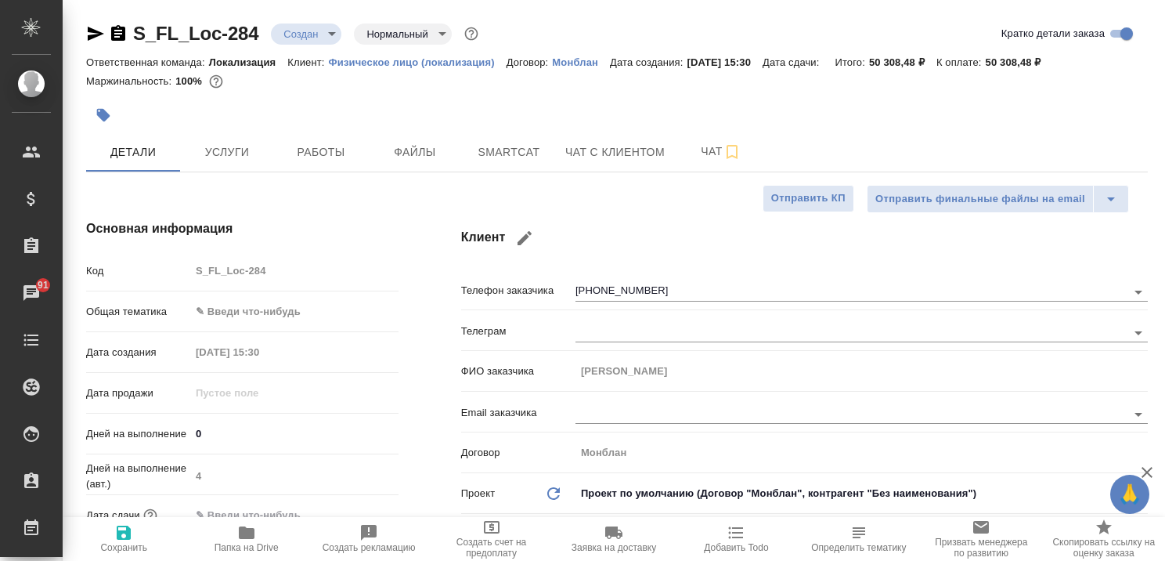
type textarea "x"
click at [230, 153] on span "Услуги" at bounding box center [226, 153] width 75 height 20
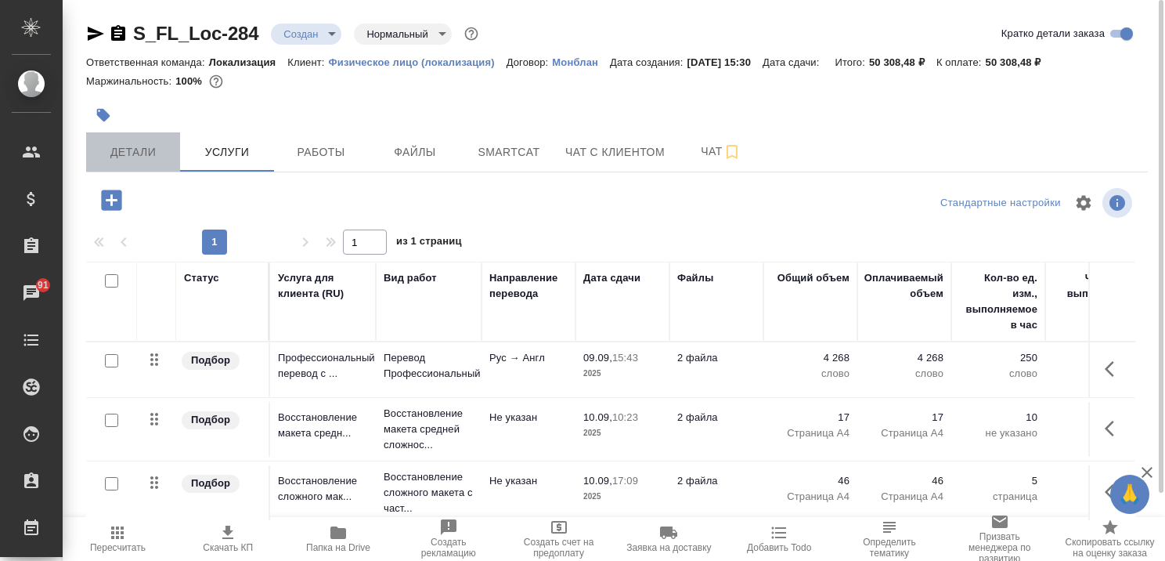
click at [135, 150] on span "Детали" at bounding box center [133, 153] width 75 height 20
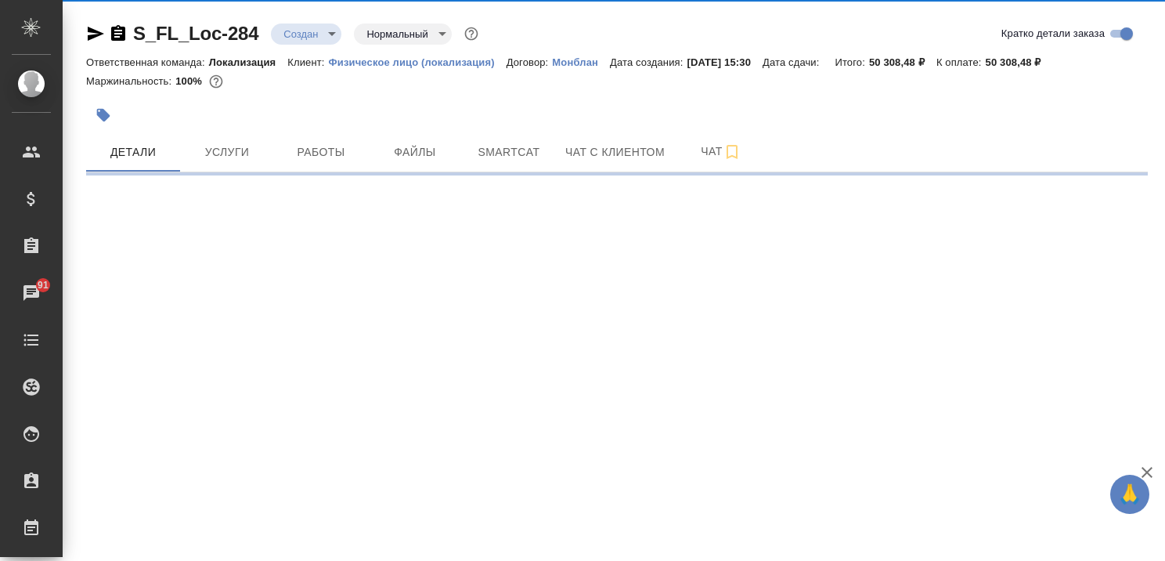
select select "RU"
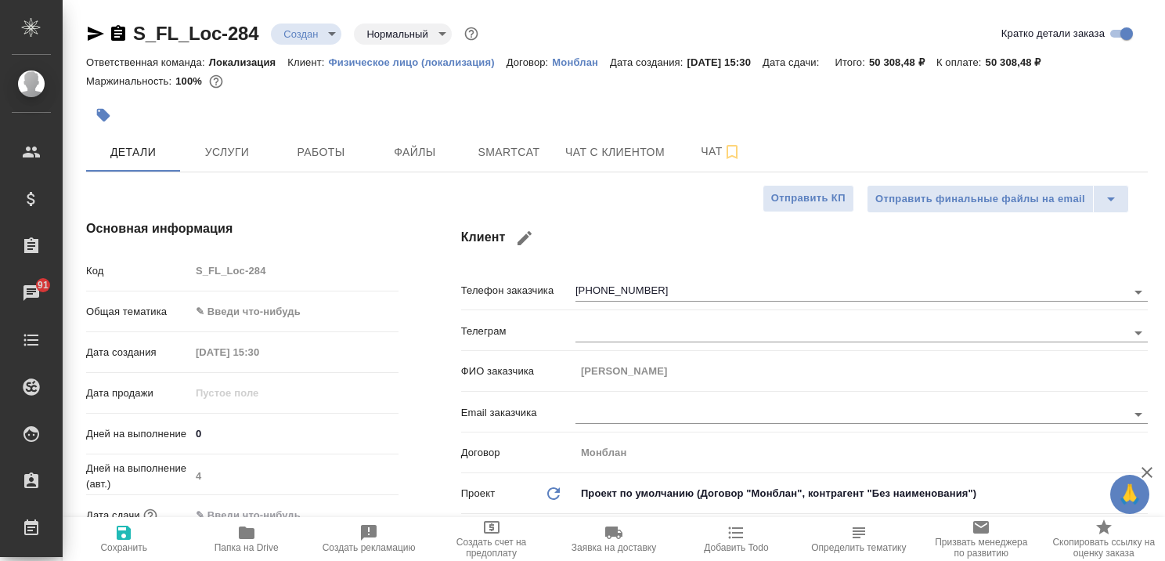
type textarea "x"
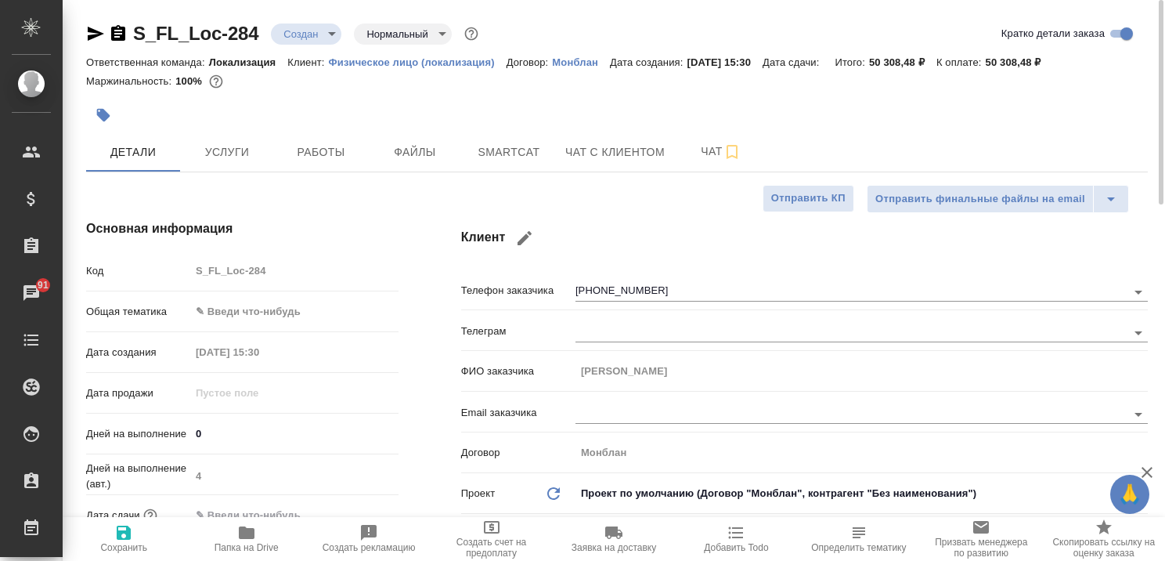
type textarea "x"
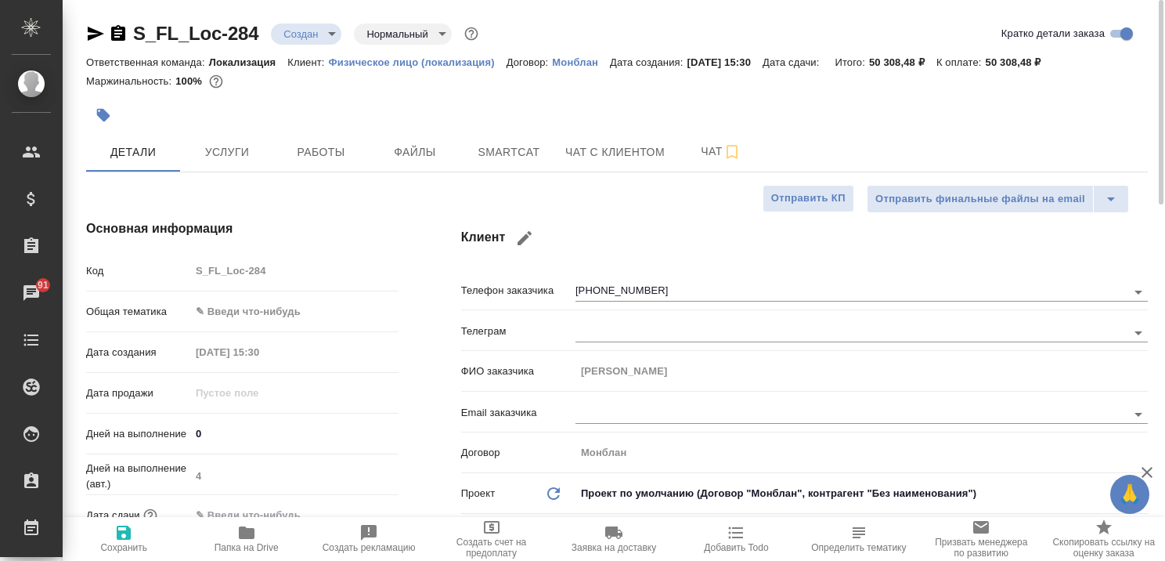
type textarea "x"
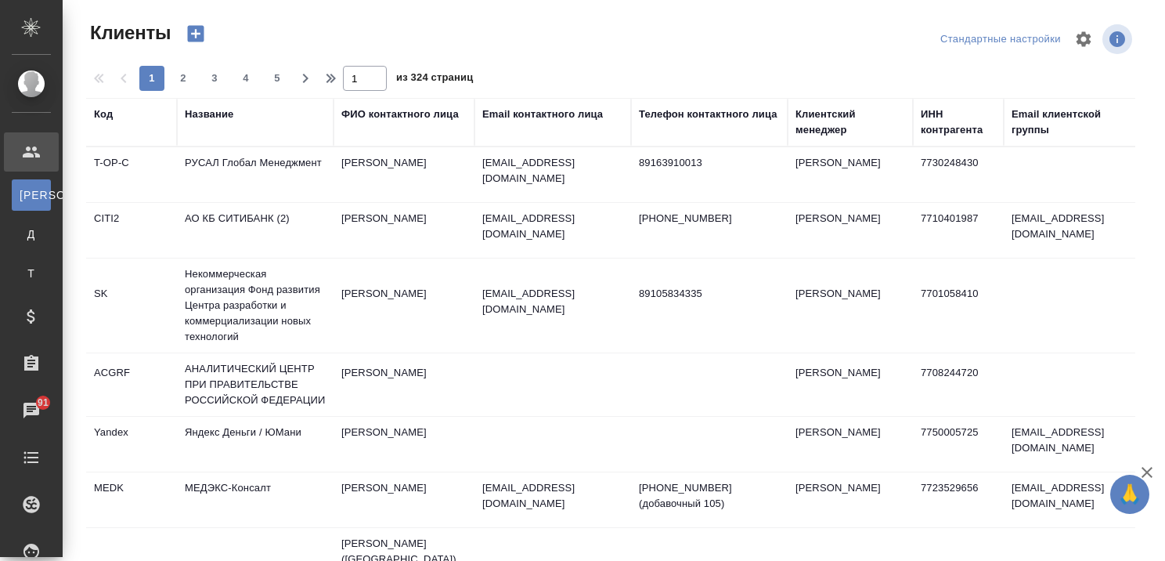
select select "RU"
